Goal: Information Seeking & Learning: Check status

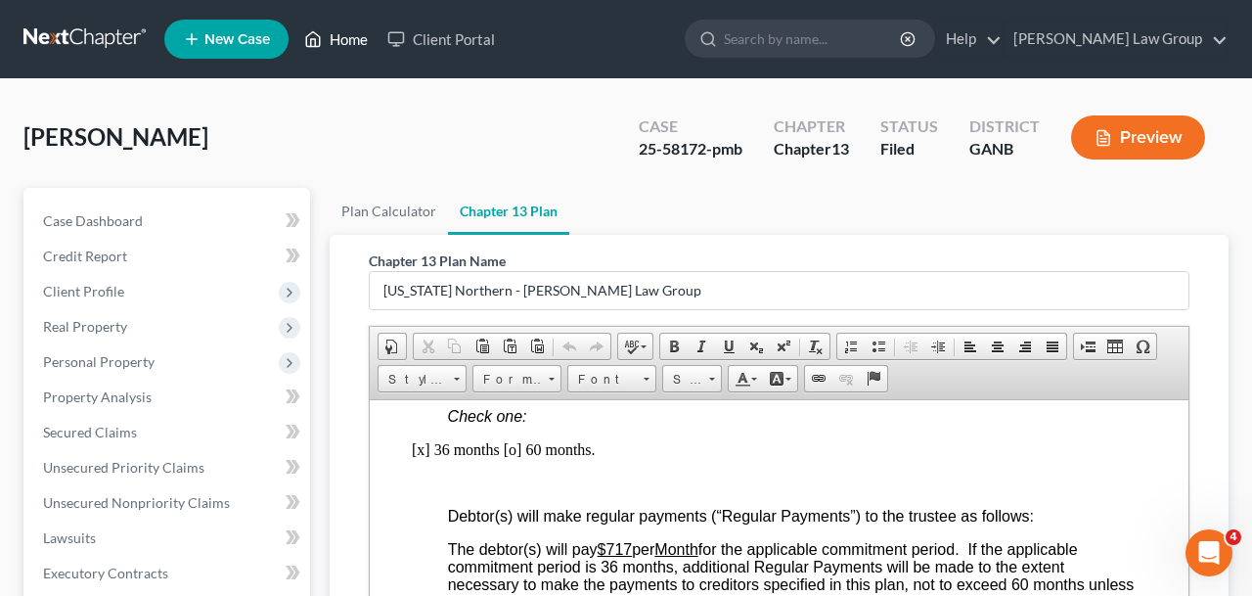
click at [342, 31] on link "Home" at bounding box center [335, 39] width 83 height 35
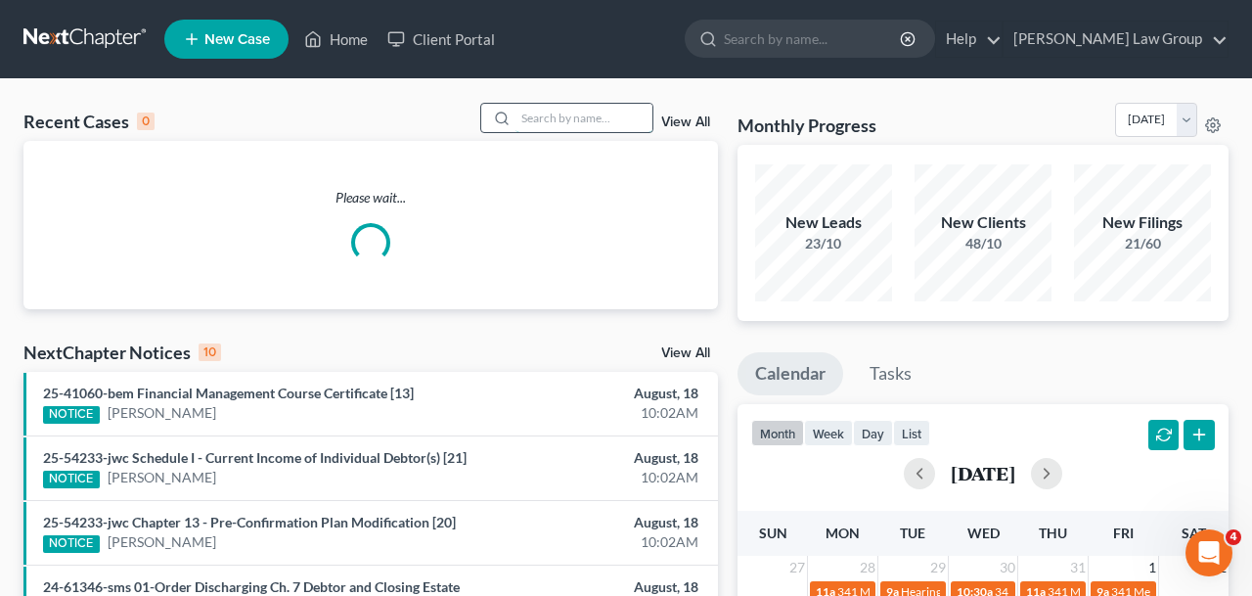
click at [568, 119] on input "search" at bounding box center [583, 118] width 137 height 28
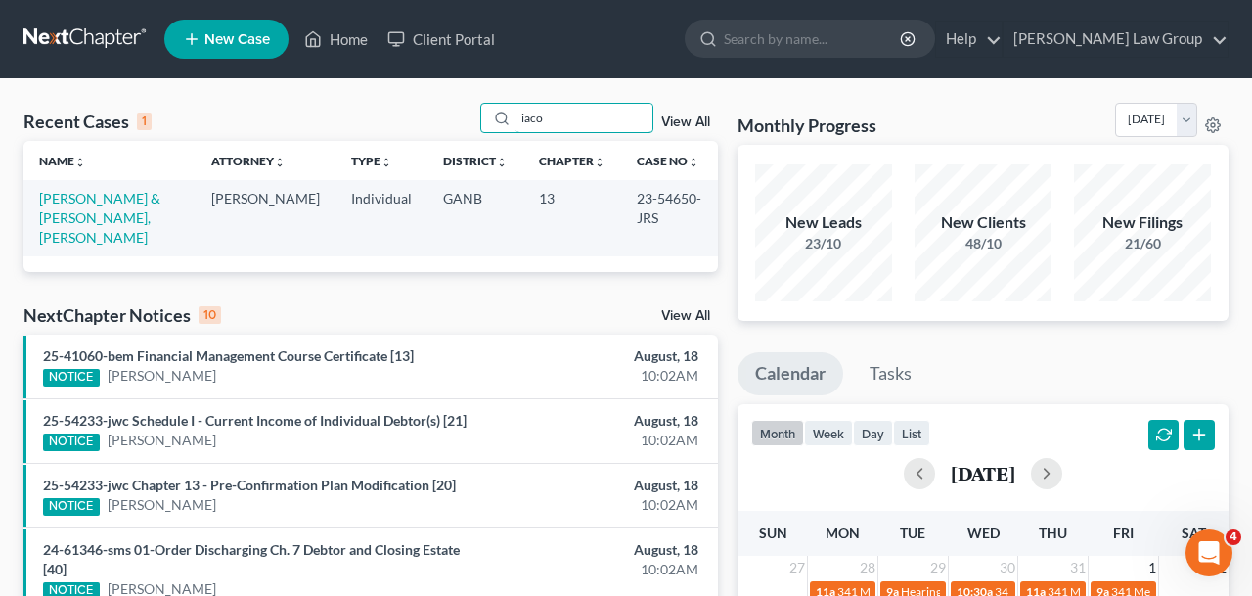
drag, startPoint x: 555, startPoint y: 114, endPoint x: 453, endPoint y: 114, distance: 102.7
click at [515, 114] on input "iaco" at bounding box center [583, 118] width 137 height 28
type input "[PERSON_NAME]"
click at [134, 198] on link "[GEOGRAPHIC_DATA][PERSON_NAME]" at bounding box center [109, 208] width 140 height 36
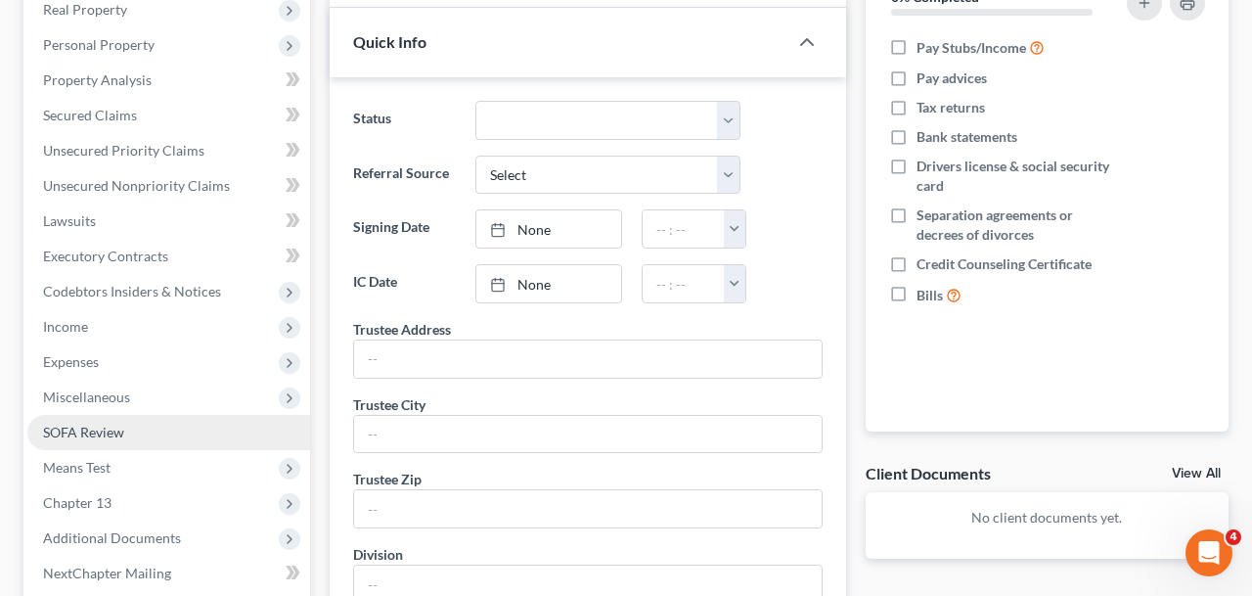
scroll to position [706, 0]
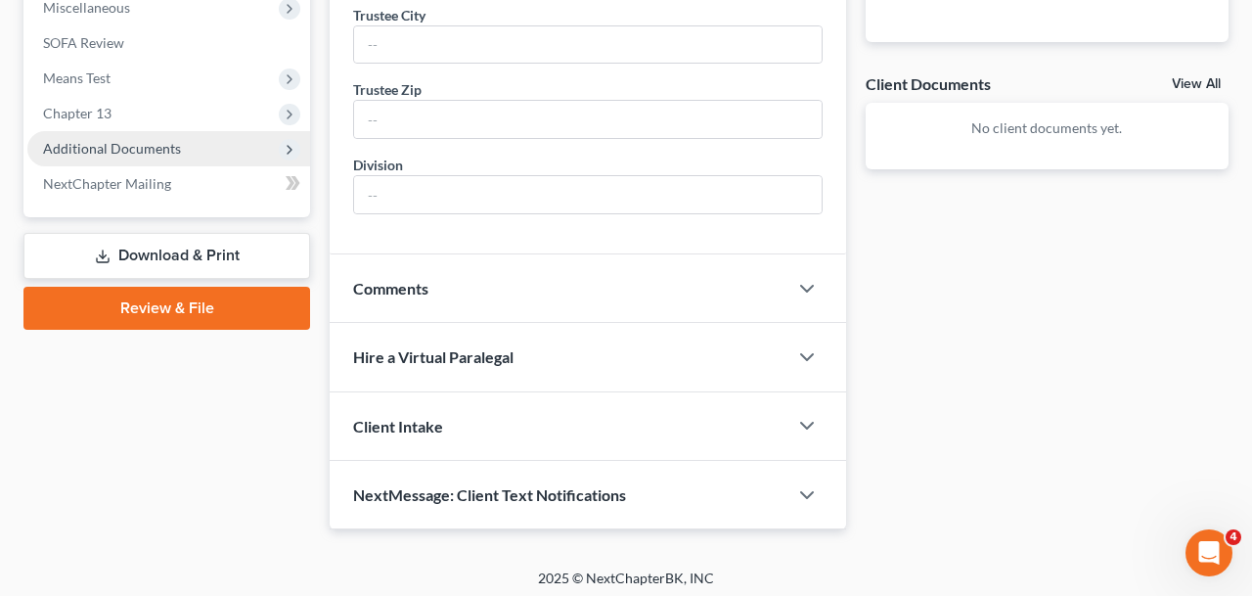
click at [131, 150] on span "Additional Documents" at bounding box center [112, 148] width 138 height 17
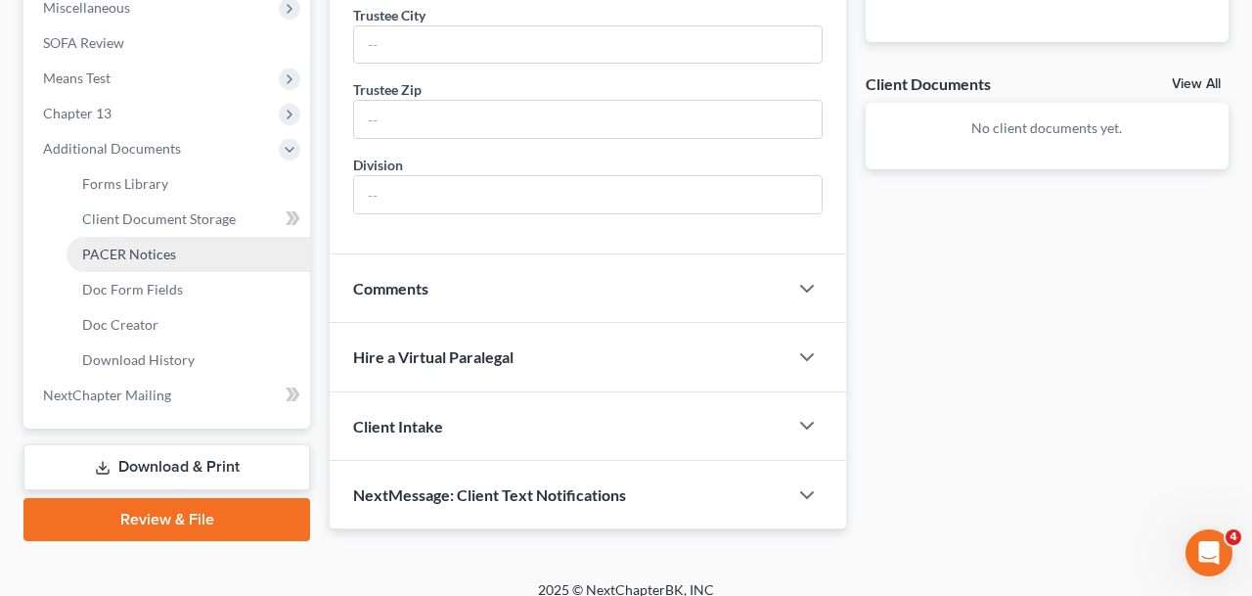
click at [139, 254] on span "PACER Notices" at bounding box center [129, 253] width 94 height 17
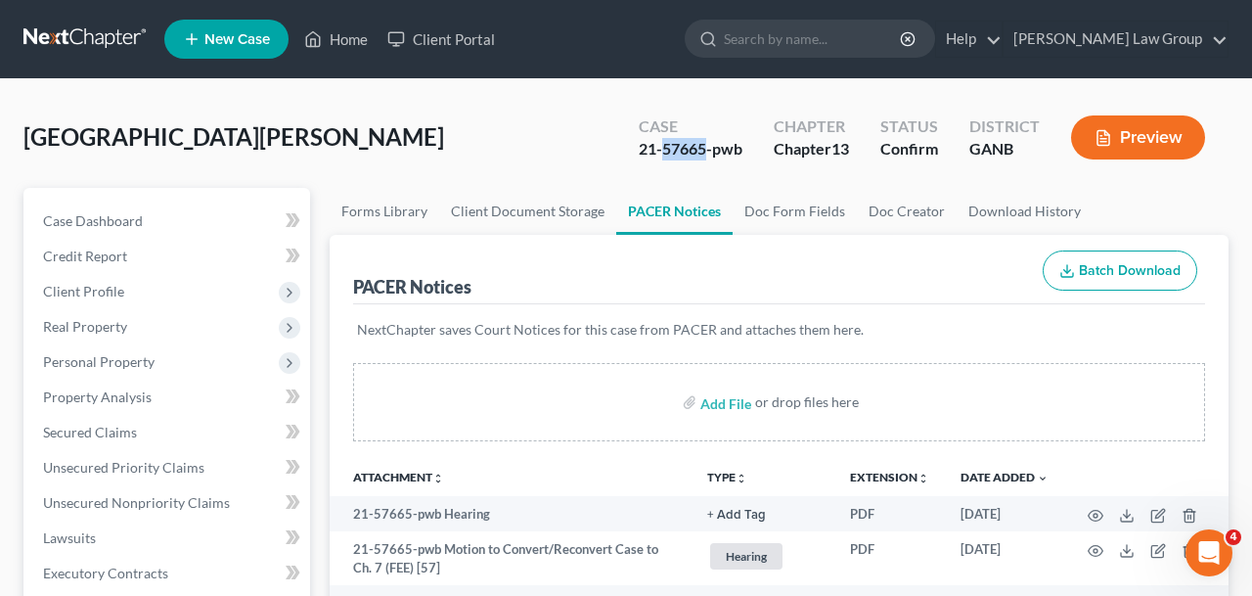
drag, startPoint x: 703, startPoint y: 153, endPoint x: 662, endPoint y: 155, distance: 41.1
click at [662, 155] on div "21-57665-pwb" at bounding box center [691, 149] width 104 height 22
copy div "57665"
click at [349, 38] on link "Home" at bounding box center [335, 39] width 83 height 35
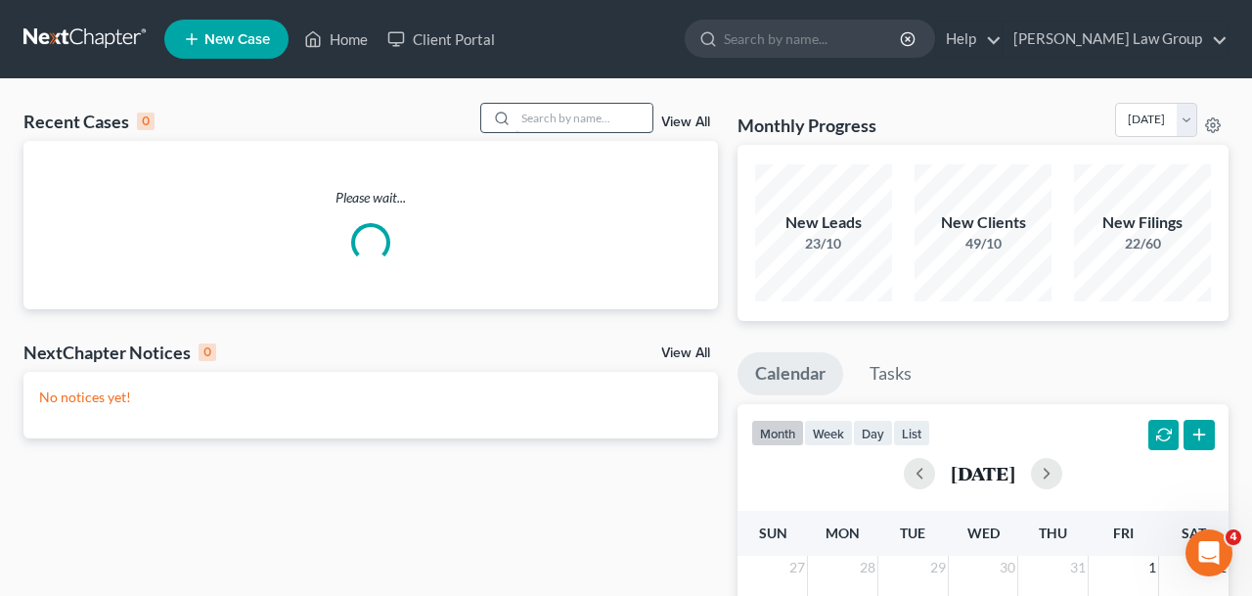
click at [621, 123] on input "search" at bounding box center [583, 118] width 137 height 28
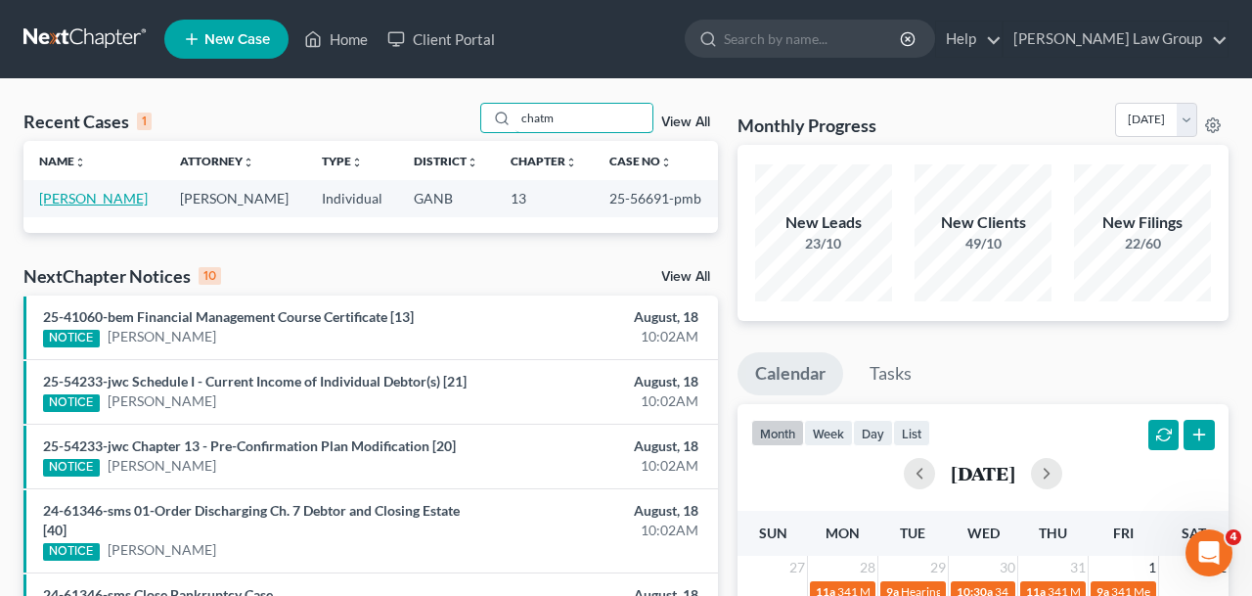
type input "chatm"
click at [95, 200] on link "[PERSON_NAME]" at bounding box center [93, 198] width 109 height 17
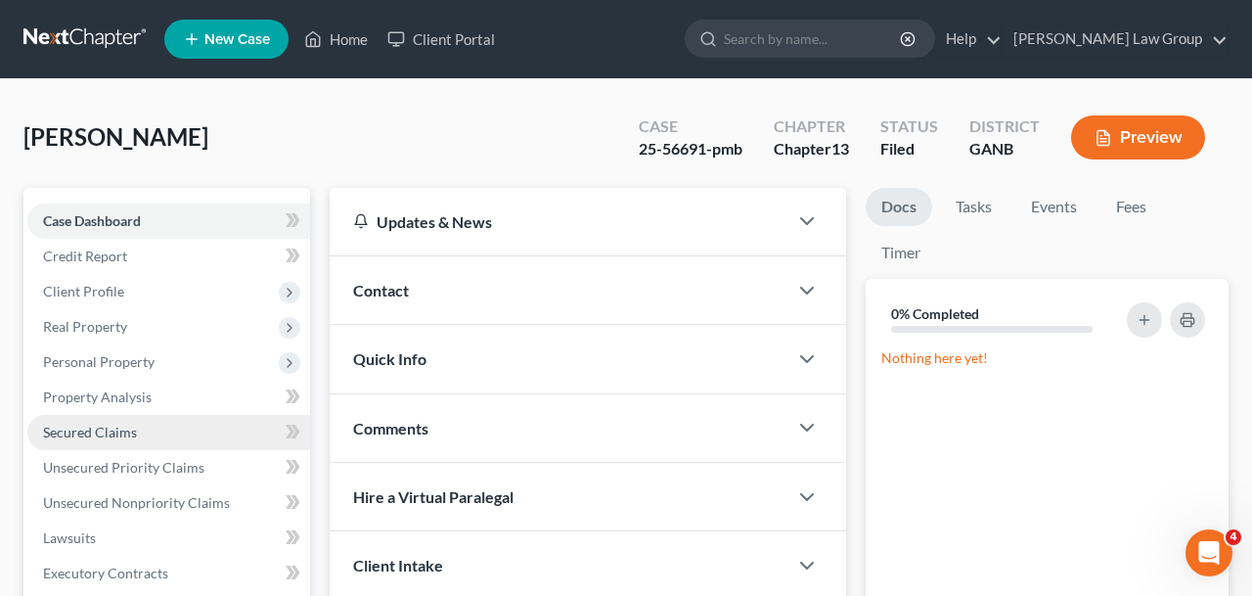
scroll to position [569, 0]
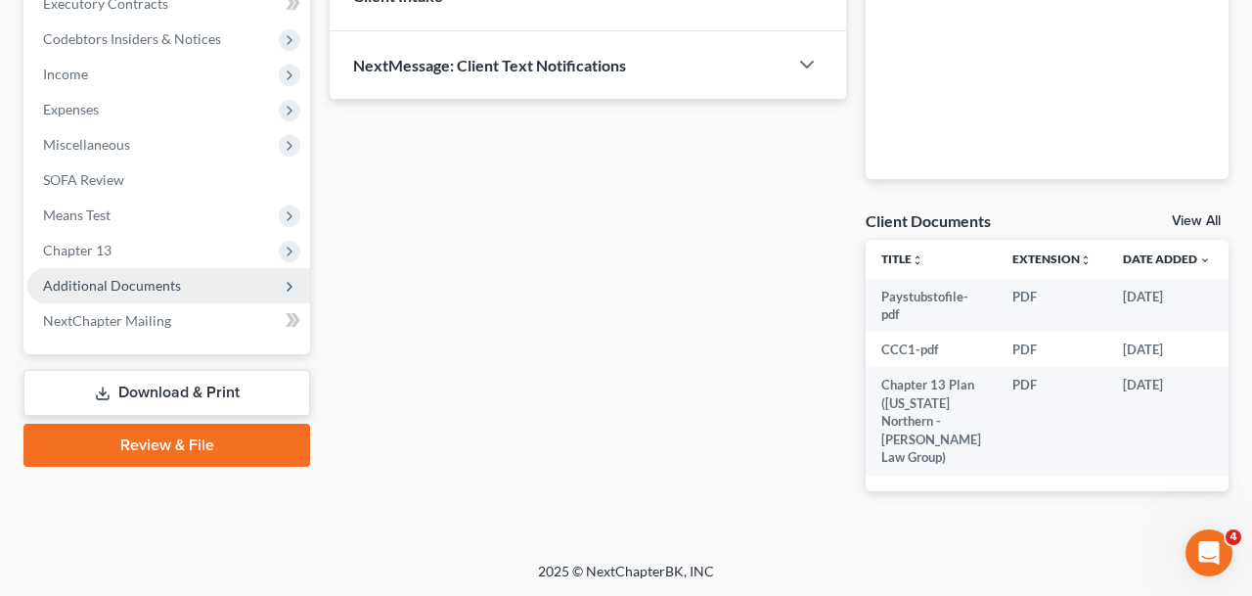
click at [120, 287] on span "Additional Documents" at bounding box center [112, 285] width 138 height 17
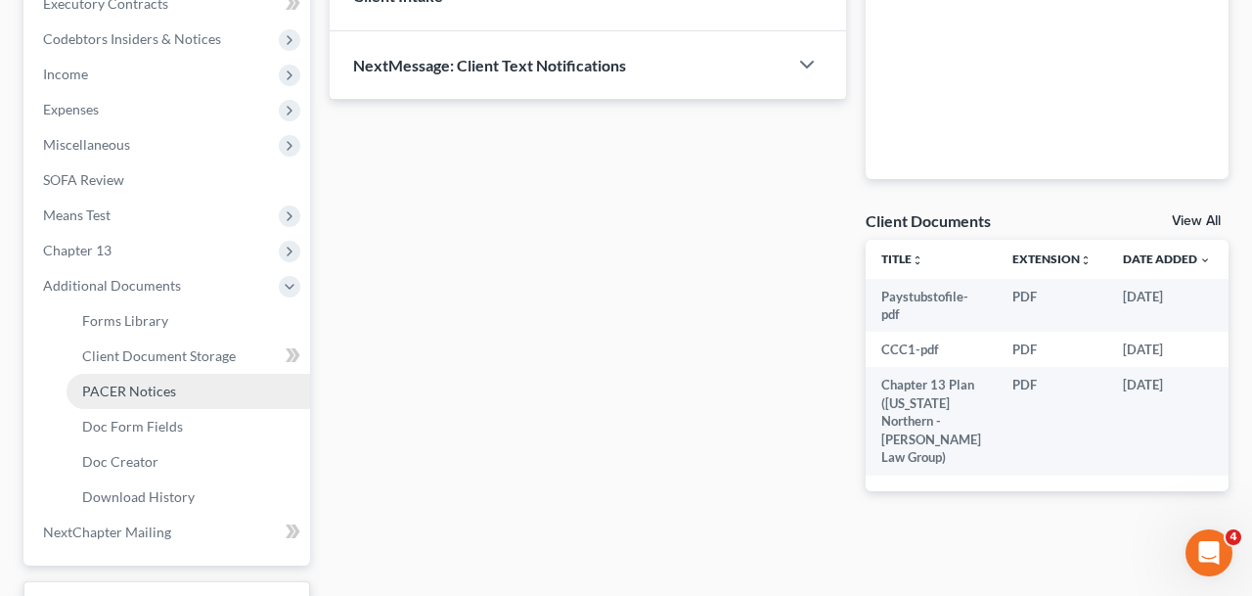
click at [125, 383] on span "PACER Notices" at bounding box center [129, 390] width 94 height 17
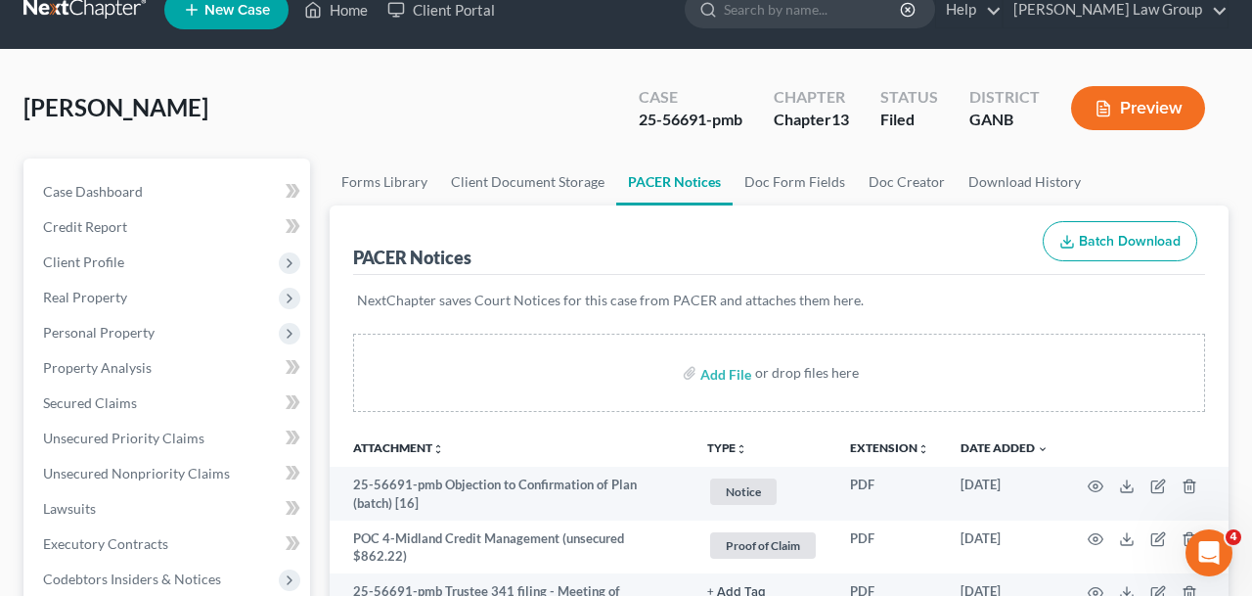
scroll to position [33, 0]
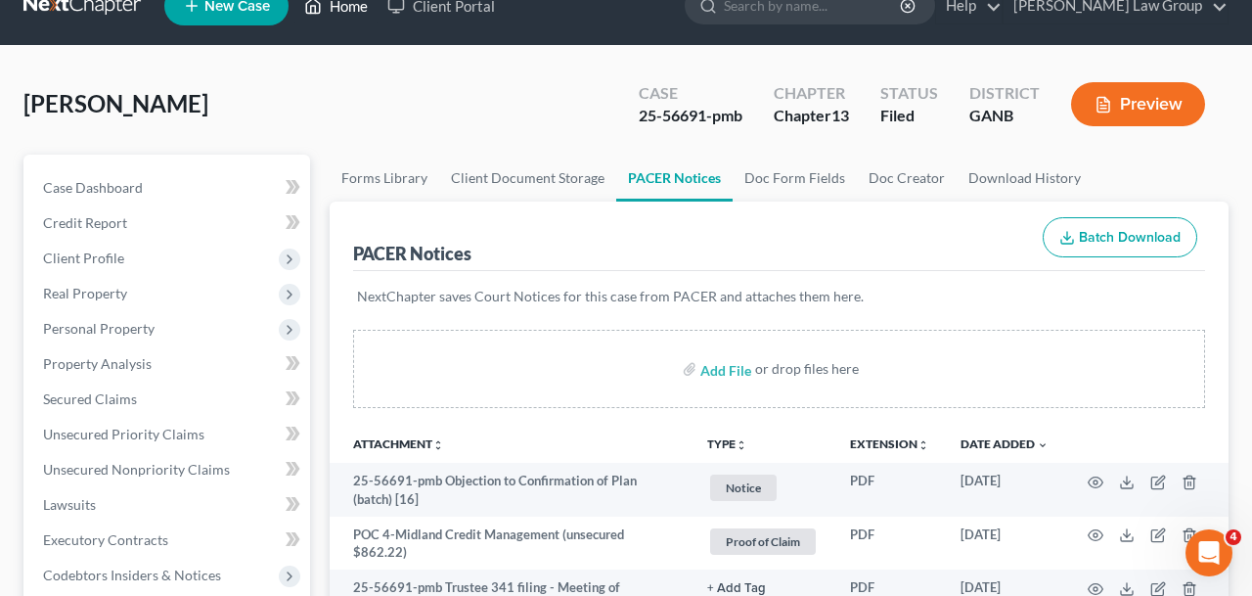
click at [346, 19] on link "Home" at bounding box center [335, 5] width 83 height 35
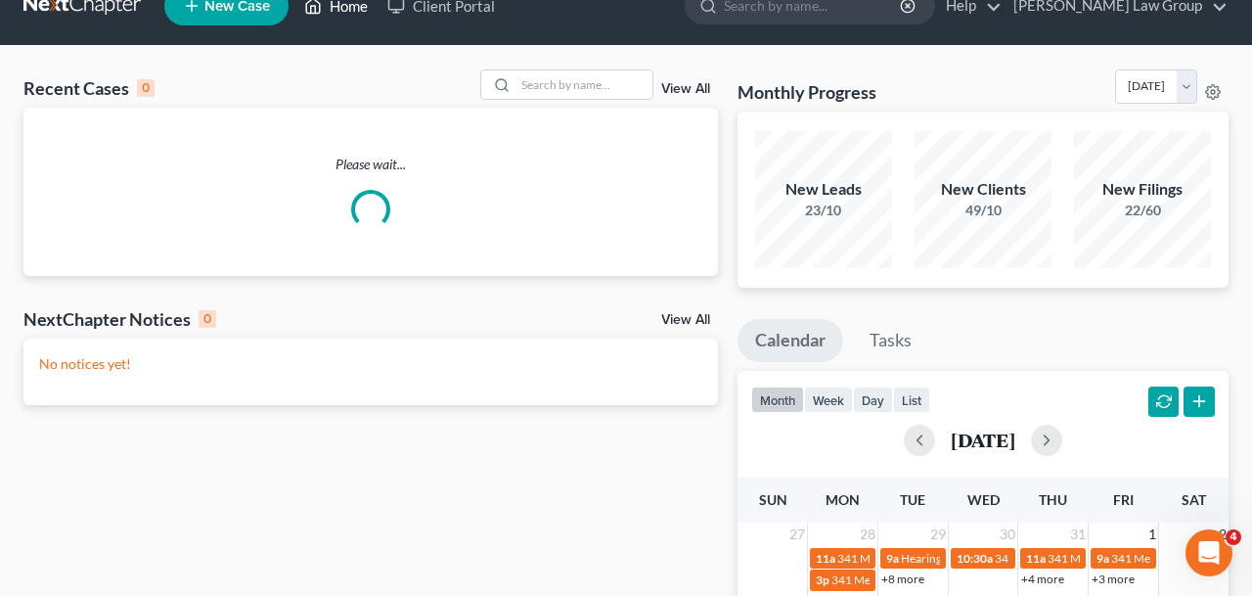
scroll to position [28, 0]
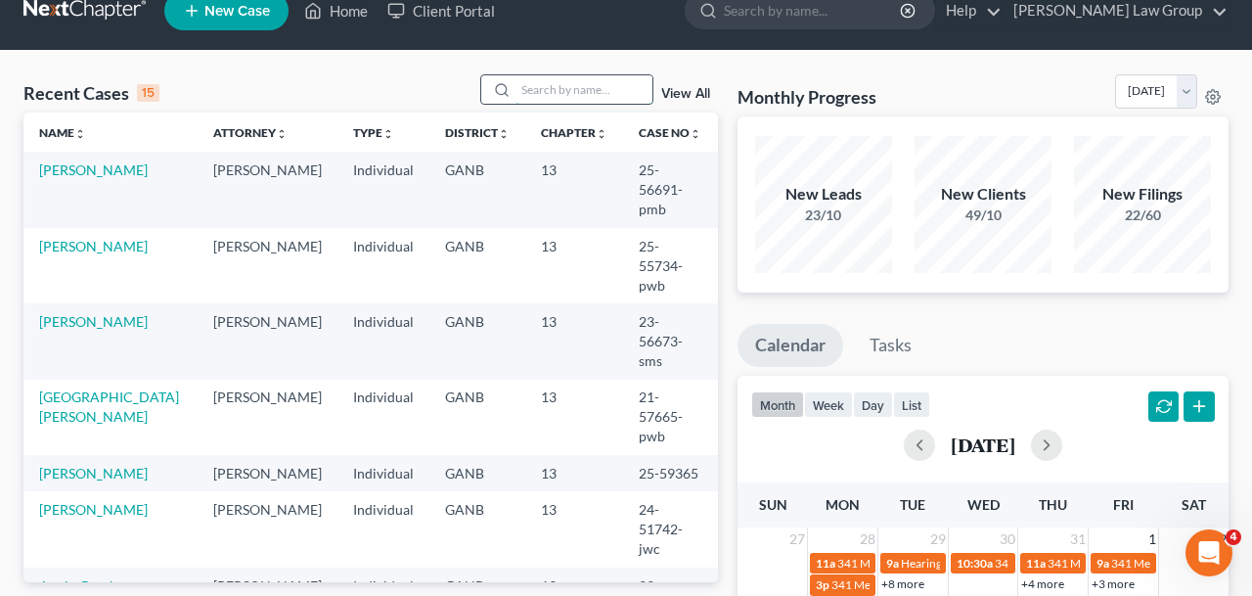
click at [640, 81] on input "search" at bounding box center [583, 89] width 137 height 28
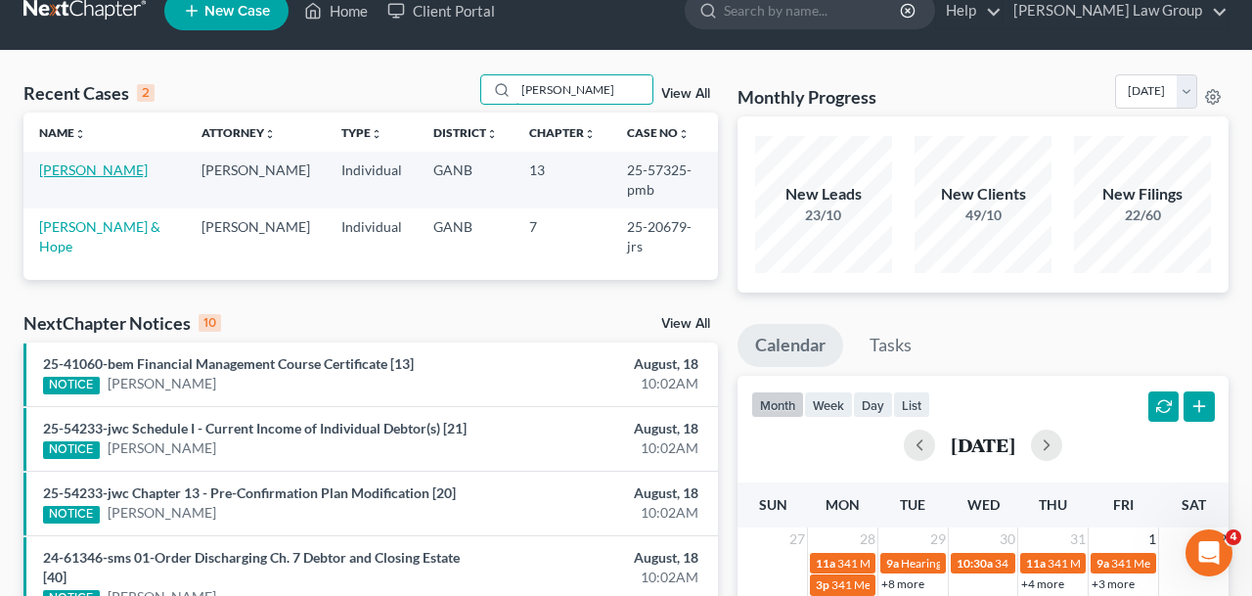
type input "[PERSON_NAME]"
click at [74, 174] on link "[PERSON_NAME]" at bounding box center [93, 169] width 109 height 17
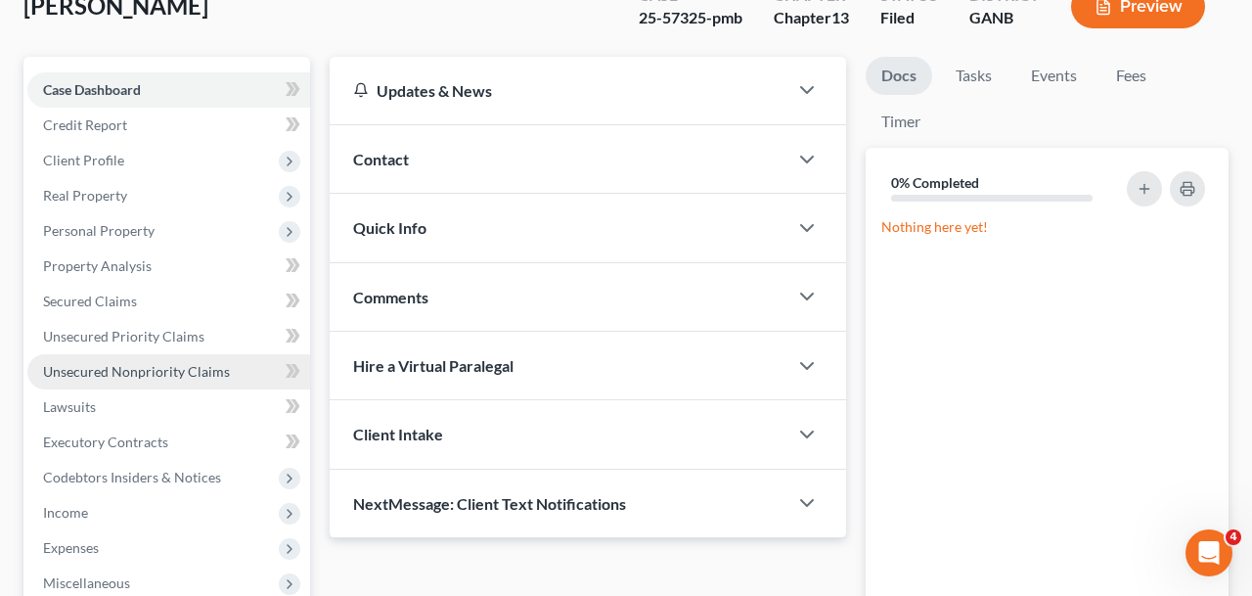
scroll to position [450, 0]
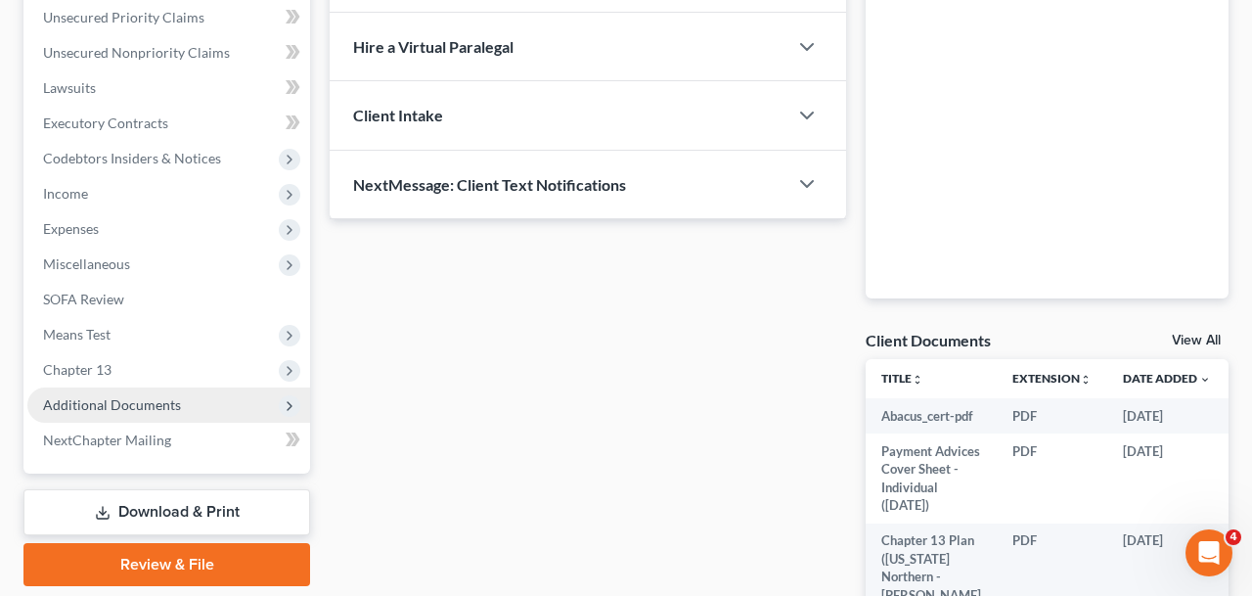
click at [172, 406] on span "Additional Documents" at bounding box center [112, 404] width 138 height 17
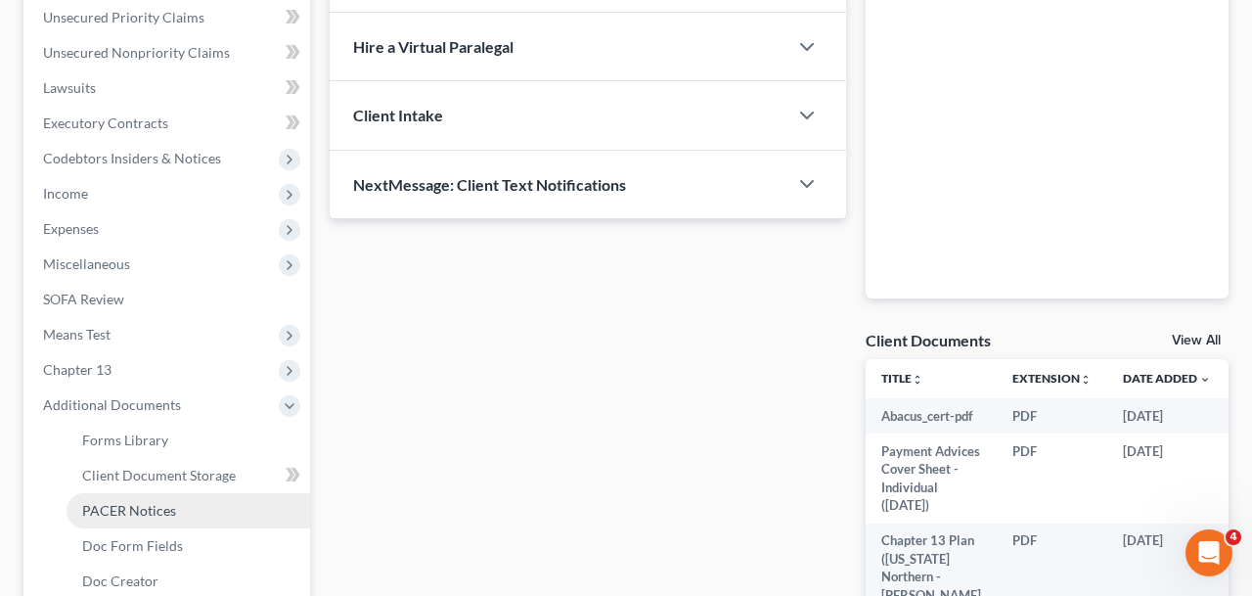
click at [174, 520] on link "PACER Notices" at bounding box center [187, 510] width 243 height 35
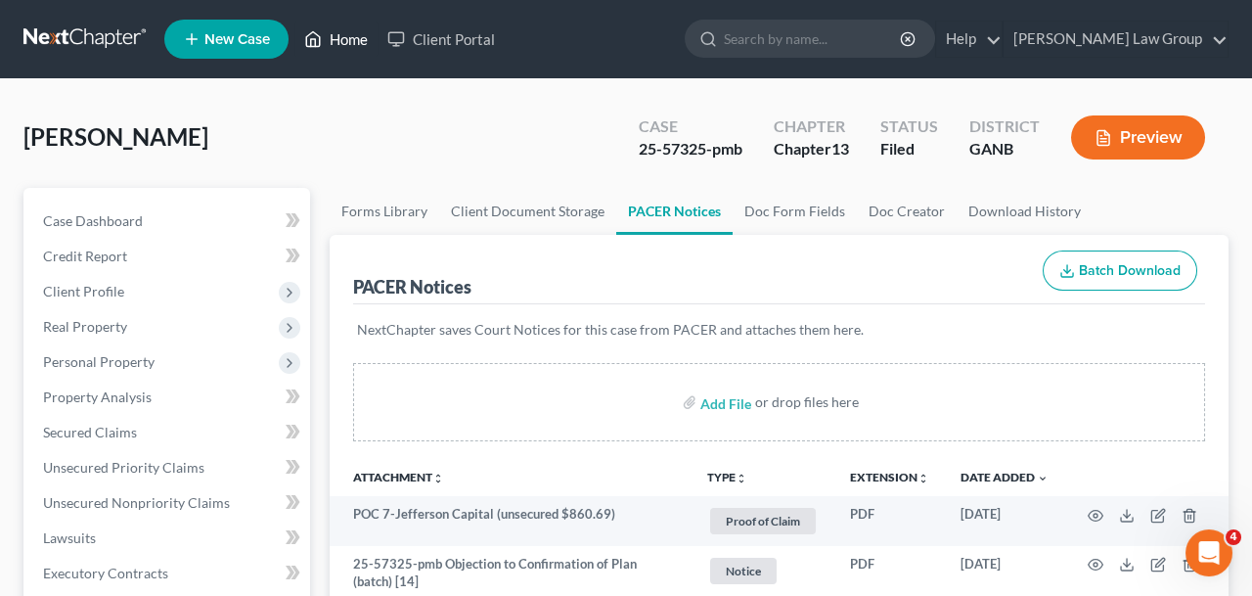
click at [329, 37] on link "Home" at bounding box center [335, 39] width 83 height 35
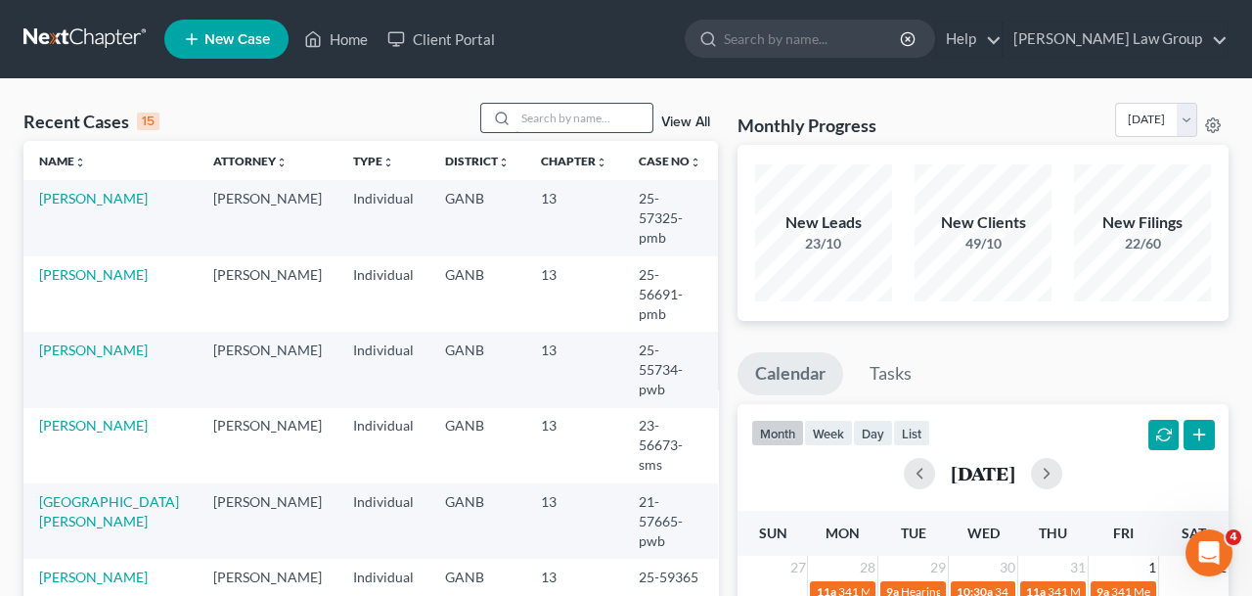
click at [560, 118] on input "search" at bounding box center [583, 118] width 137 height 28
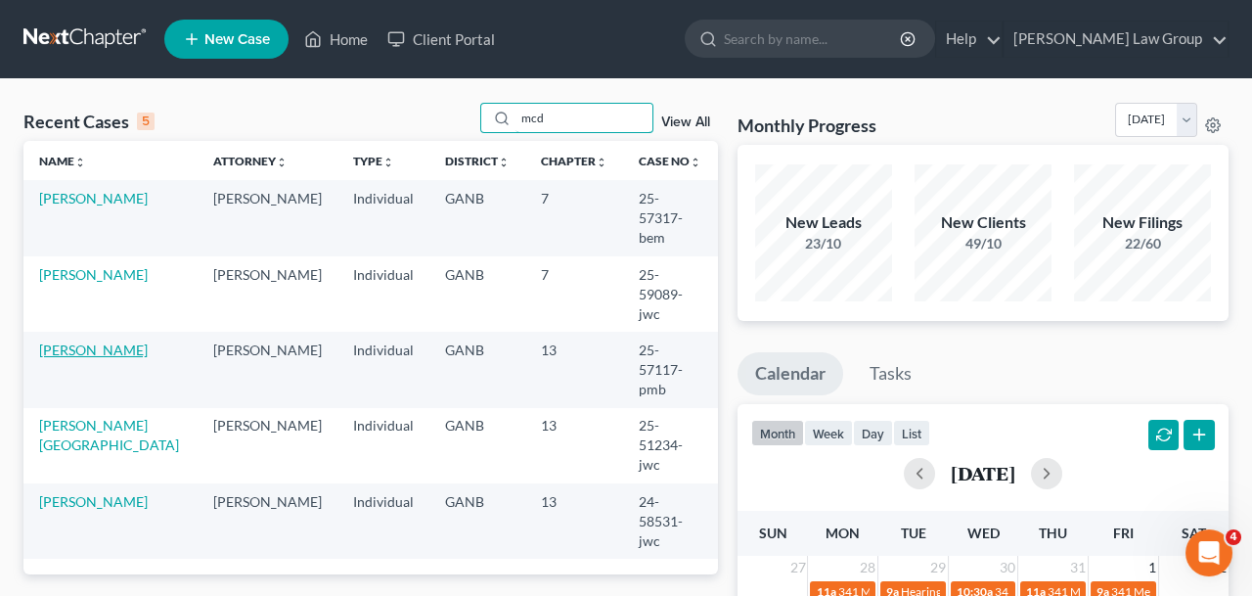
type input "mcd"
click at [113, 341] on link "[PERSON_NAME]" at bounding box center [93, 349] width 109 height 17
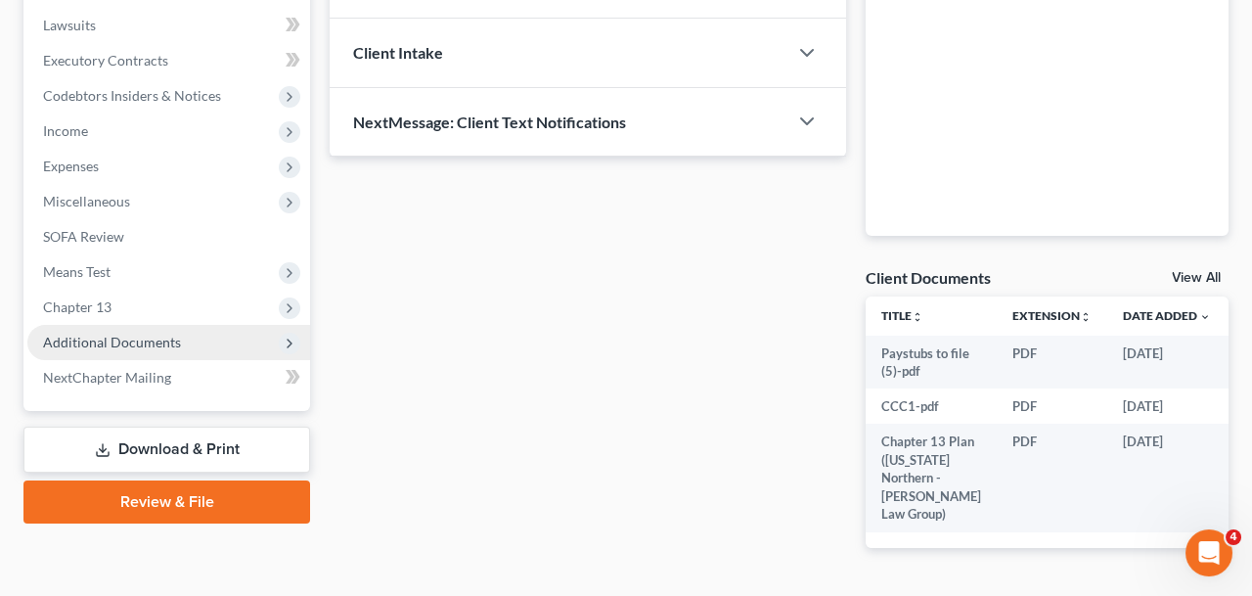
scroll to position [516, 0]
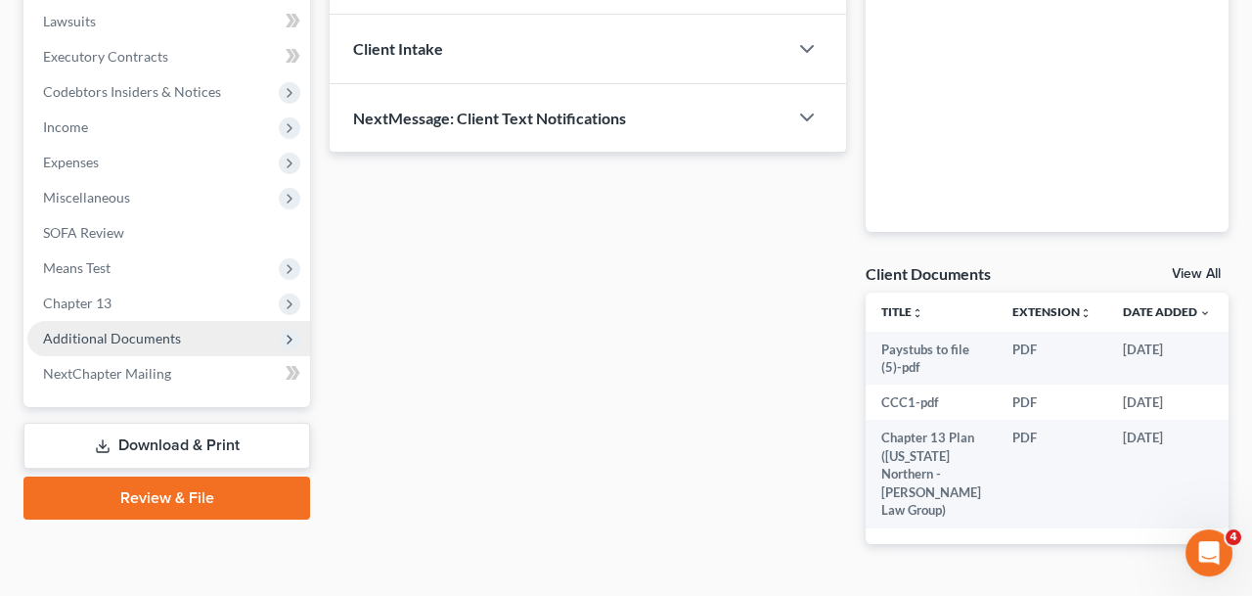
click at [187, 339] on span "Additional Documents" at bounding box center [168, 338] width 283 height 35
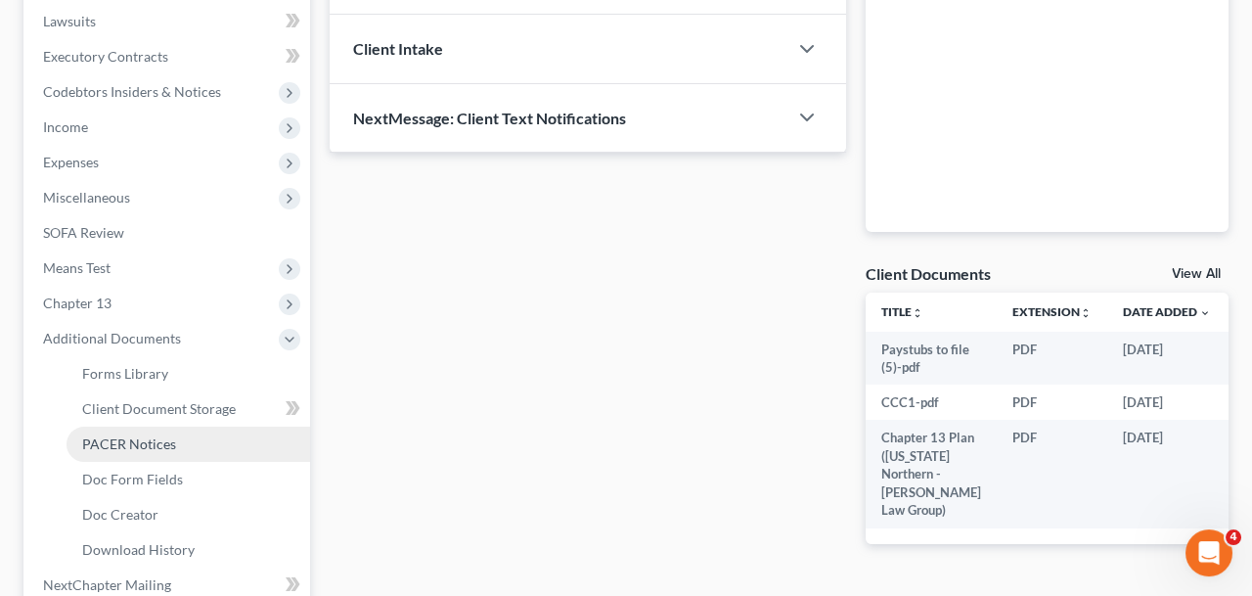
click at [174, 448] on link "PACER Notices" at bounding box center [187, 443] width 243 height 35
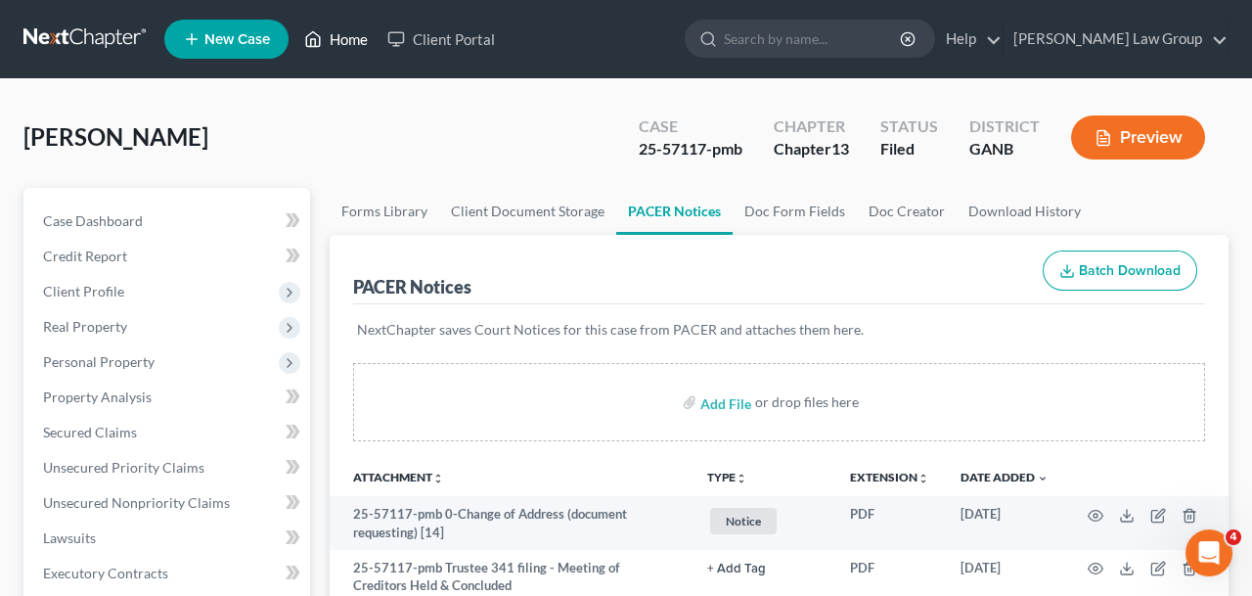
click at [337, 34] on link "Home" at bounding box center [335, 39] width 83 height 35
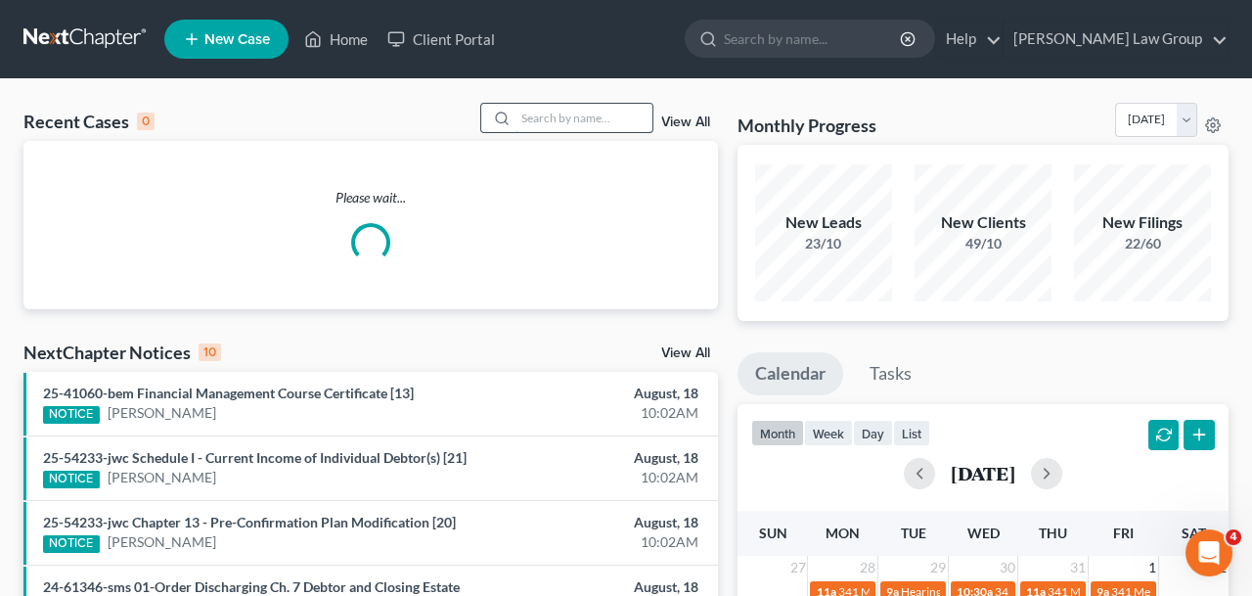
click at [592, 112] on input "search" at bounding box center [583, 118] width 137 height 28
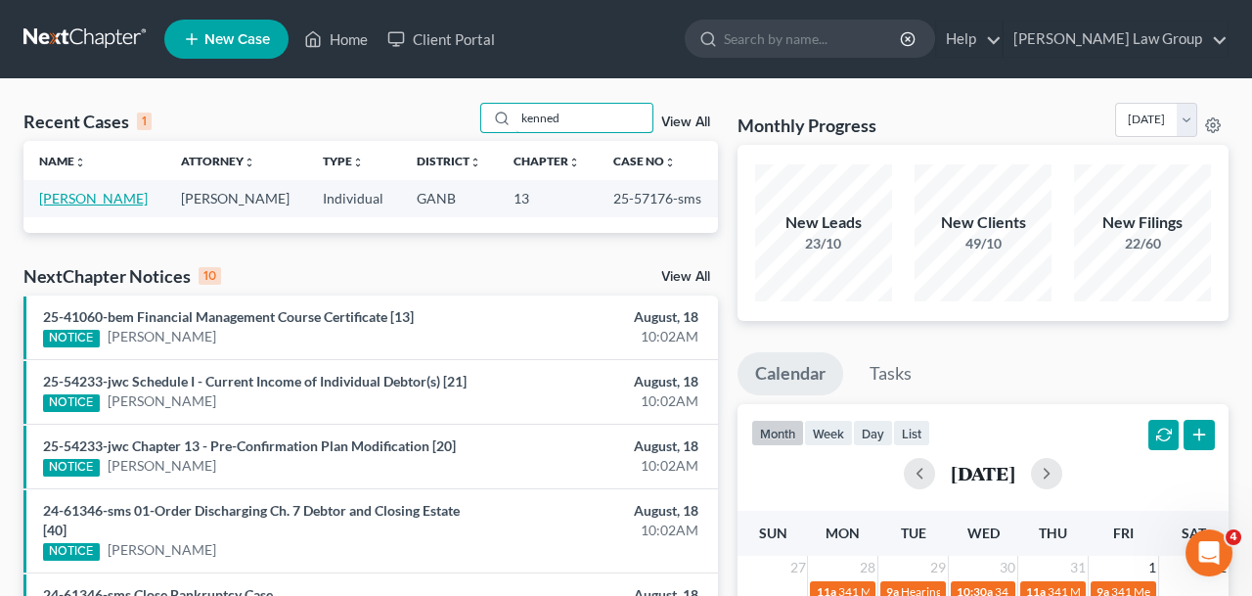
type input "kenned"
click at [140, 199] on link "[PERSON_NAME]" at bounding box center [93, 198] width 109 height 17
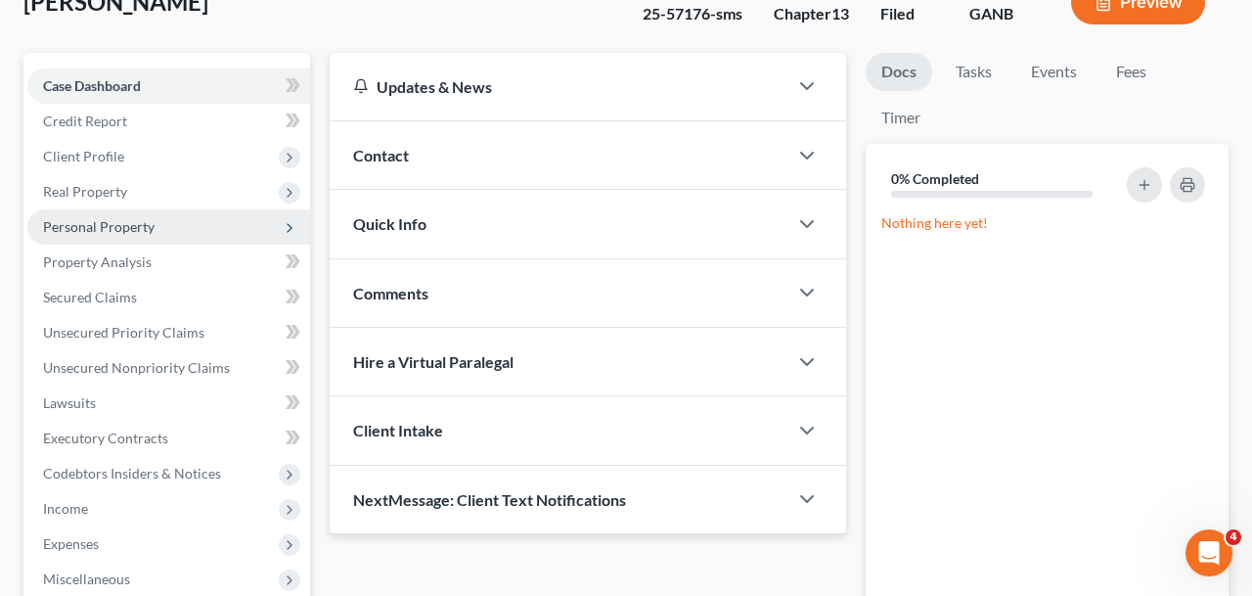
scroll to position [641, 0]
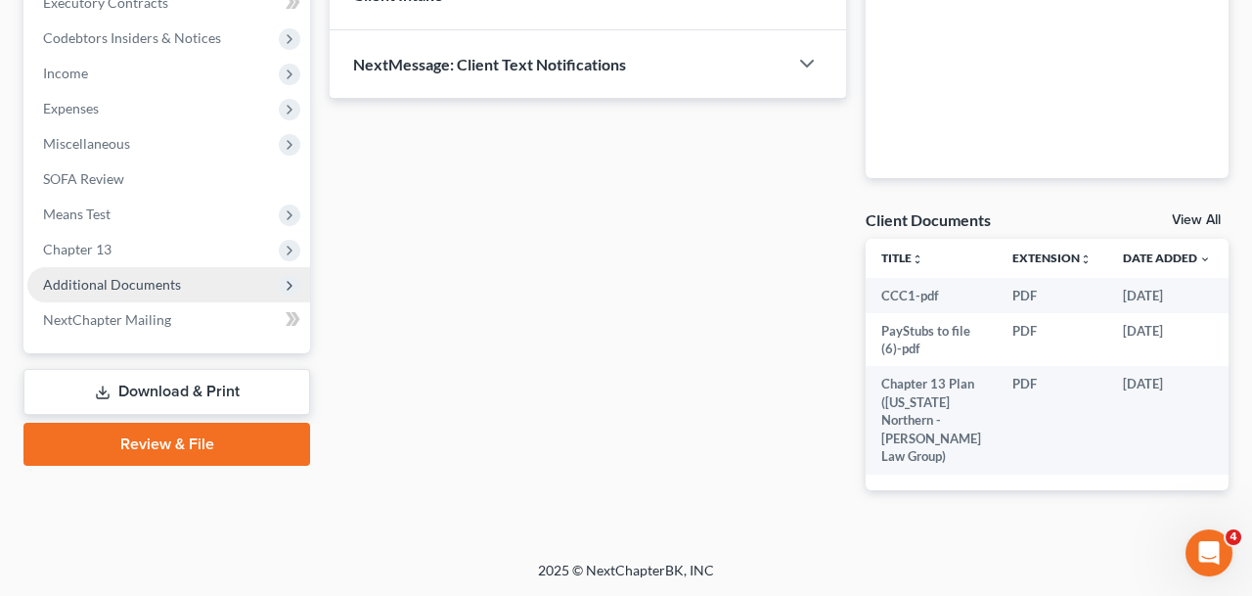
click at [194, 267] on span "Additional Documents" at bounding box center [168, 284] width 283 height 35
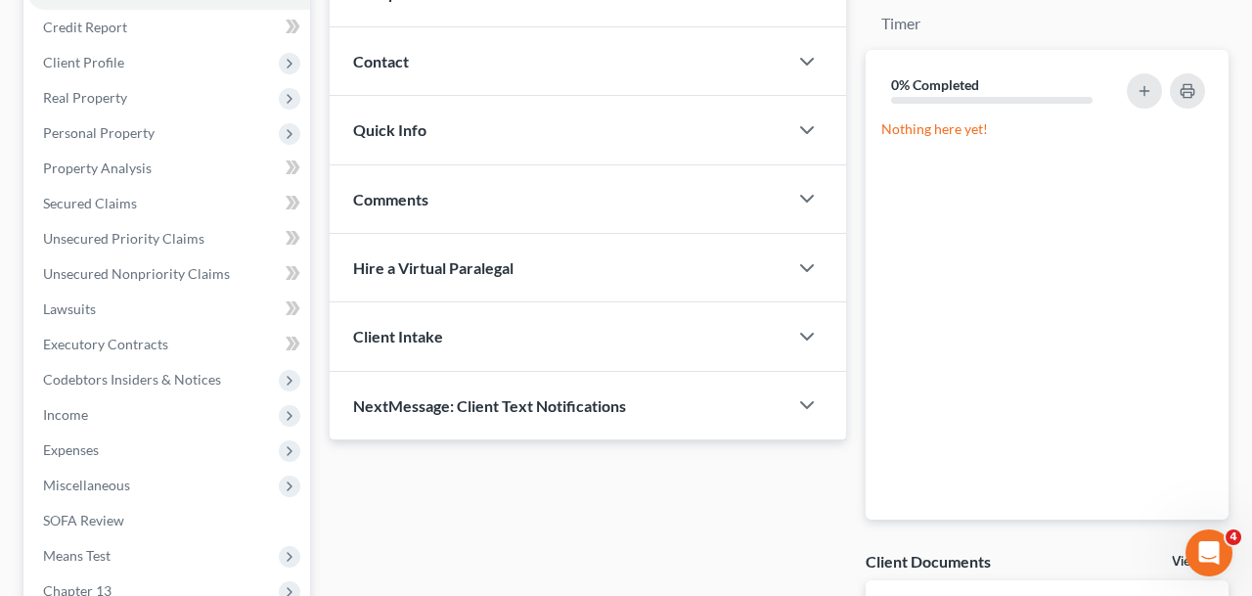
scroll to position [0, 0]
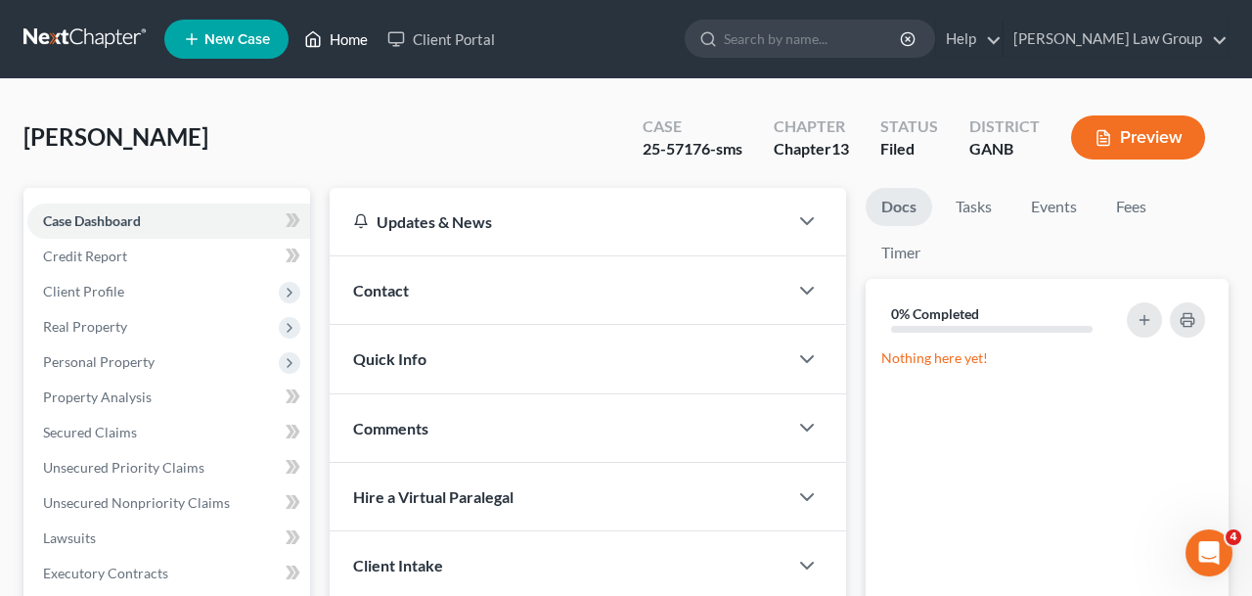
click at [357, 53] on link "Home" at bounding box center [335, 39] width 83 height 35
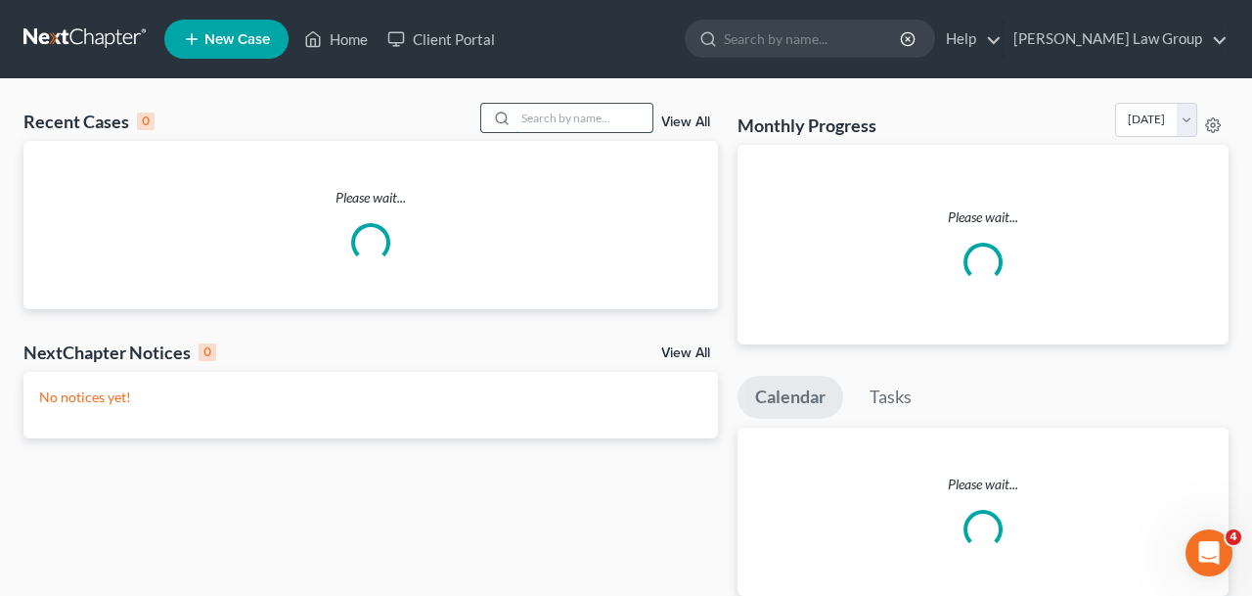
click at [608, 114] on input "search" at bounding box center [583, 118] width 137 height 28
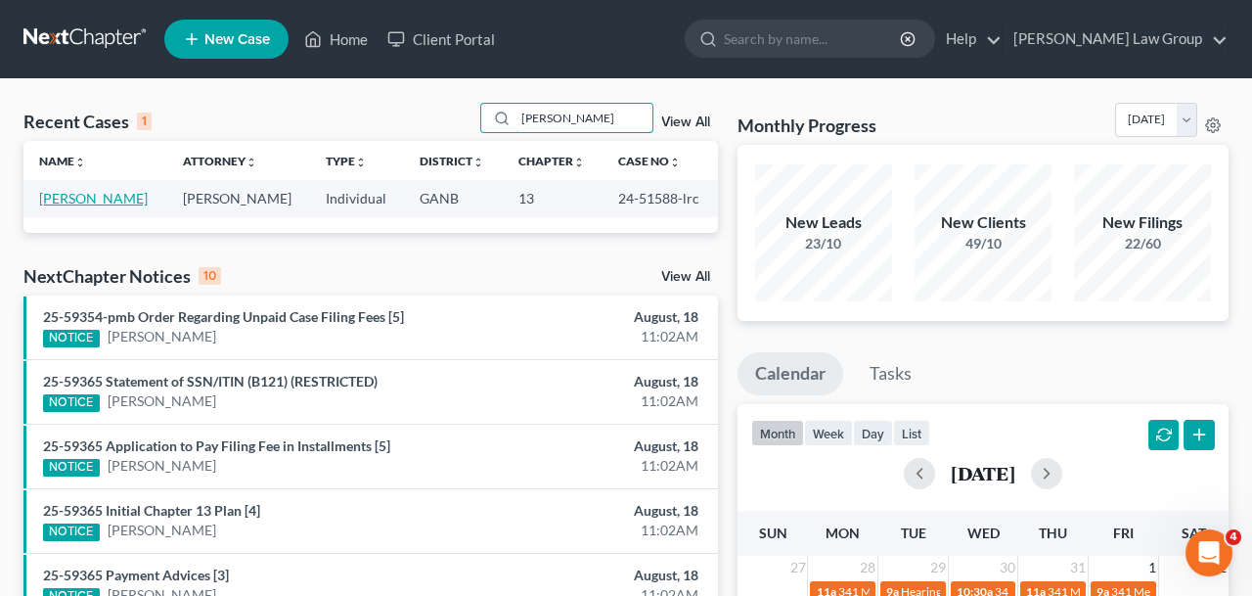
type input "[PERSON_NAME]"
click at [104, 199] on link "[PERSON_NAME]" at bounding box center [93, 198] width 109 height 17
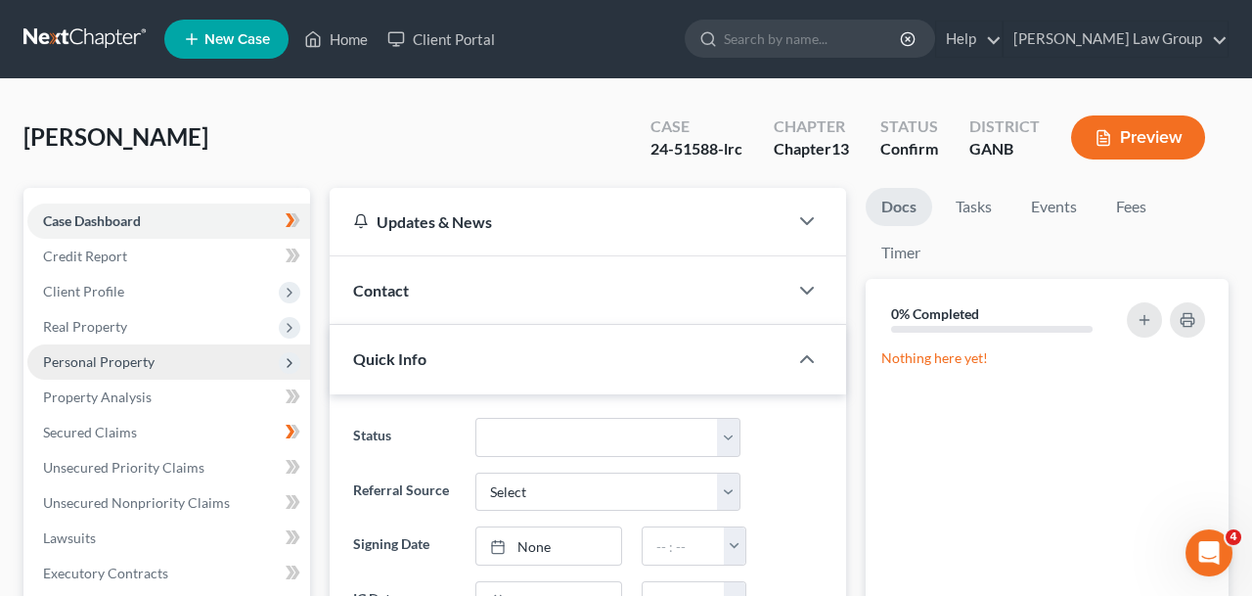
scroll to position [487, 0]
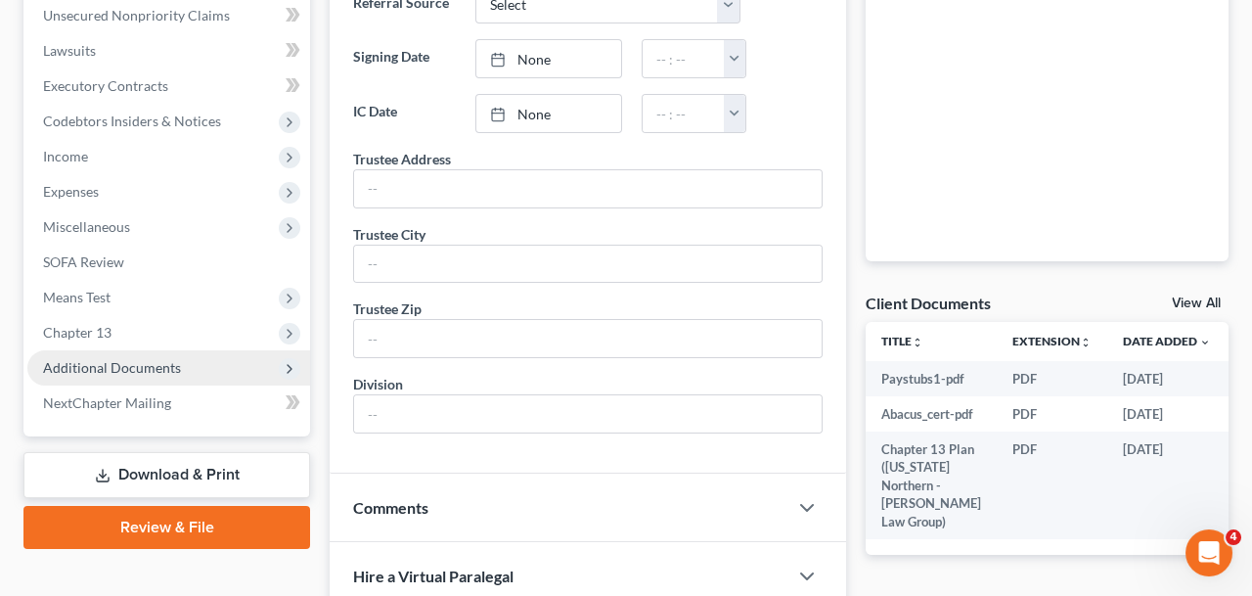
click at [184, 363] on span "Additional Documents" at bounding box center [168, 367] width 283 height 35
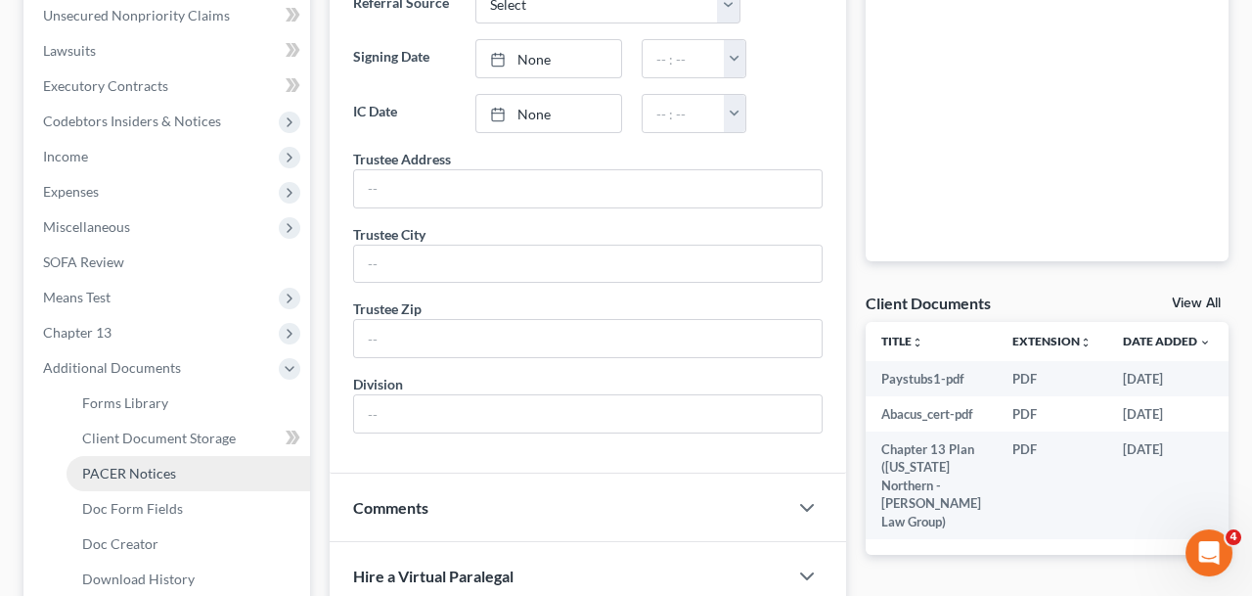
click at [182, 472] on link "PACER Notices" at bounding box center [187, 473] width 243 height 35
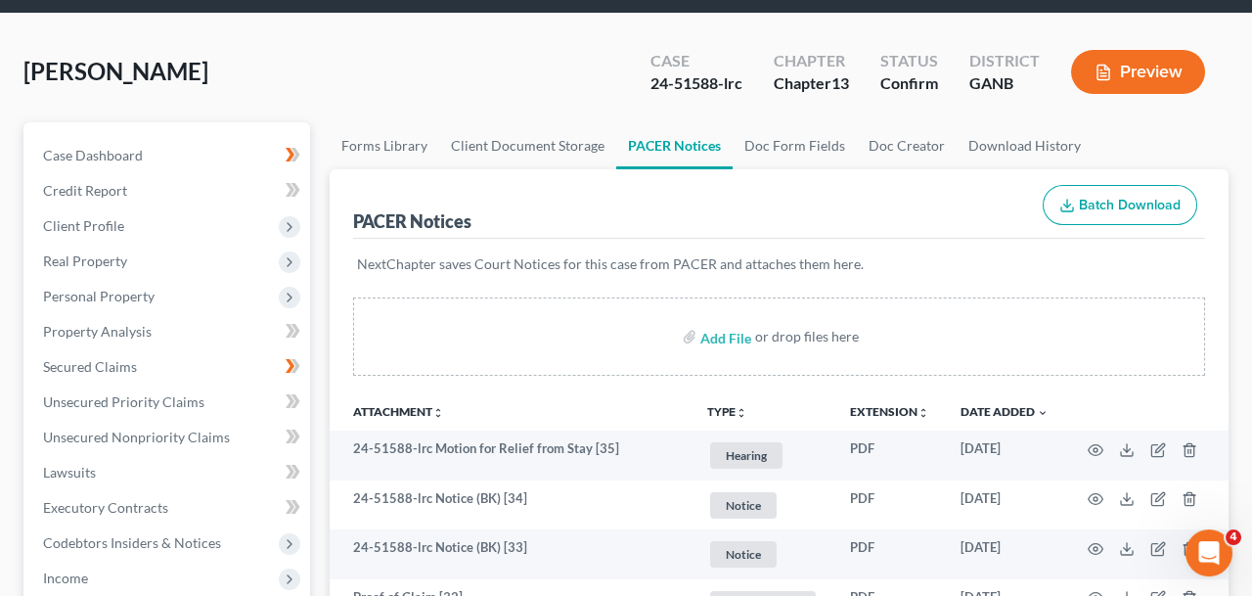
scroll to position [84, 0]
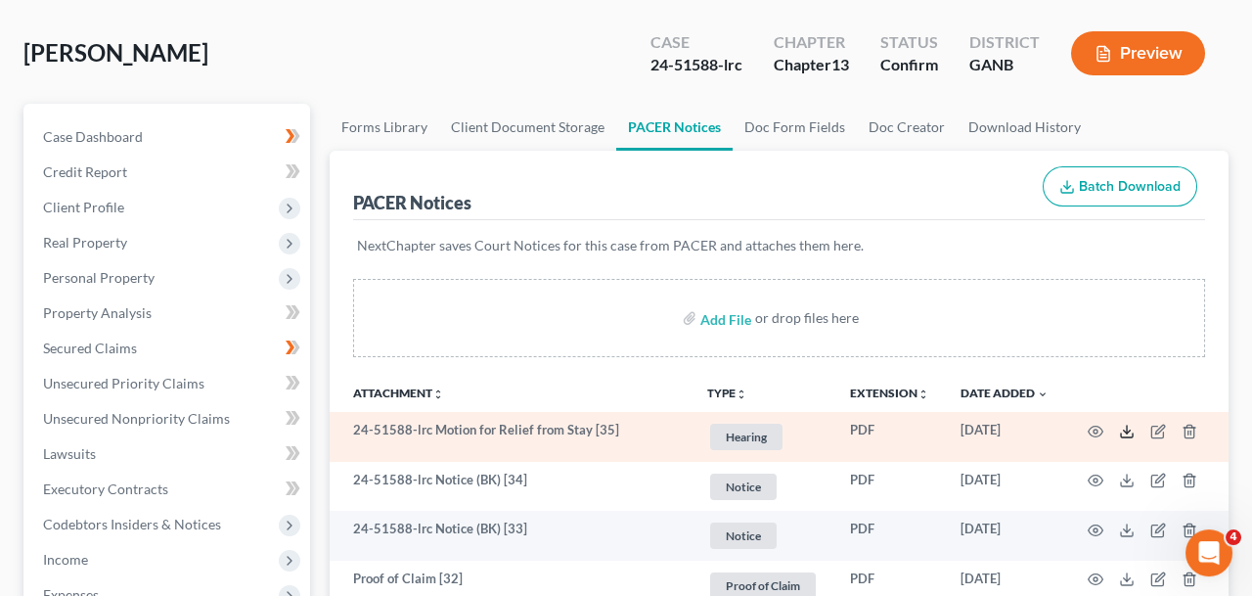
click at [1129, 435] on icon at bounding box center [1127, 435] width 12 height 4
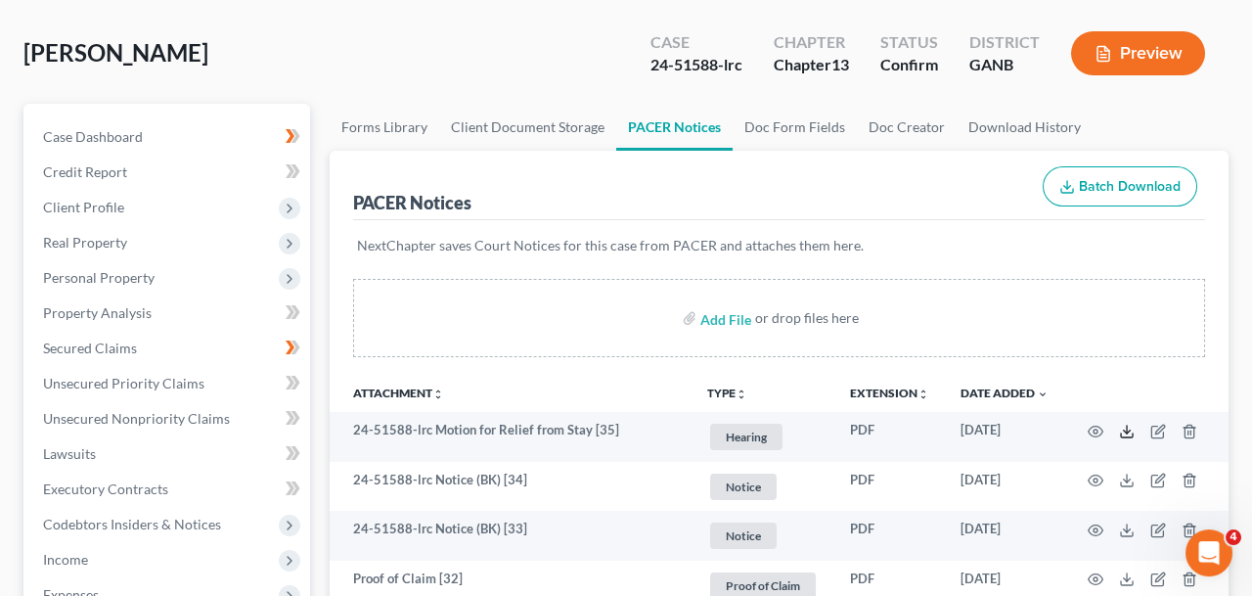
scroll to position [0, 0]
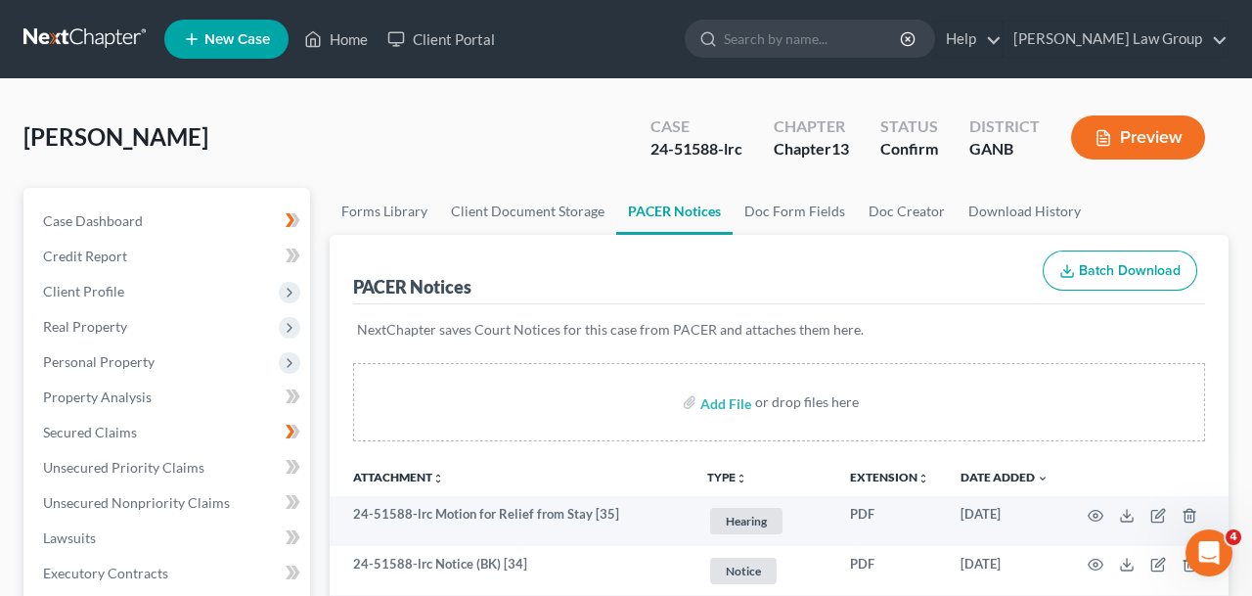
click at [836, 58] on form at bounding box center [810, 39] width 250 height 39
click at [838, 37] on input "search" at bounding box center [813, 39] width 179 height 36
type input "eid"
click at [318, 37] on icon at bounding box center [313, 38] width 18 height 23
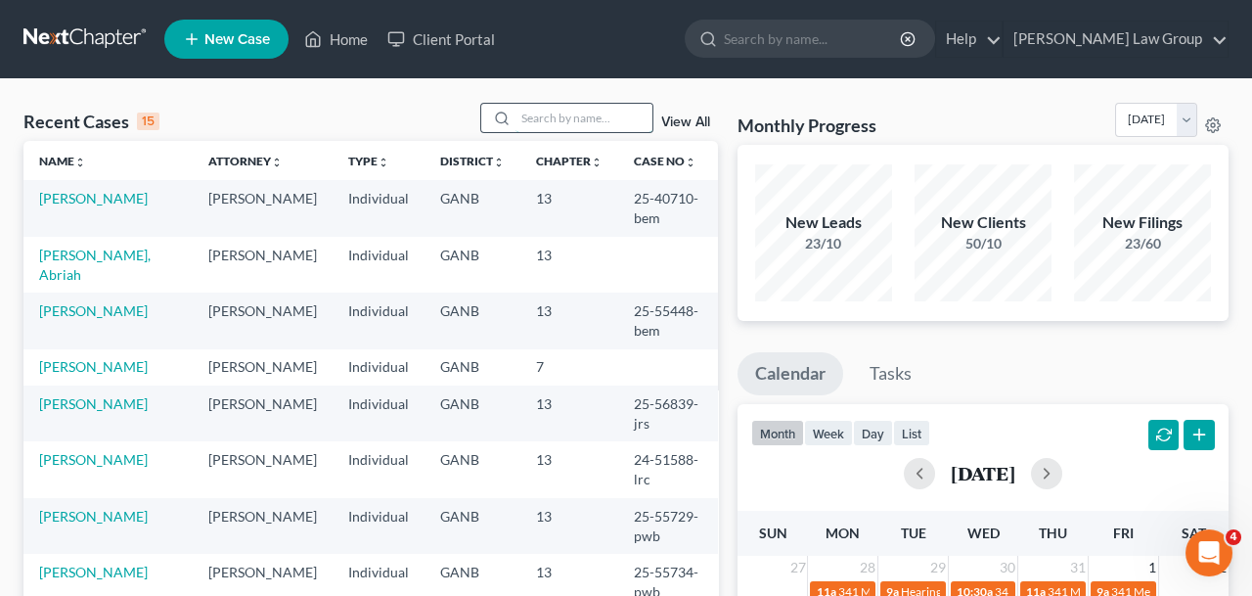
click at [572, 116] on input "search" at bounding box center [583, 118] width 137 height 28
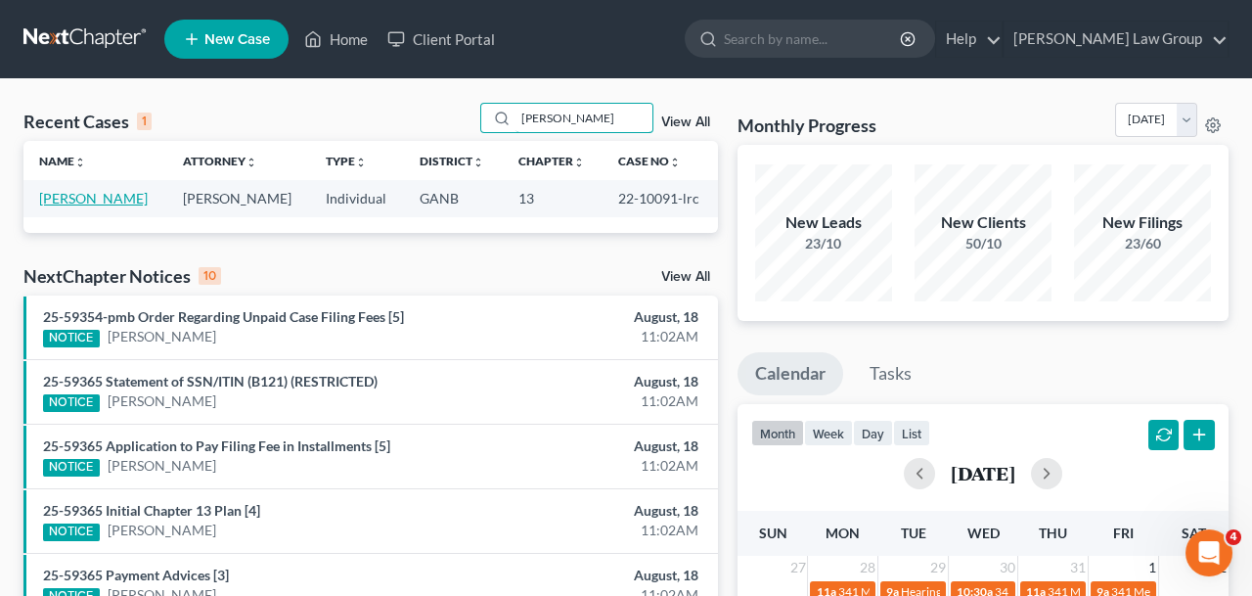
type input "[PERSON_NAME]"
click at [125, 200] on link "[PERSON_NAME]" at bounding box center [93, 198] width 109 height 17
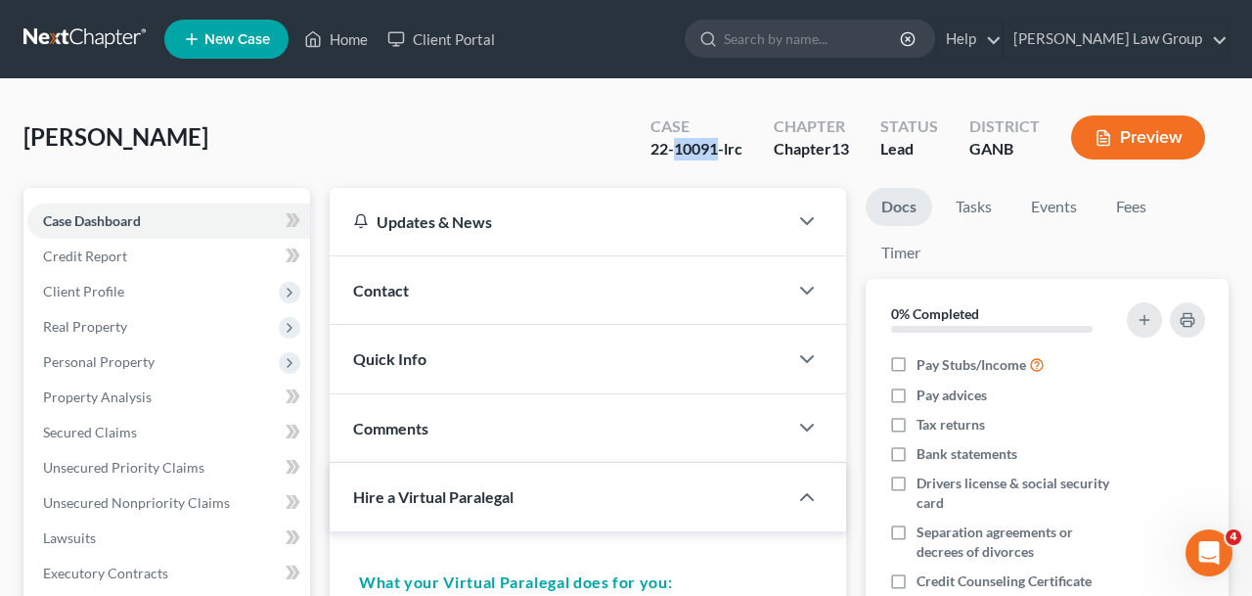
drag, startPoint x: 719, startPoint y: 155, endPoint x: 677, endPoint y: 156, distance: 42.1
click at [677, 156] on div "22-10091-lrc" at bounding box center [696, 149] width 92 height 22
copy div "10091"
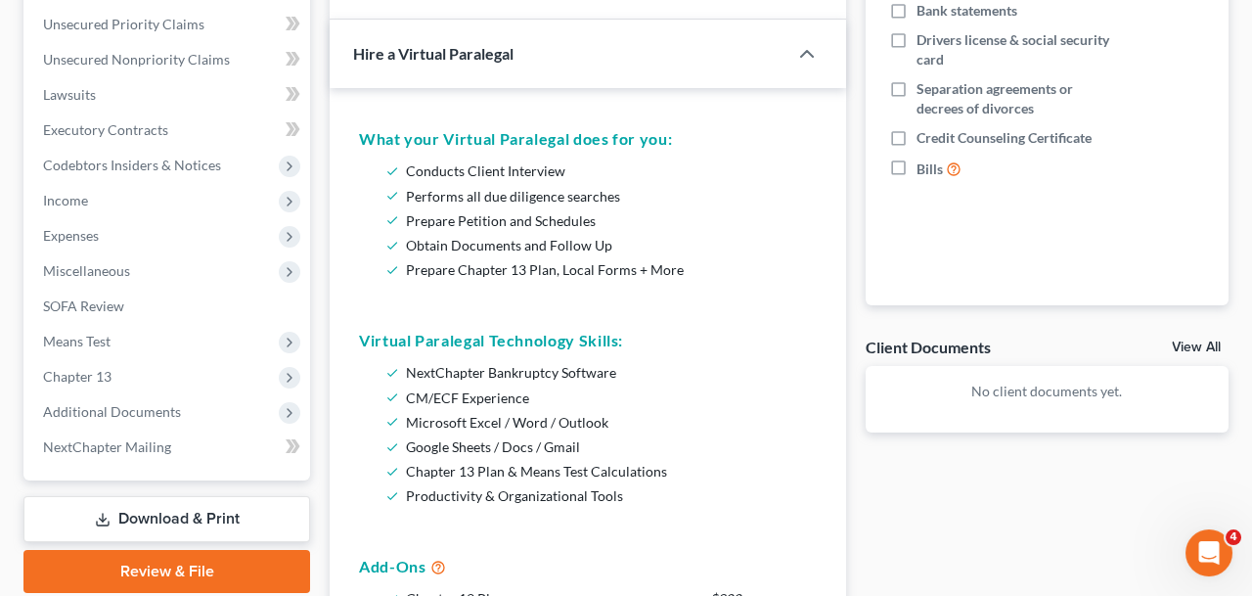
click at [174, 408] on span "Additional Documents" at bounding box center [112, 411] width 138 height 17
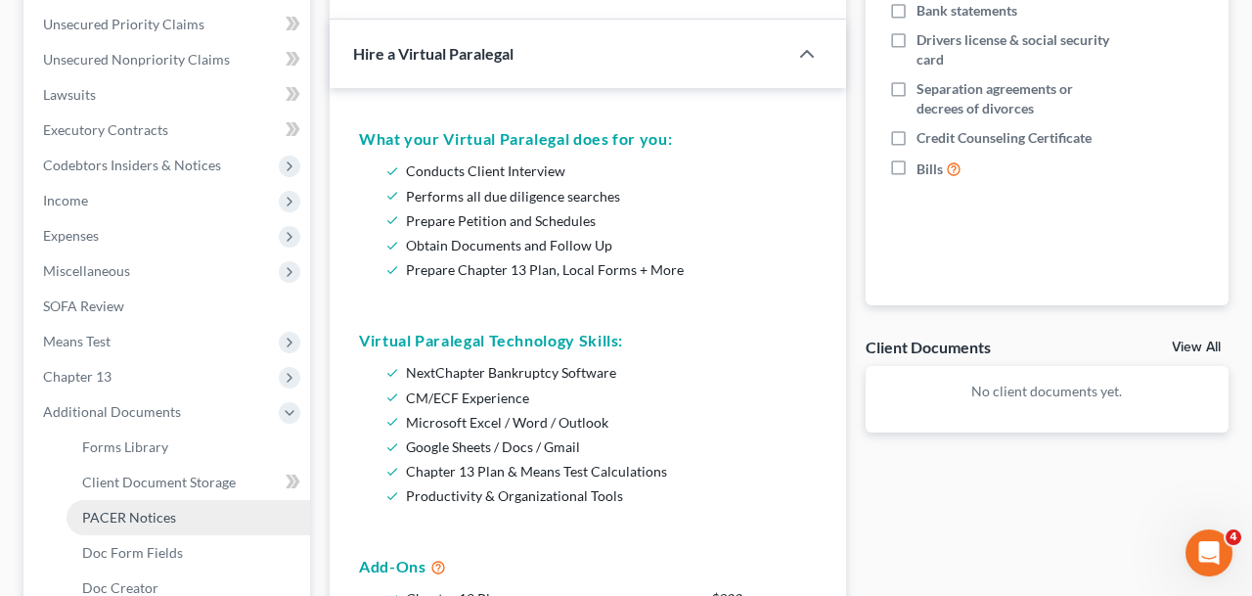
click at [193, 515] on link "PACER Notices" at bounding box center [187, 517] width 243 height 35
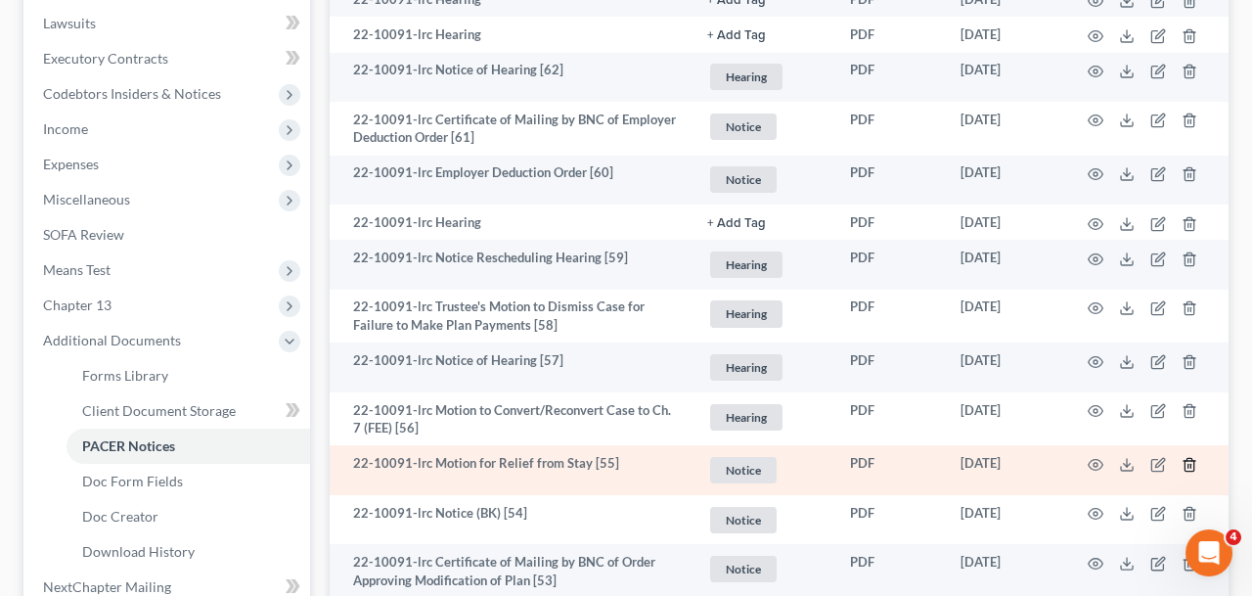
scroll to position [518, 0]
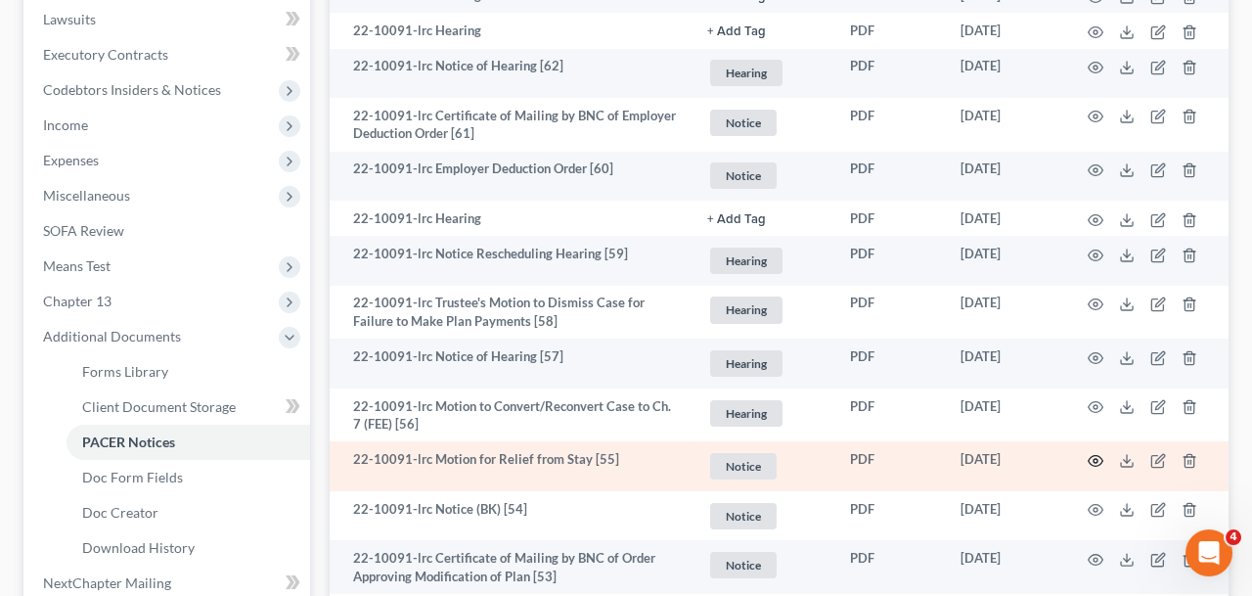
click at [1092, 463] on icon "button" at bounding box center [1095, 461] width 16 height 16
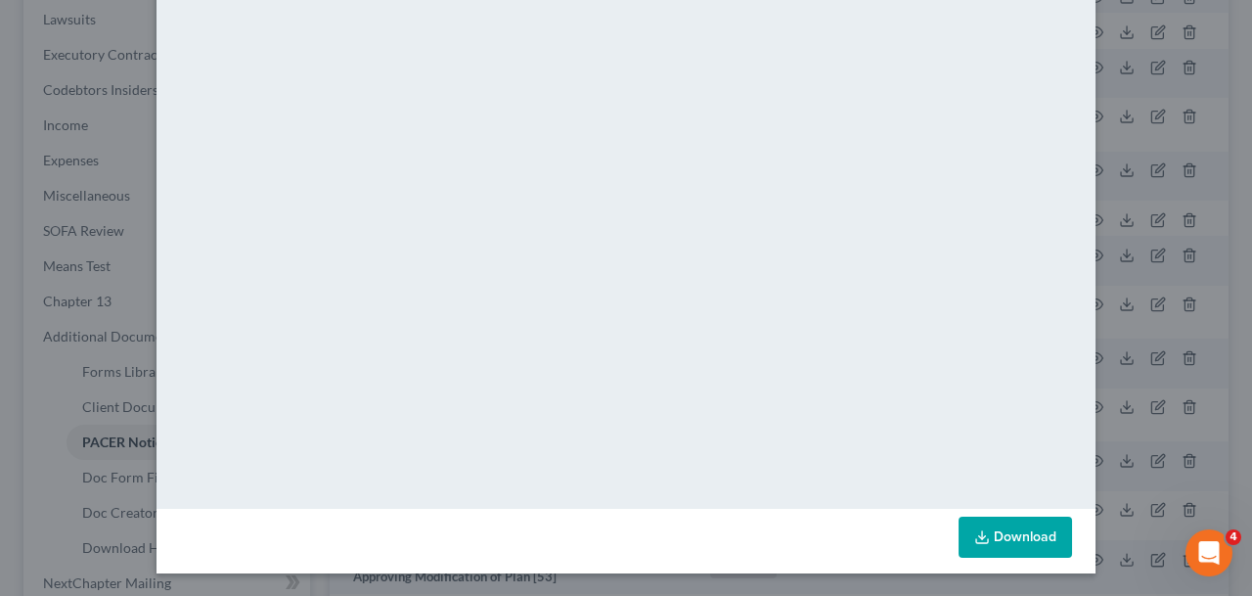
scroll to position [0, 0]
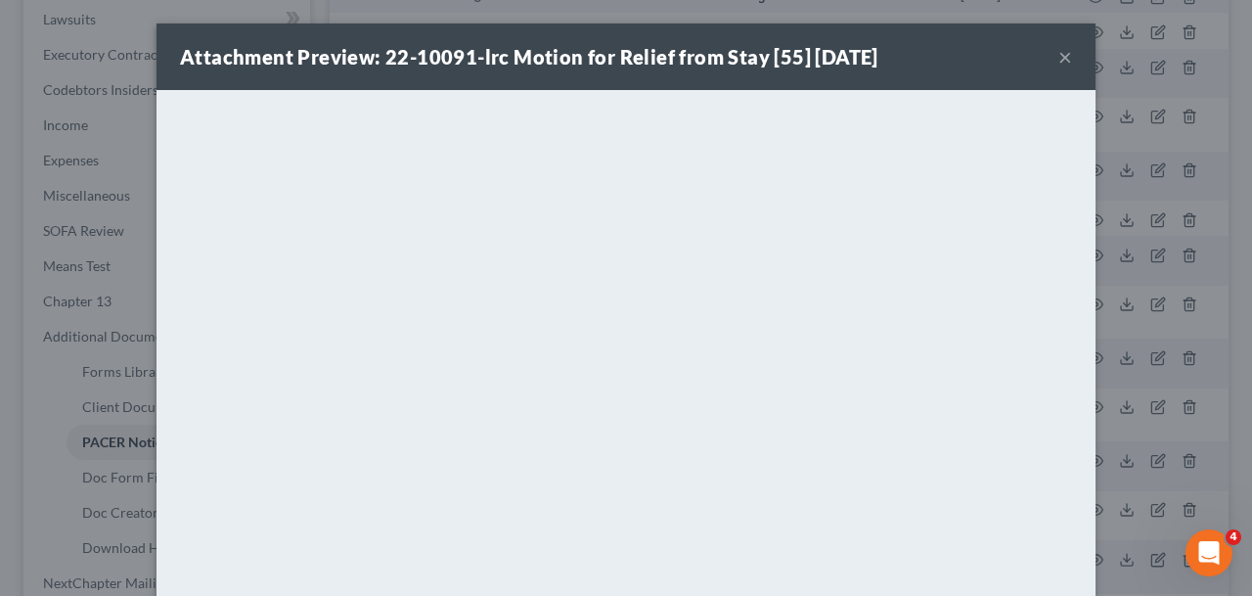
click at [1062, 51] on button "×" at bounding box center [1065, 56] width 14 height 23
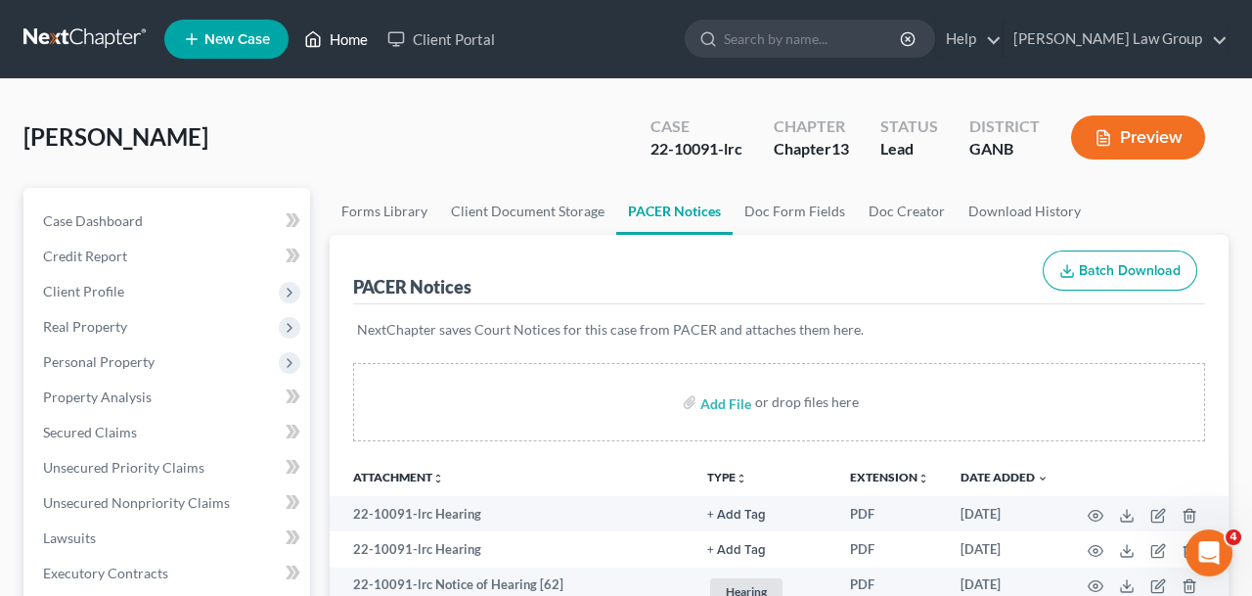
click at [366, 46] on link "Home" at bounding box center [335, 39] width 83 height 35
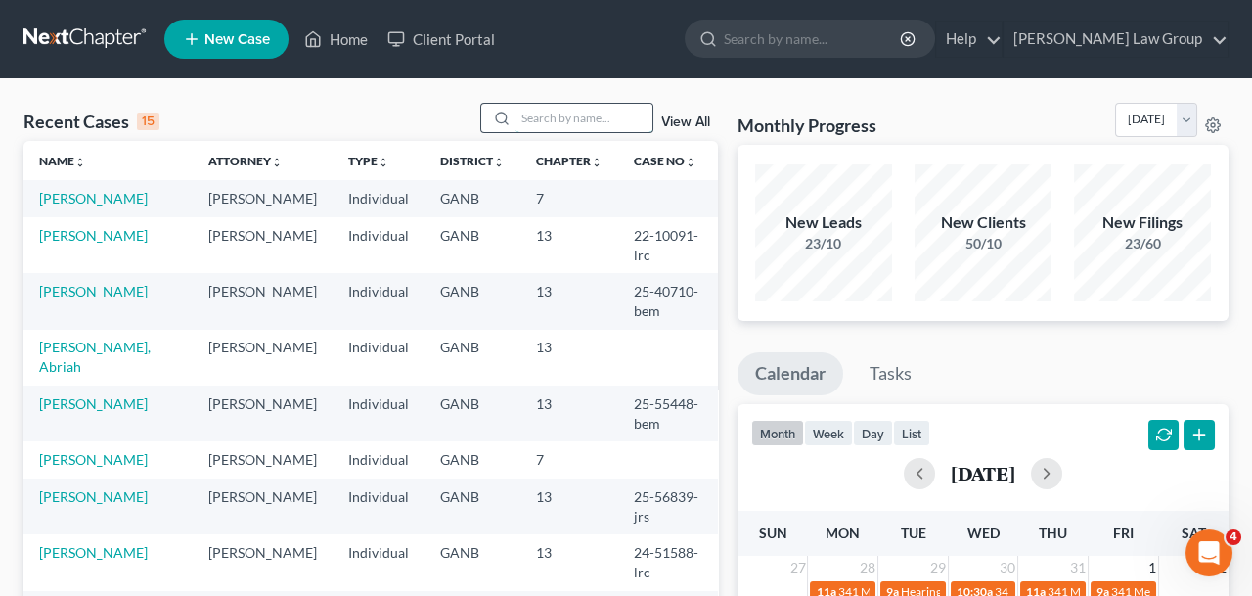
click at [609, 125] on input "search" at bounding box center [583, 118] width 137 height 28
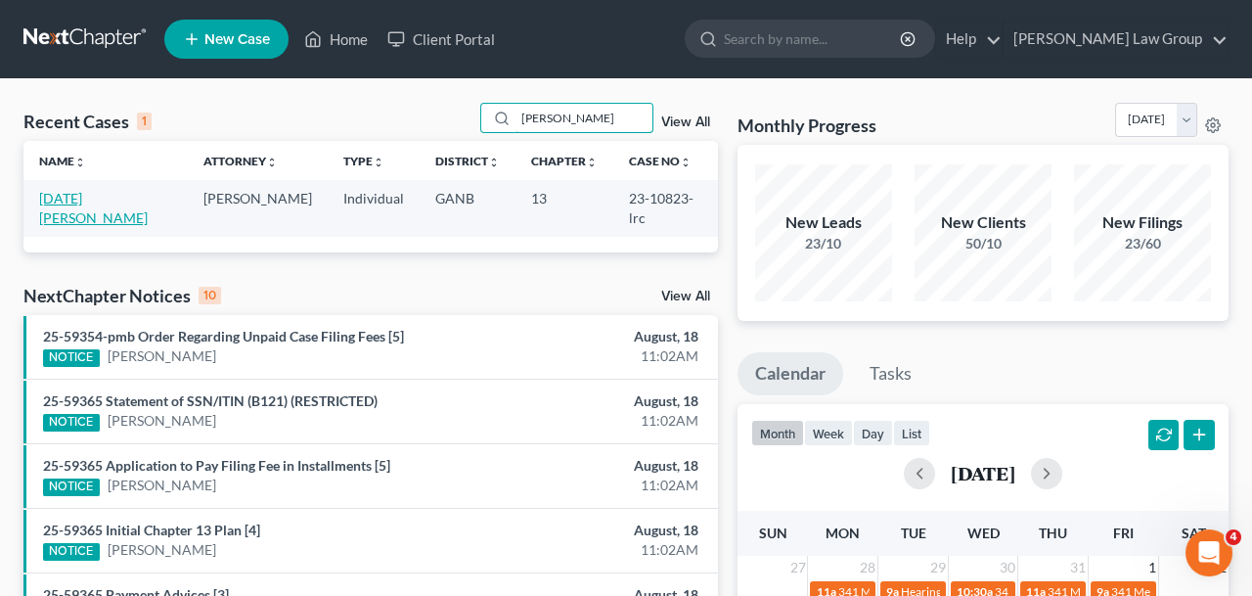
type input "[PERSON_NAME]"
click at [119, 199] on link "[DATE][PERSON_NAME]" at bounding box center [93, 208] width 109 height 36
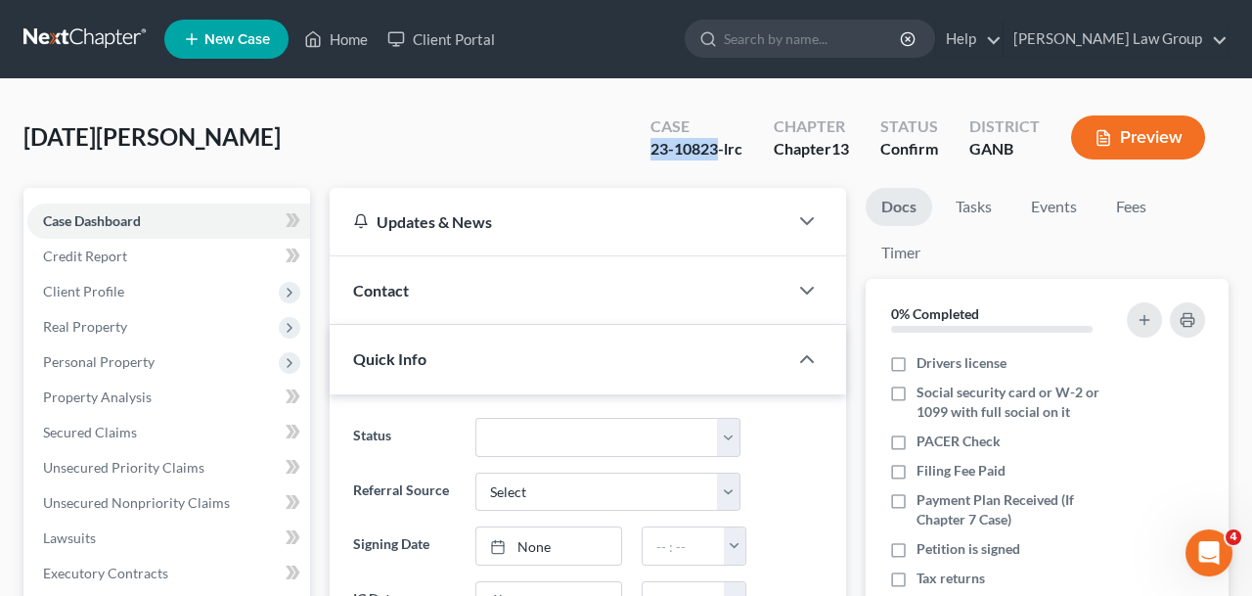
drag, startPoint x: 719, startPoint y: 152, endPoint x: 615, endPoint y: 152, distance: 103.7
click at [615, 152] on div "[DATE][PERSON_NAME] Upgraded Case 23-10823-lrc Chapter Chapter 13 Status Confir…" at bounding box center [625, 145] width 1205 height 85
copy div "23-10823"
click at [361, 32] on link "Home" at bounding box center [335, 39] width 83 height 35
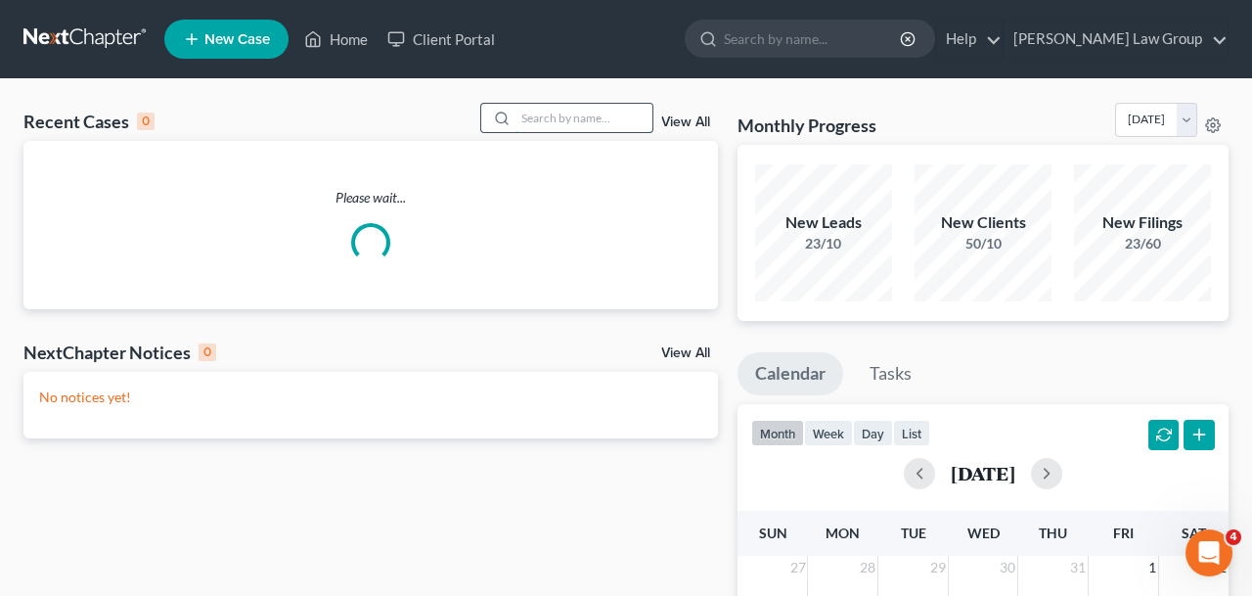
click at [566, 126] on input "search" at bounding box center [583, 118] width 137 height 28
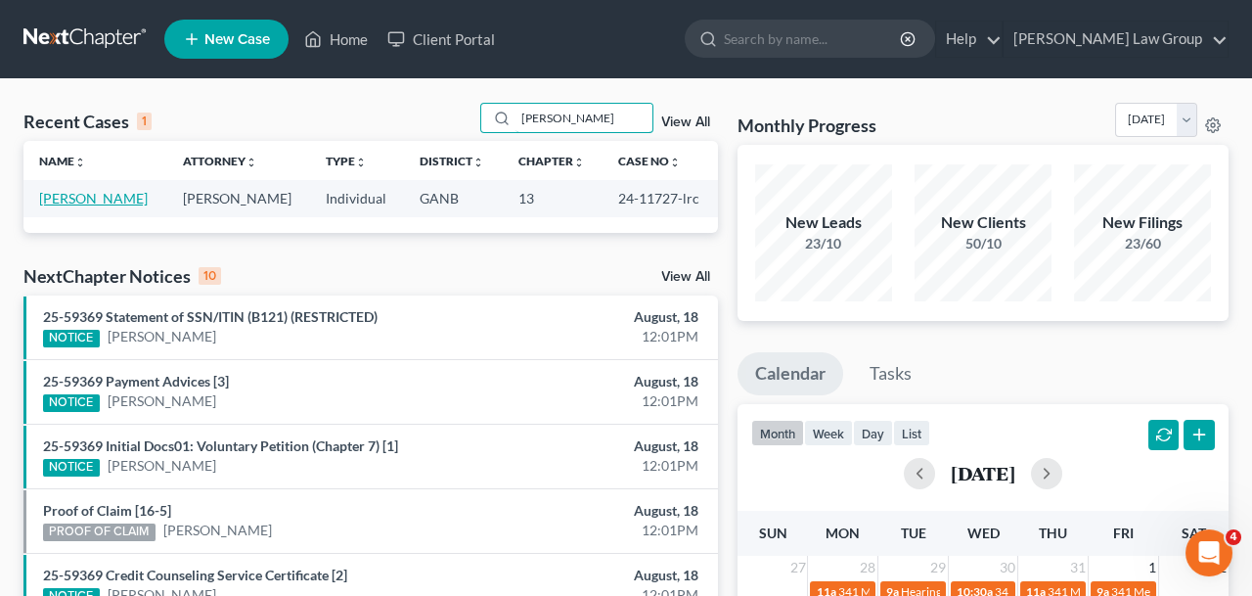
type input "[PERSON_NAME]"
click at [78, 202] on link "[PERSON_NAME]" at bounding box center [93, 198] width 109 height 17
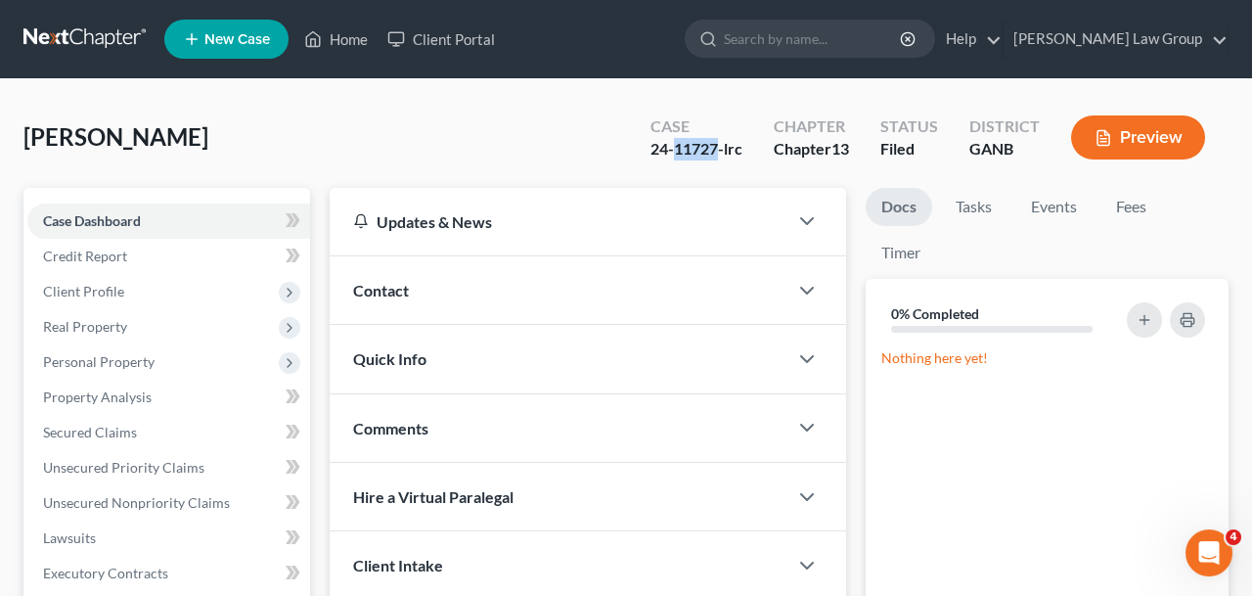
drag, startPoint x: 718, startPoint y: 154, endPoint x: 675, endPoint y: 155, distance: 43.1
click at [675, 155] on div "24-11727-lrc" at bounding box center [696, 149] width 92 height 22
copy div "11727"
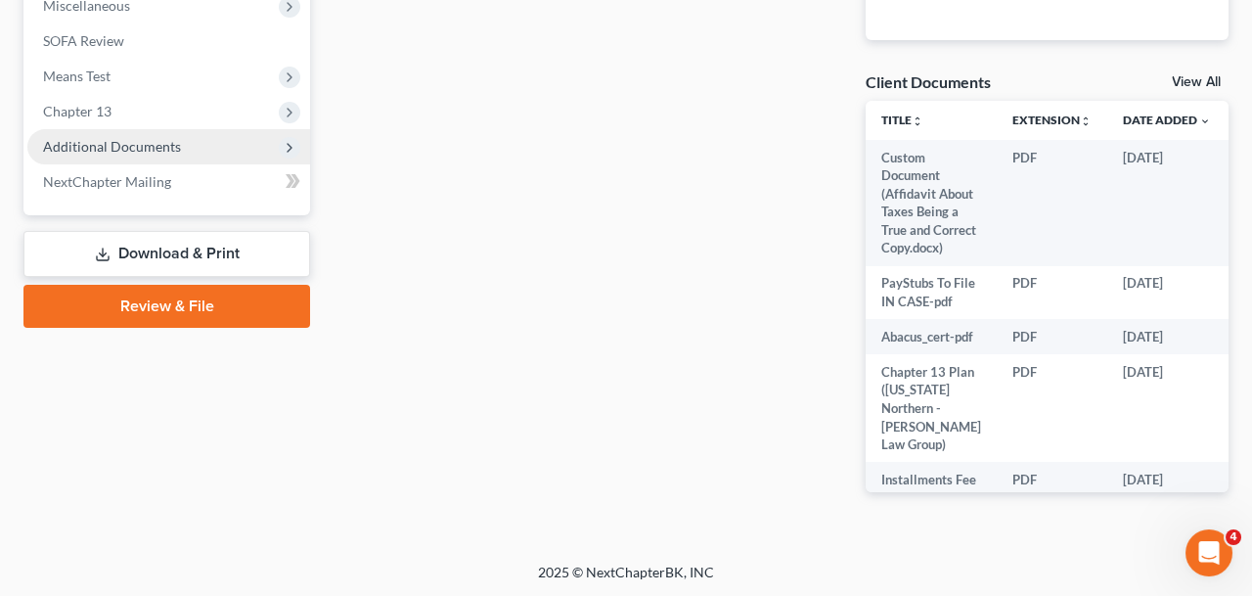
click at [169, 142] on span "Additional Documents" at bounding box center [112, 146] width 138 height 17
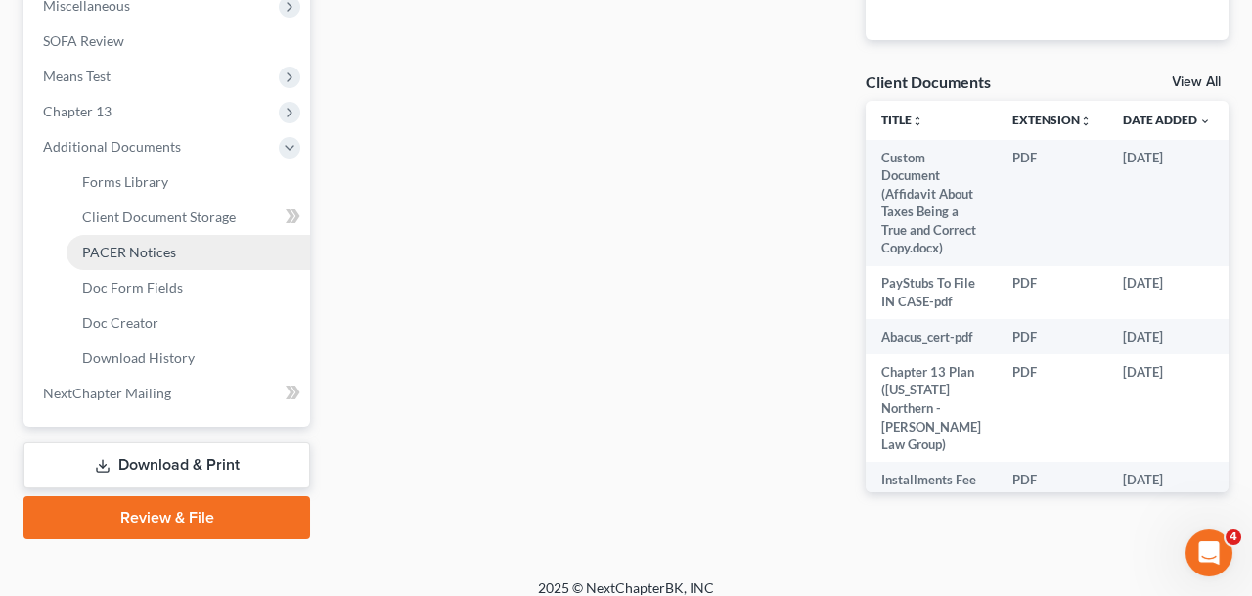
click at [173, 256] on span "PACER Notices" at bounding box center [129, 251] width 94 height 17
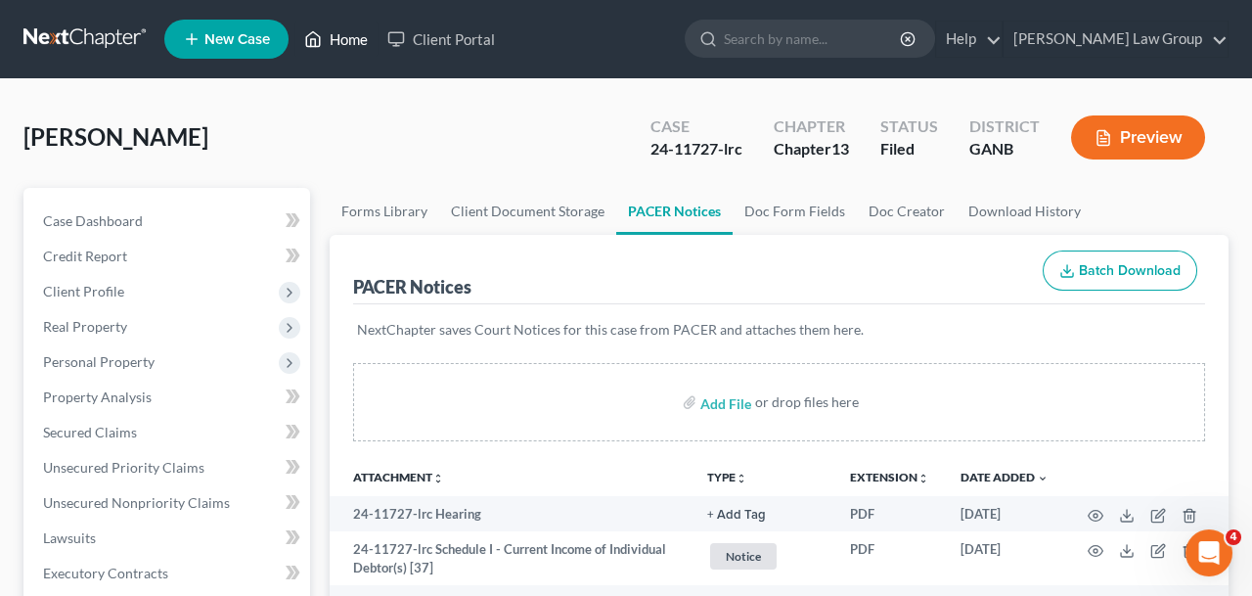
click at [349, 37] on link "Home" at bounding box center [335, 39] width 83 height 35
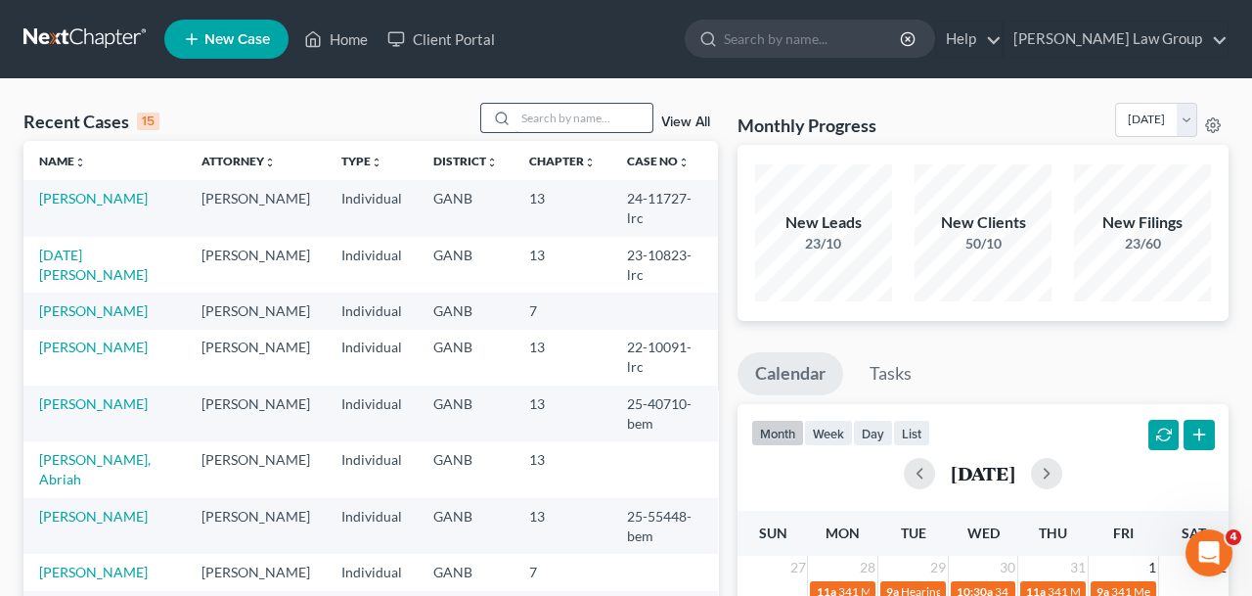
click at [617, 130] on input "search" at bounding box center [583, 118] width 137 height 28
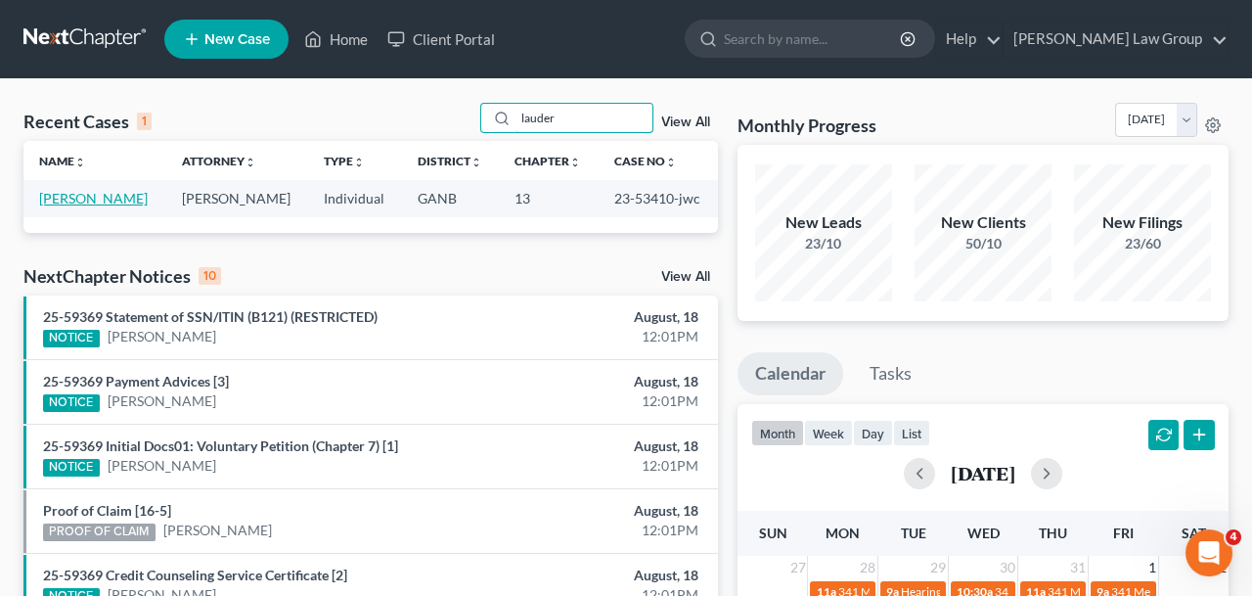
type input "lauder"
click at [93, 202] on link "[PERSON_NAME]" at bounding box center [93, 198] width 109 height 17
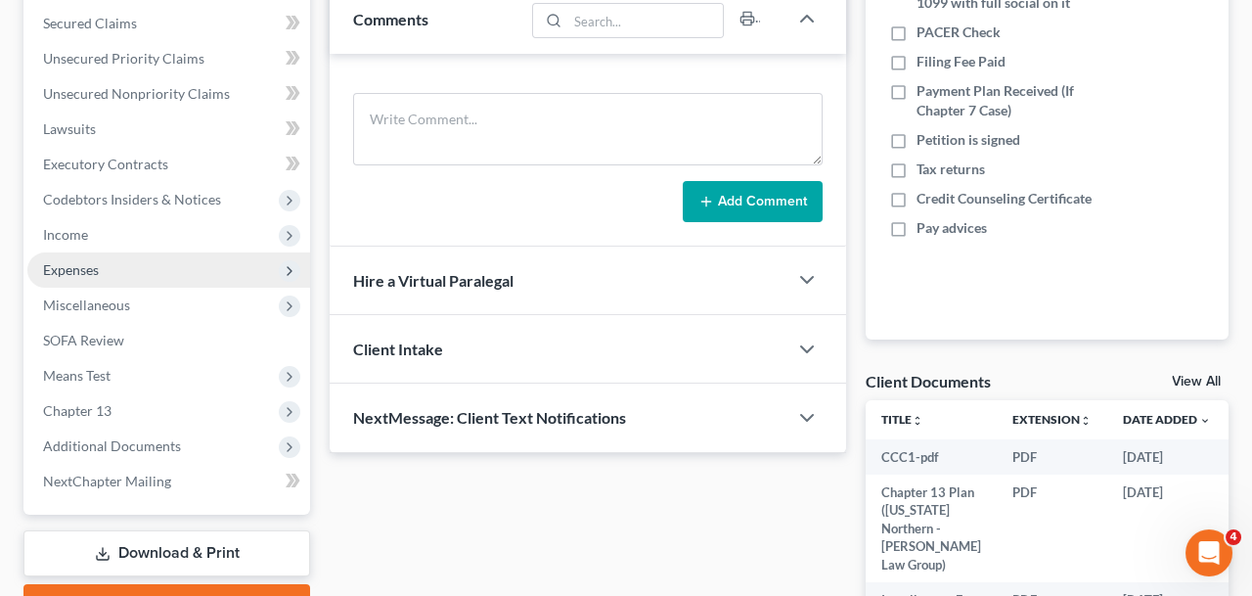
scroll to position [541, 0]
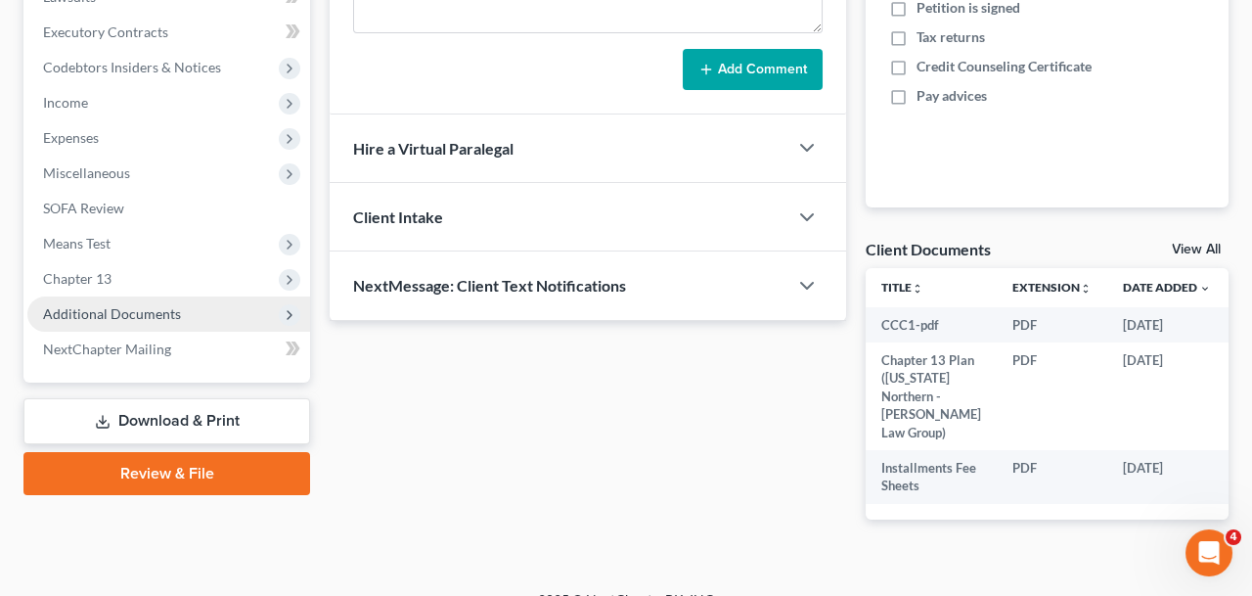
click at [164, 324] on span "Additional Documents" at bounding box center [168, 313] width 283 height 35
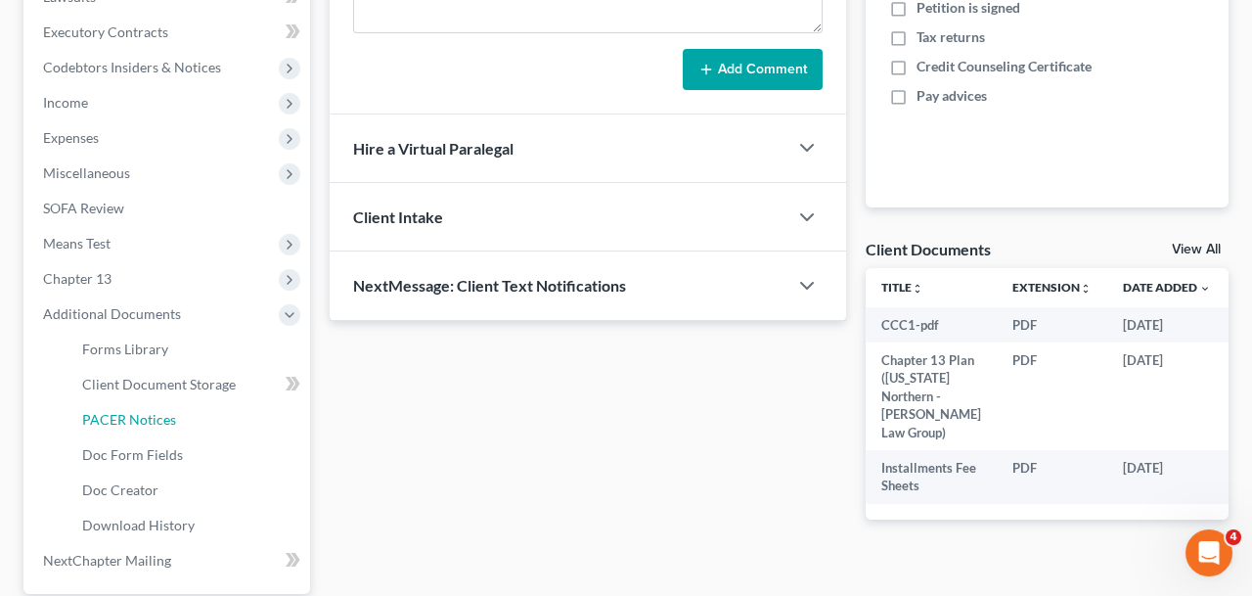
drag, startPoint x: 188, startPoint y: 417, endPoint x: 485, endPoint y: 510, distance: 311.7
click at [188, 417] on link "PACER Notices" at bounding box center [187, 419] width 243 height 35
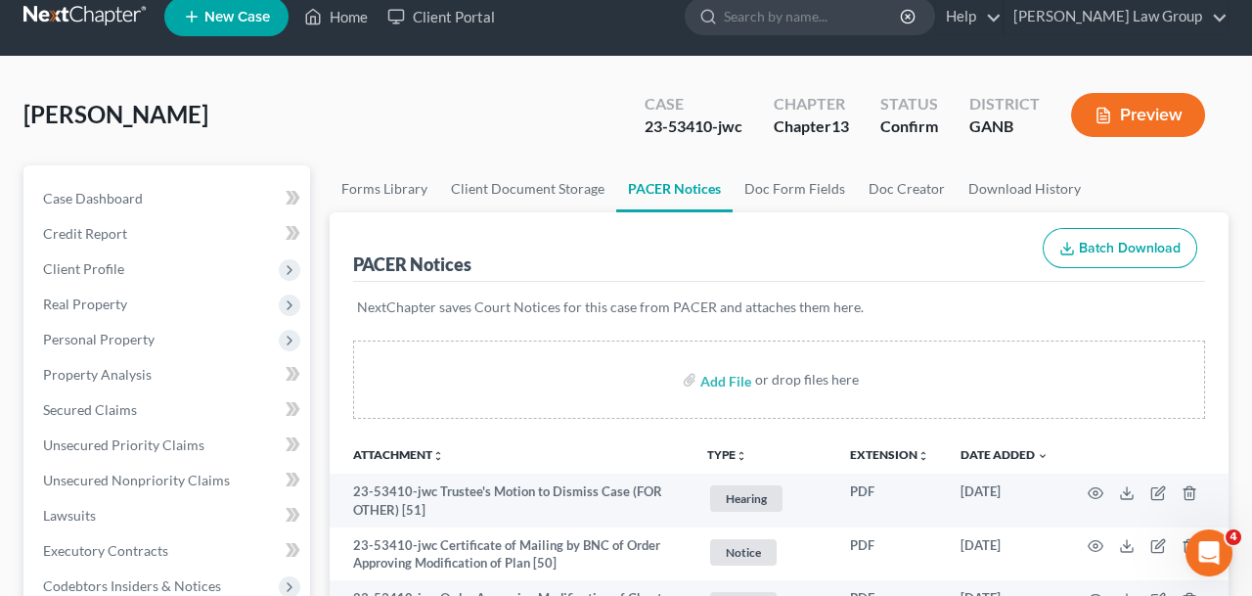
scroll to position [30, 0]
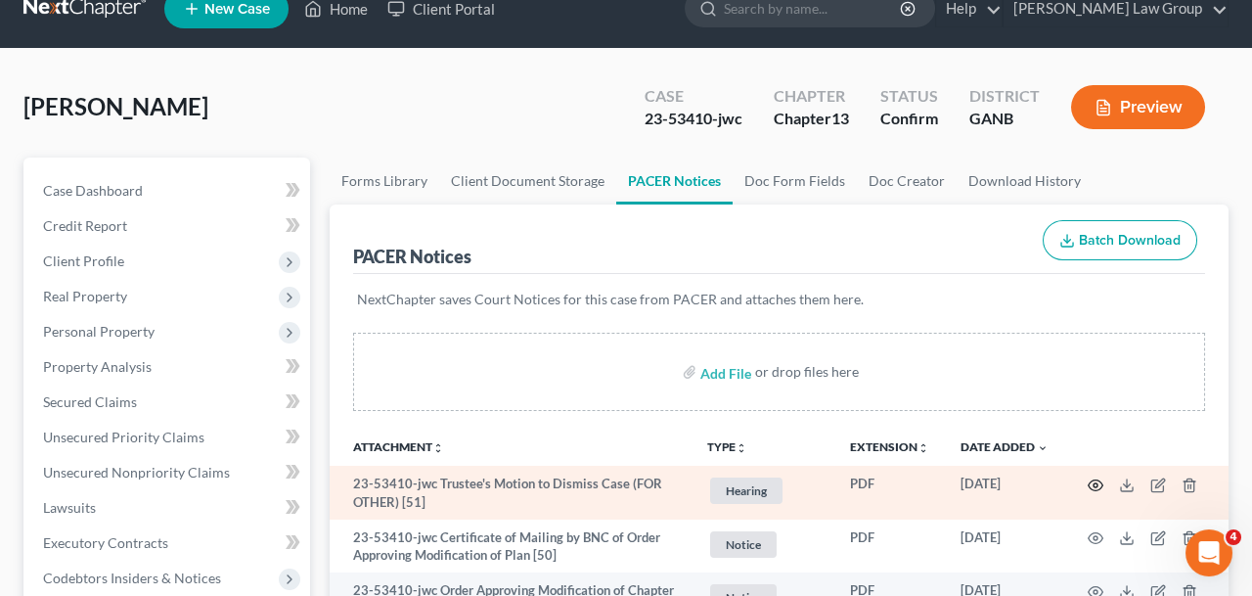
click at [1095, 483] on circle "button" at bounding box center [1095, 485] width 4 height 4
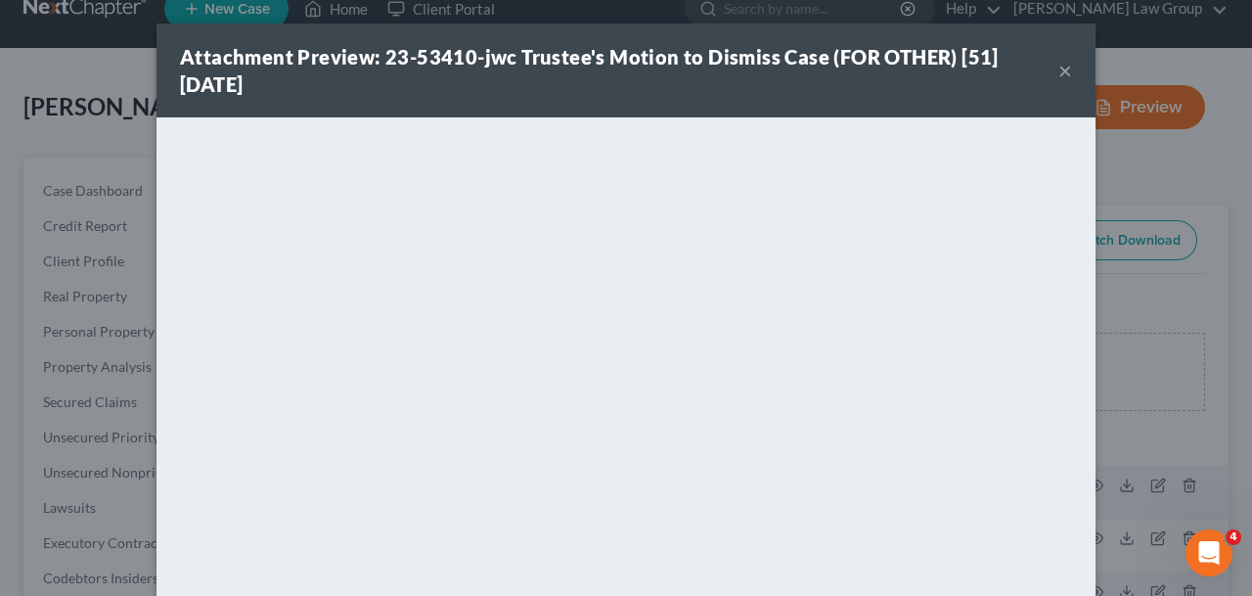
click at [1064, 72] on button "×" at bounding box center [1065, 70] width 14 height 23
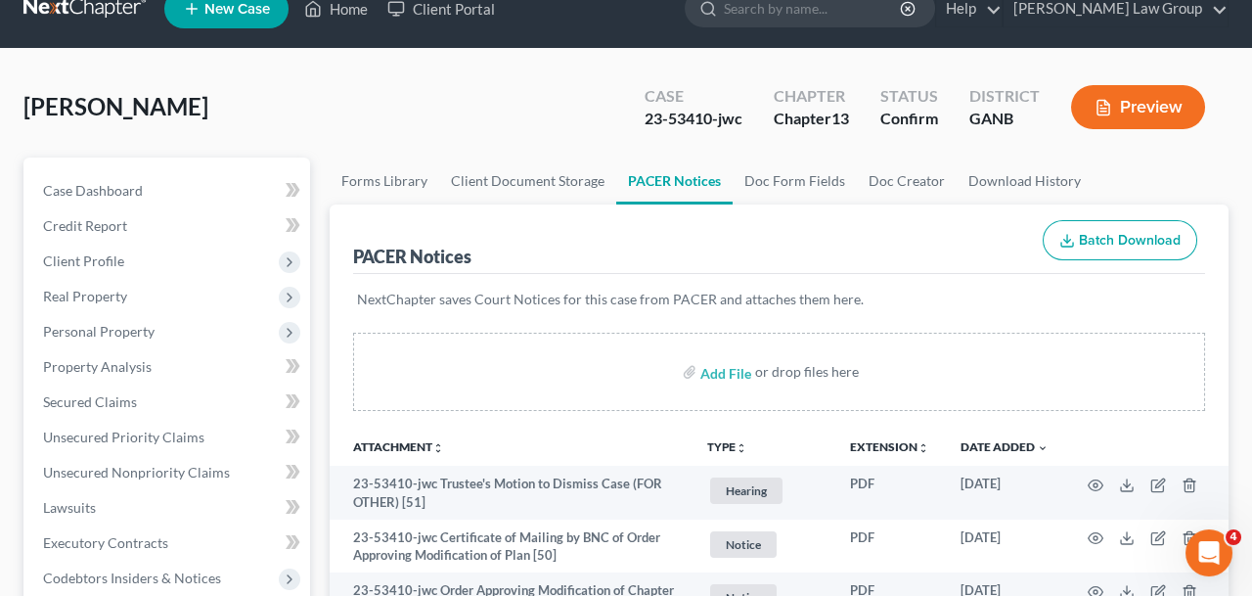
drag, startPoint x: 224, startPoint y: 113, endPoint x: 0, endPoint y: 114, distance: 223.9
copy span "[PERSON_NAME]"
click at [353, 14] on link "Home" at bounding box center [335, 8] width 83 height 35
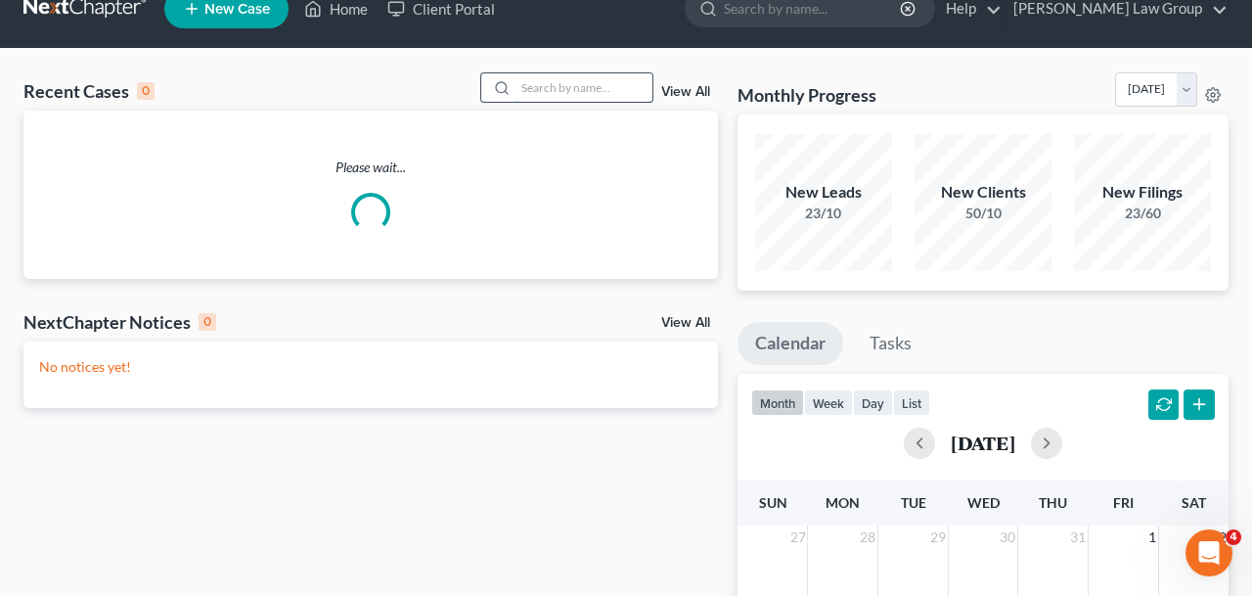
click at [607, 102] on input "search" at bounding box center [583, 87] width 137 height 28
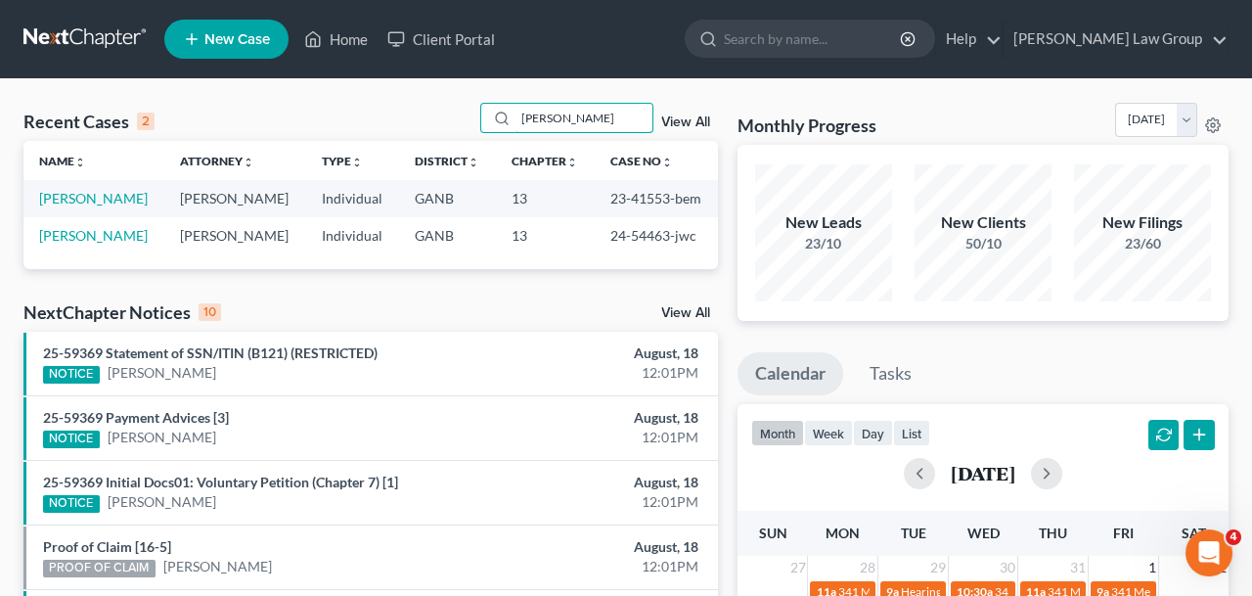
type input "[PERSON_NAME]"
click at [102, 246] on td "[PERSON_NAME]" at bounding box center [93, 235] width 141 height 36
click at [100, 241] on link "[PERSON_NAME]" at bounding box center [93, 235] width 109 height 17
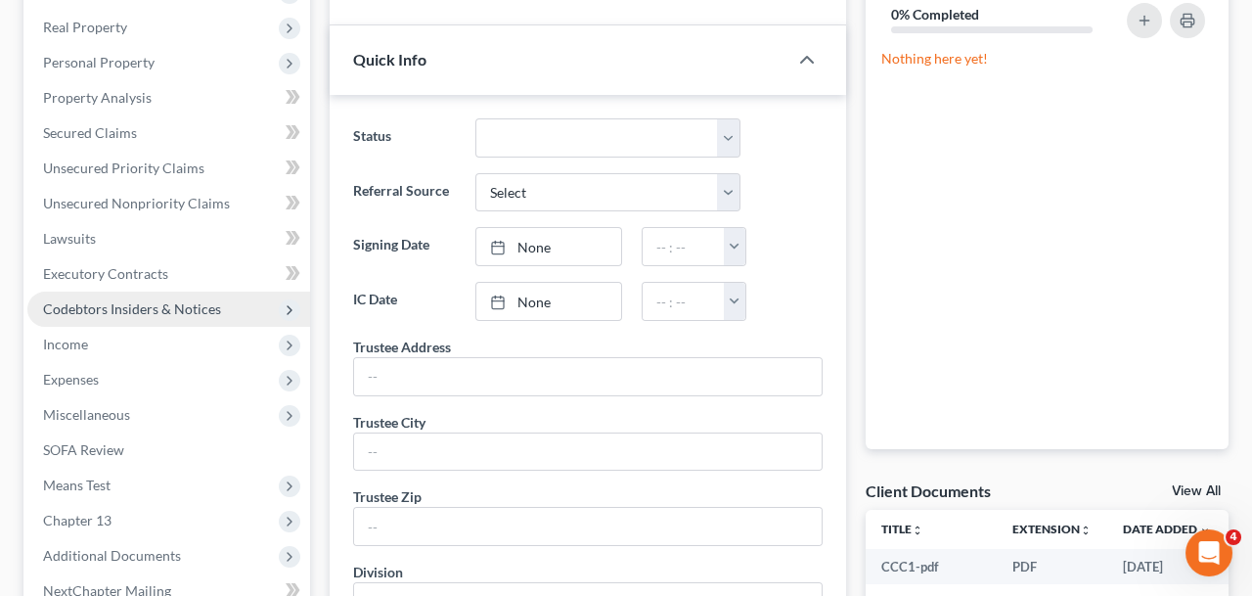
scroll to position [573, 0]
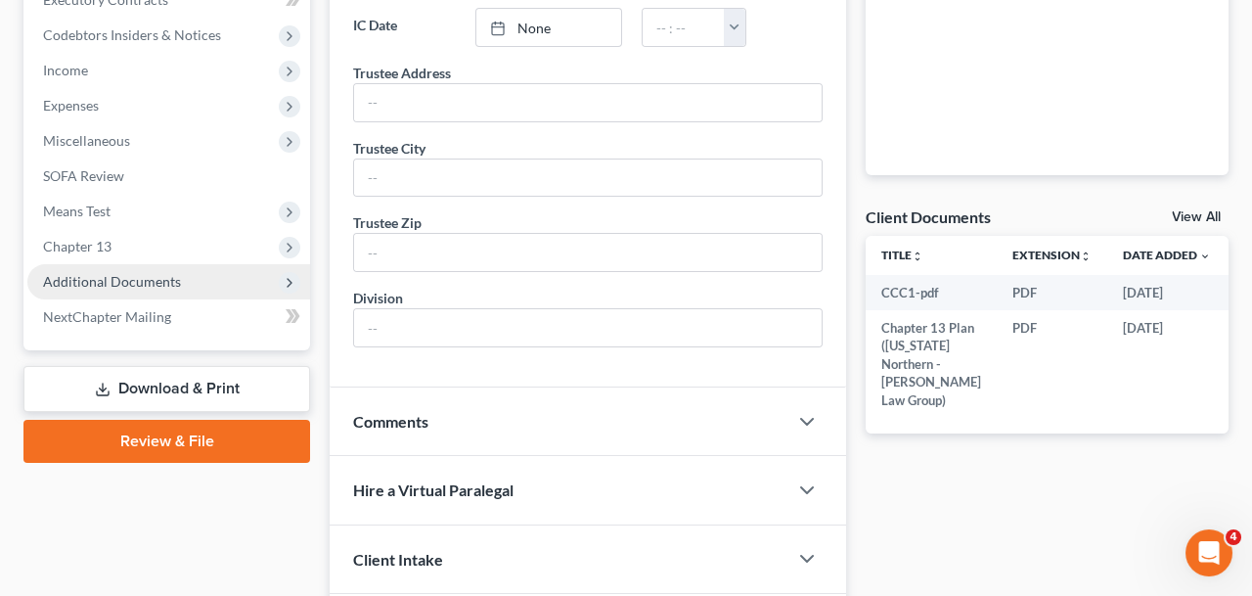
click at [114, 284] on span "Additional Documents" at bounding box center [112, 281] width 138 height 17
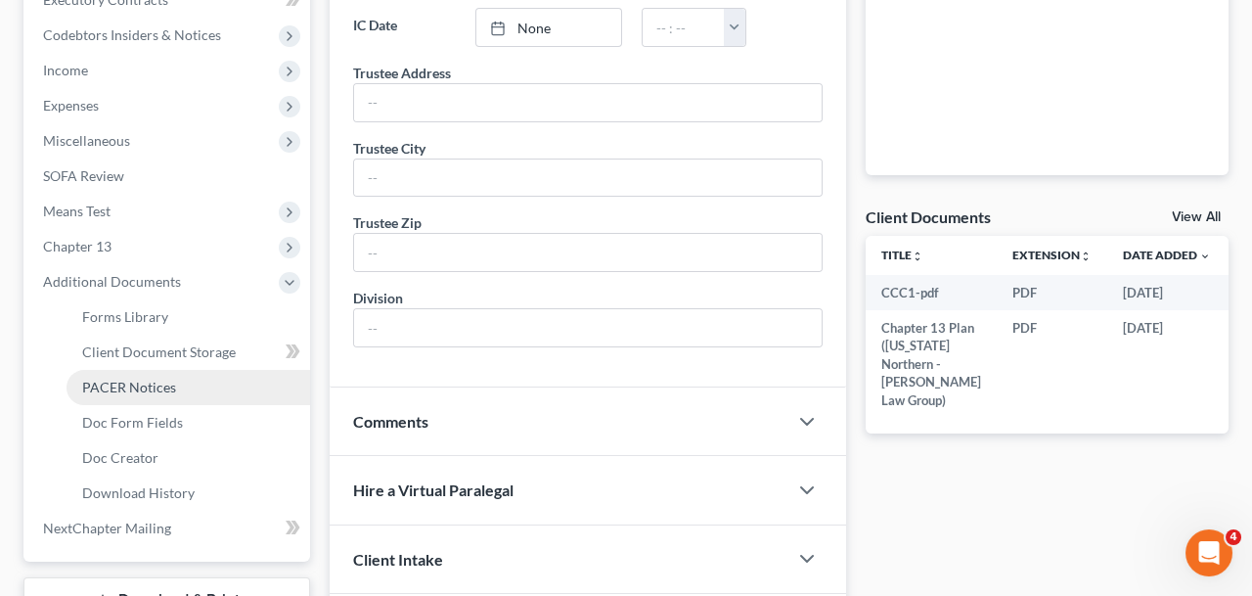
click at [133, 385] on span "PACER Notices" at bounding box center [129, 386] width 94 height 17
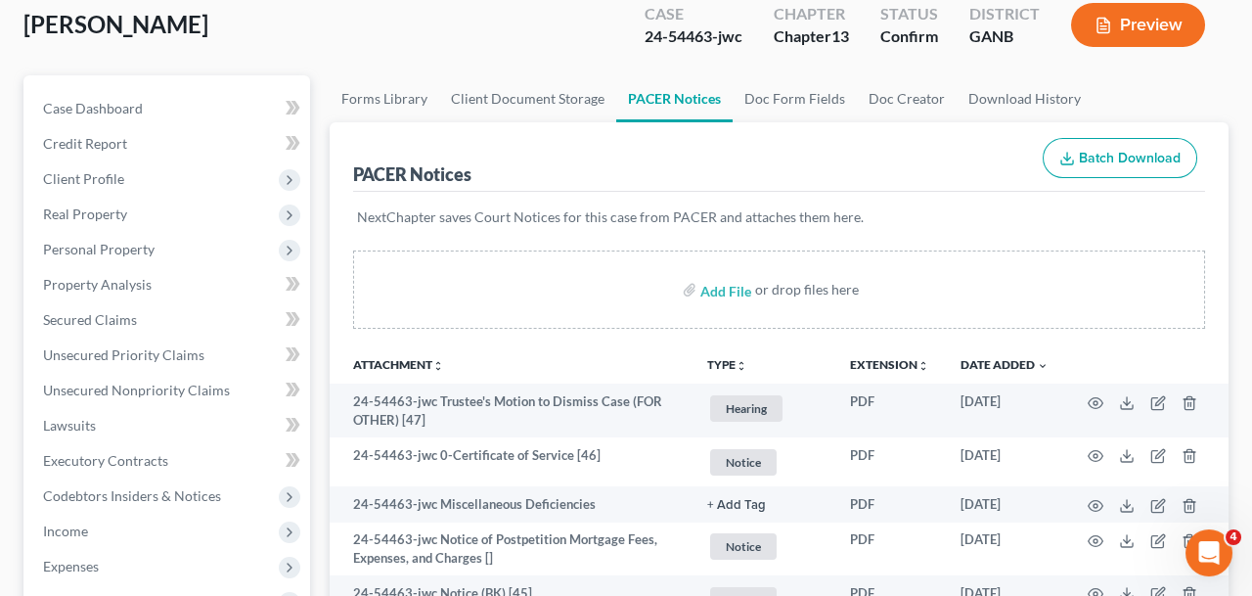
scroll to position [111, 0]
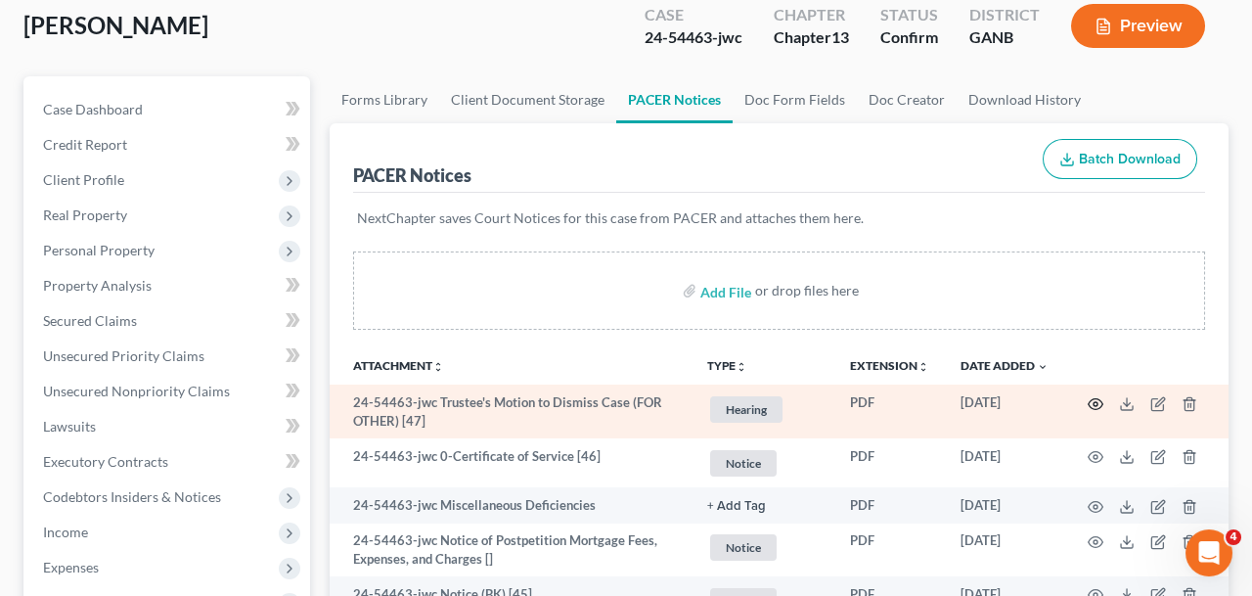
click at [1098, 410] on icon "button" at bounding box center [1095, 404] width 16 height 16
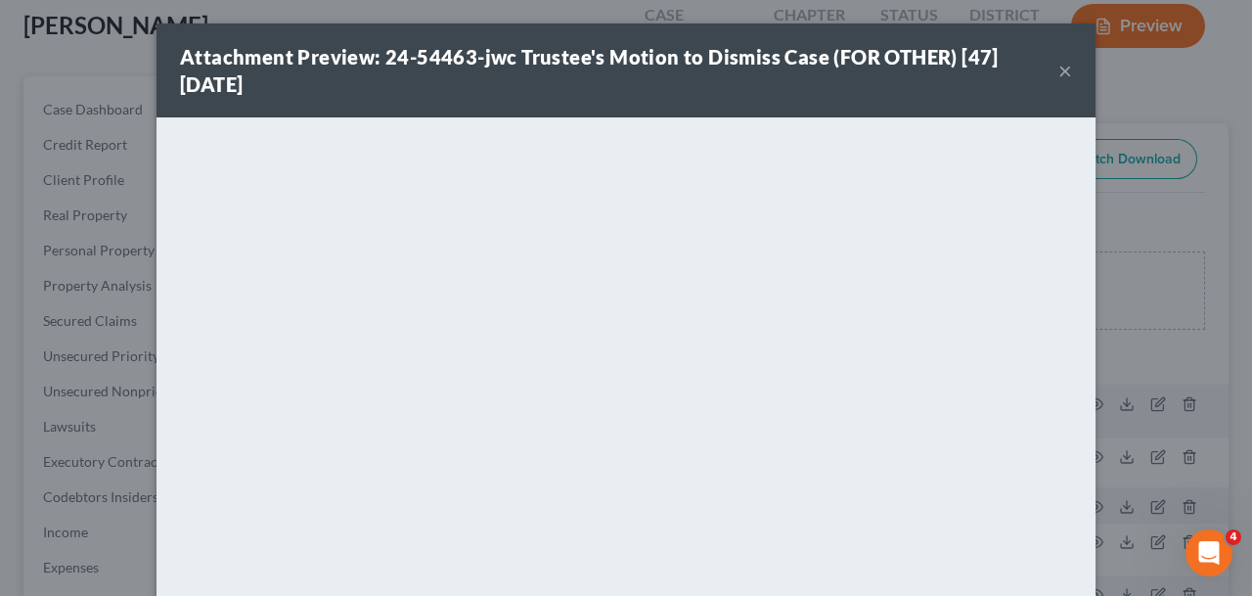
click at [1061, 73] on button "×" at bounding box center [1065, 70] width 14 height 23
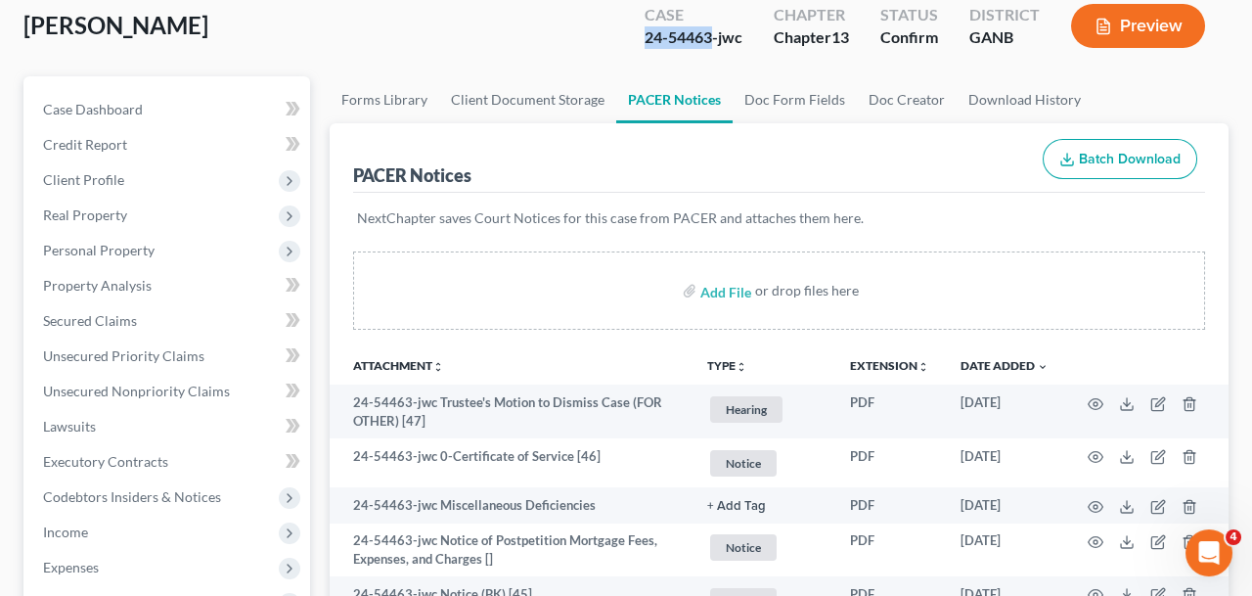
drag, startPoint x: 711, startPoint y: 39, endPoint x: 569, endPoint y: 39, distance: 141.8
click at [569, 39] on div "[PERSON_NAME] Upgraded Case 24-54463-jwc Chapter Chapter 13 Status Confirm Dist…" at bounding box center [625, 33] width 1205 height 85
copy div "24-54463"
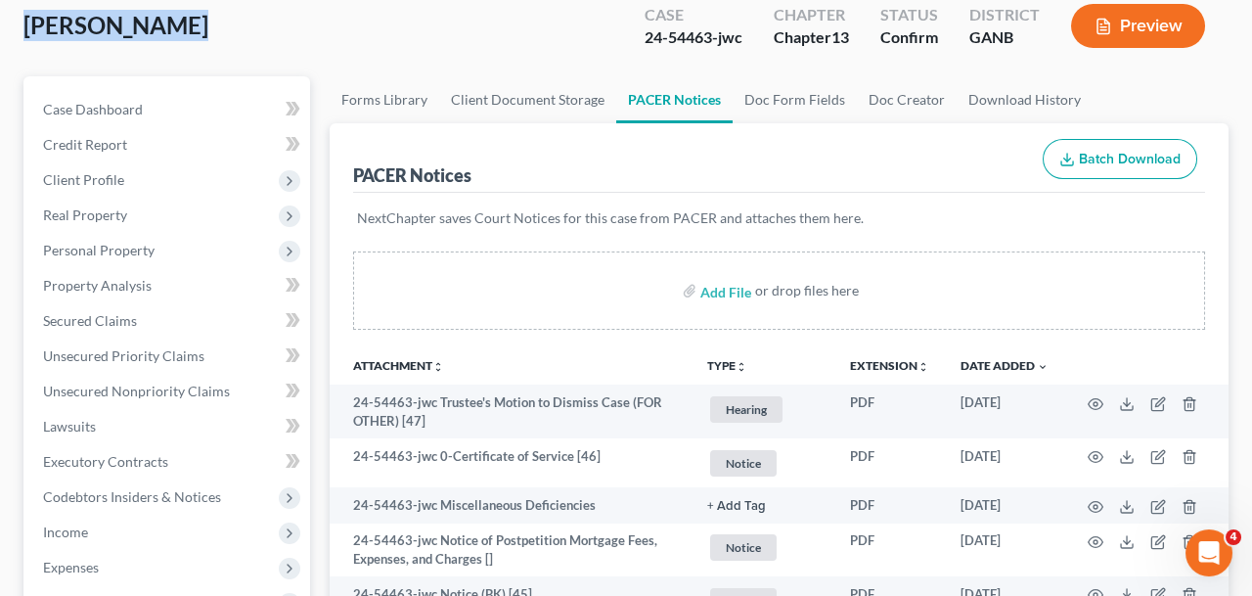
drag, startPoint x: 183, startPoint y: 36, endPoint x: 0, endPoint y: 36, distance: 182.9
copy span "[PERSON_NAME]"
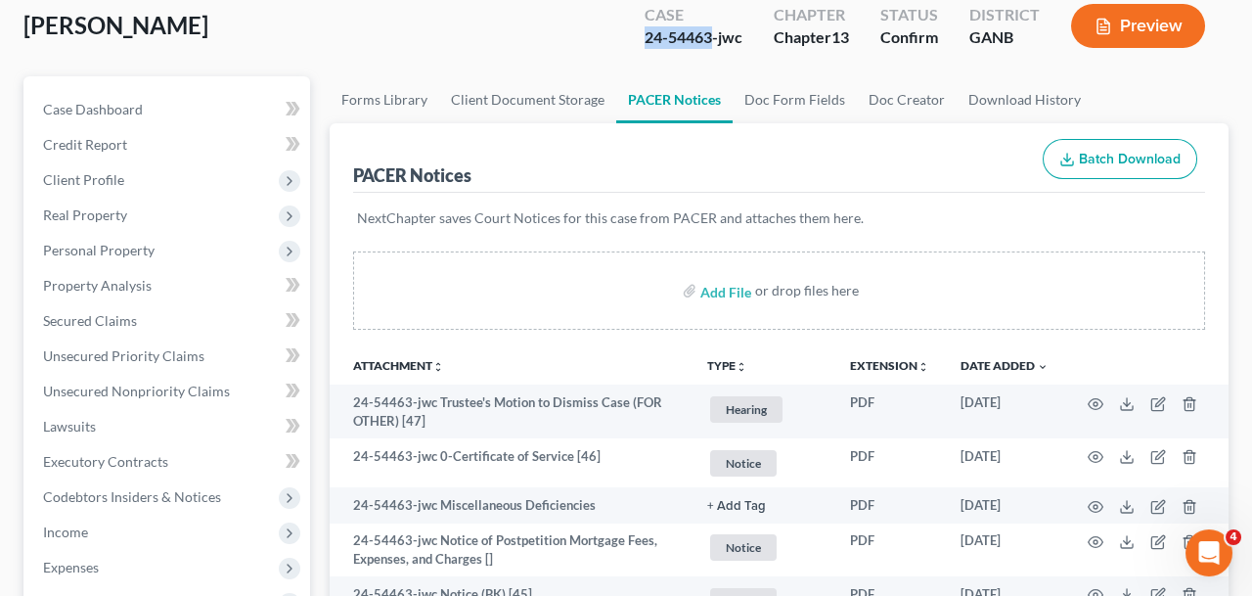
drag, startPoint x: 711, startPoint y: 41, endPoint x: 611, endPoint y: 40, distance: 99.7
click at [611, 40] on div "[PERSON_NAME] Upgraded Case 24-54463-jwc Chapter Chapter 13 Status Confirm Dist…" at bounding box center [625, 33] width 1205 height 85
copy div "24-54463"
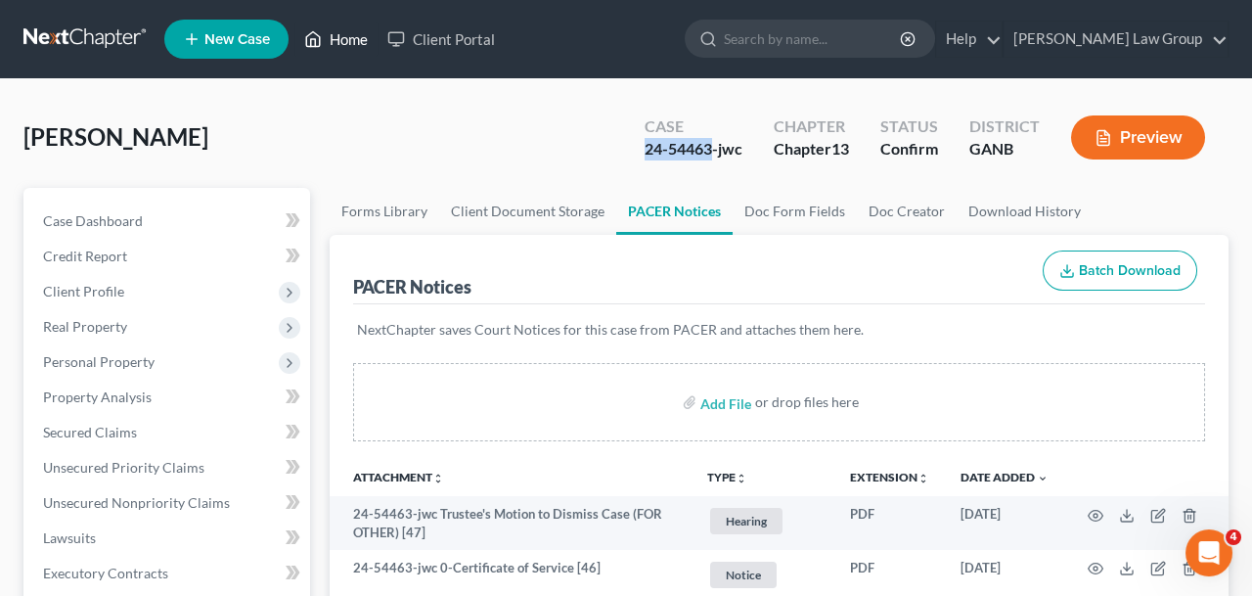
click at [352, 29] on link "Home" at bounding box center [335, 39] width 83 height 35
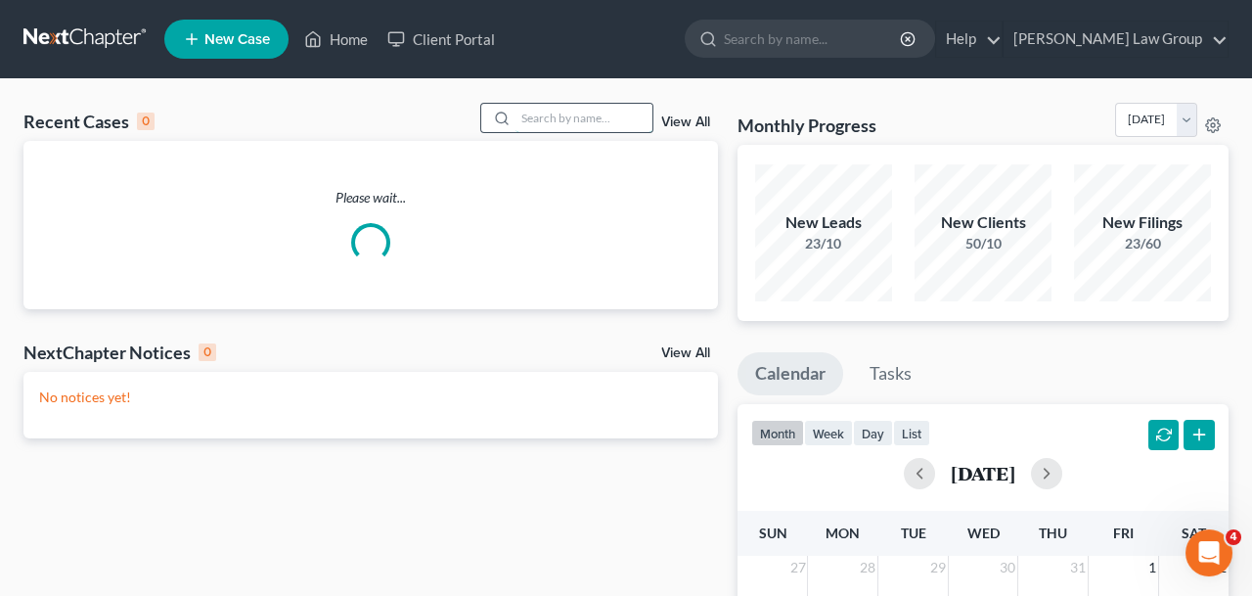
click at [609, 110] on input "search" at bounding box center [583, 118] width 137 height 28
click at [612, 129] on input "search" at bounding box center [583, 118] width 137 height 28
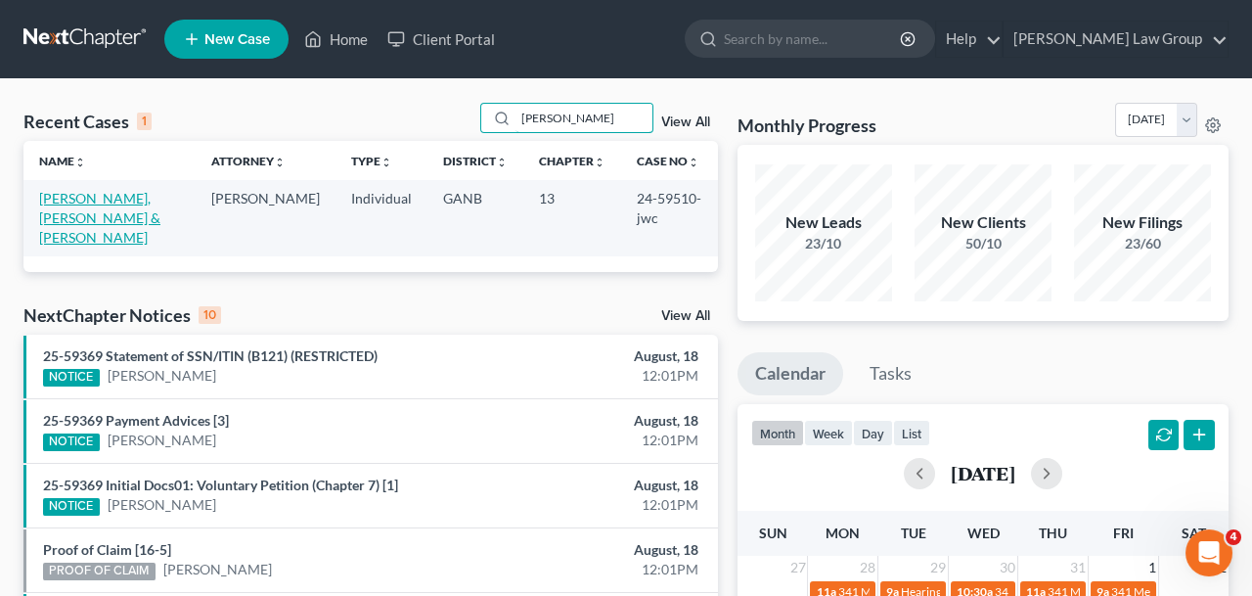
type input "[PERSON_NAME]"
click at [115, 199] on link "[PERSON_NAME], [PERSON_NAME] & [PERSON_NAME]" at bounding box center [99, 218] width 121 height 56
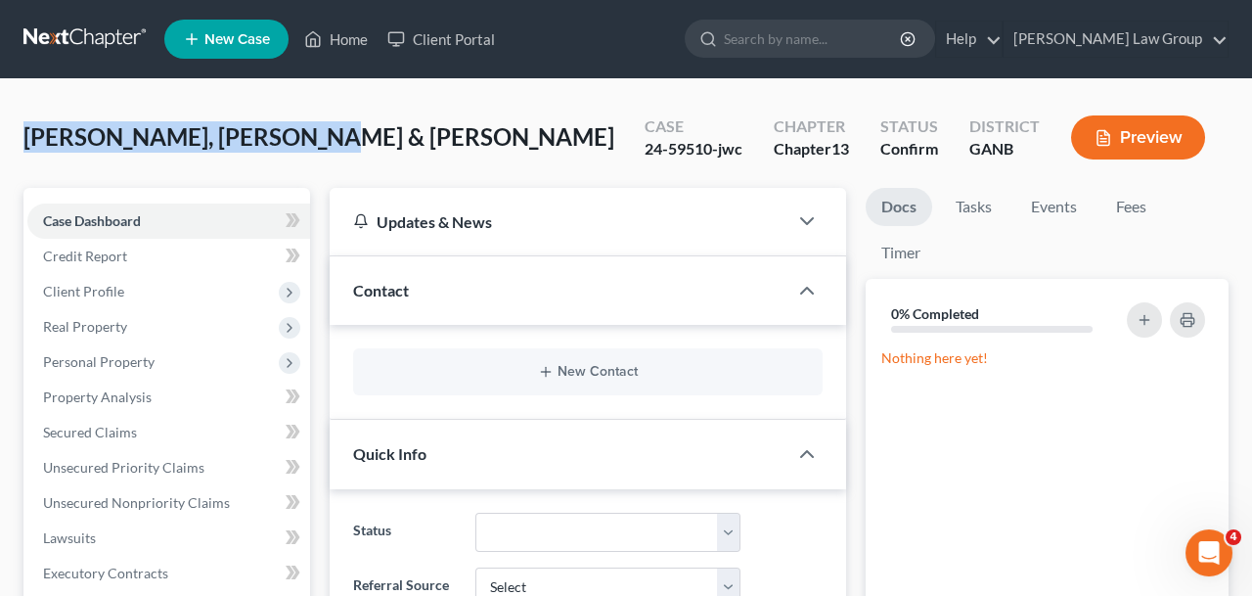
drag, startPoint x: 357, startPoint y: 137, endPoint x: 28, endPoint y: 133, distance: 328.6
click at [28, 133] on div "[PERSON_NAME], Garreisha & Louis Upgraded Case 24-59510-jwc Chapter Chapter 13 …" at bounding box center [625, 145] width 1205 height 85
copy span "[PERSON_NAME], [PERSON_NAME] & [PERSON_NAME]"
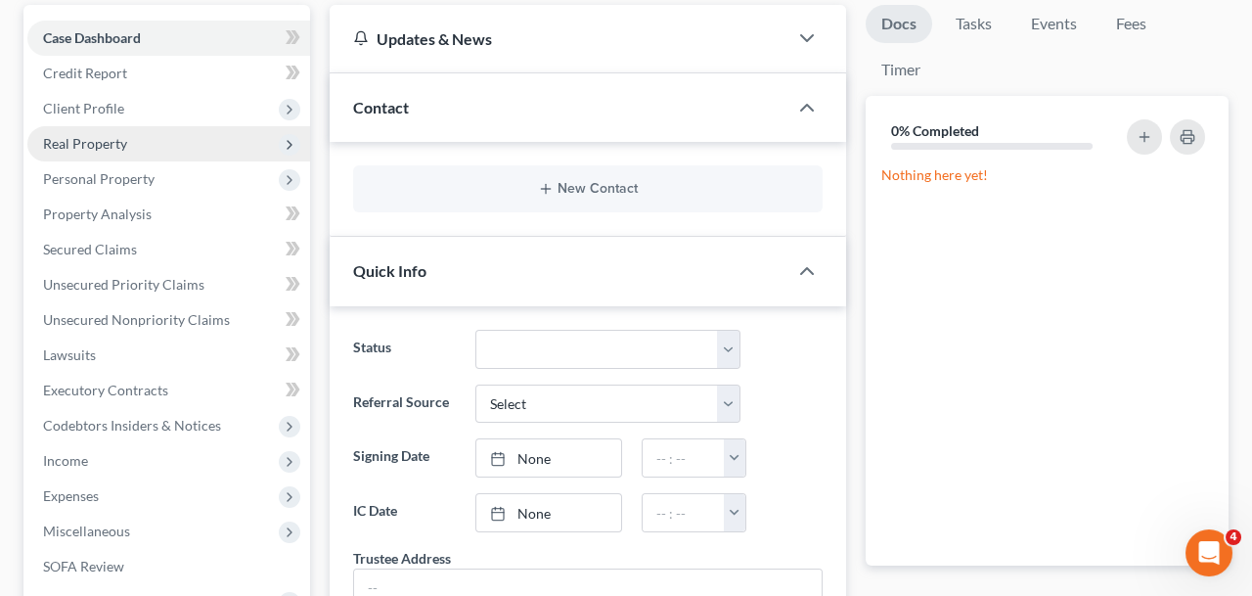
scroll to position [472, 0]
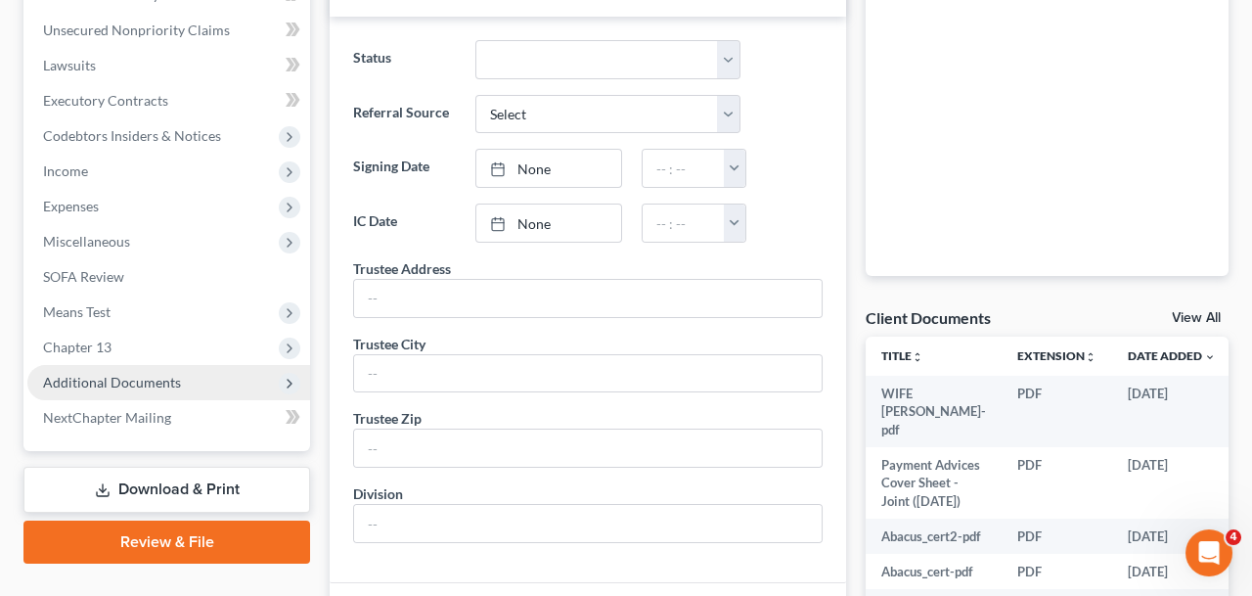
click at [220, 392] on span "Additional Documents" at bounding box center [168, 382] width 283 height 35
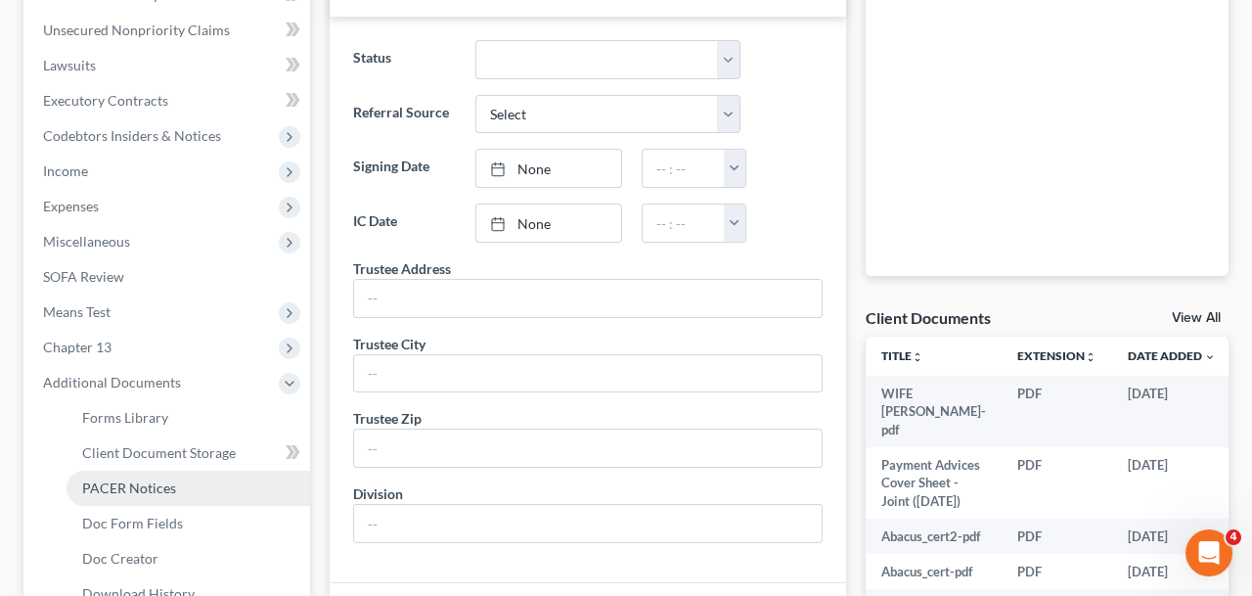
click at [210, 480] on link "PACER Notices" at bounding box center [187, 487] width 243 height 35
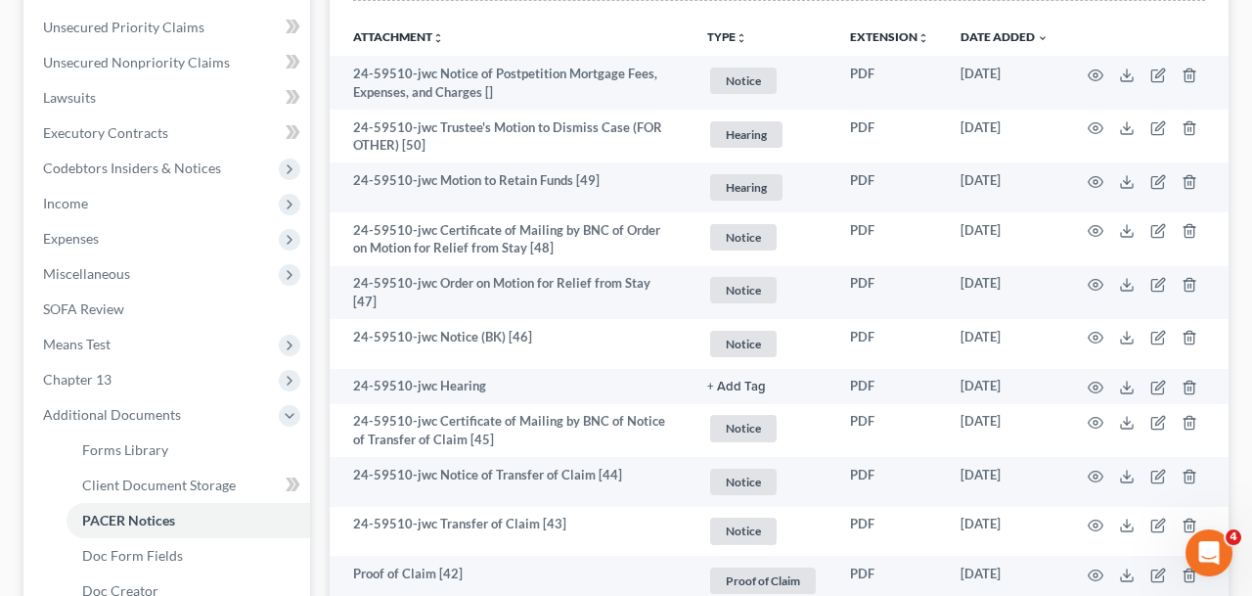
scroll to position [517, 0]
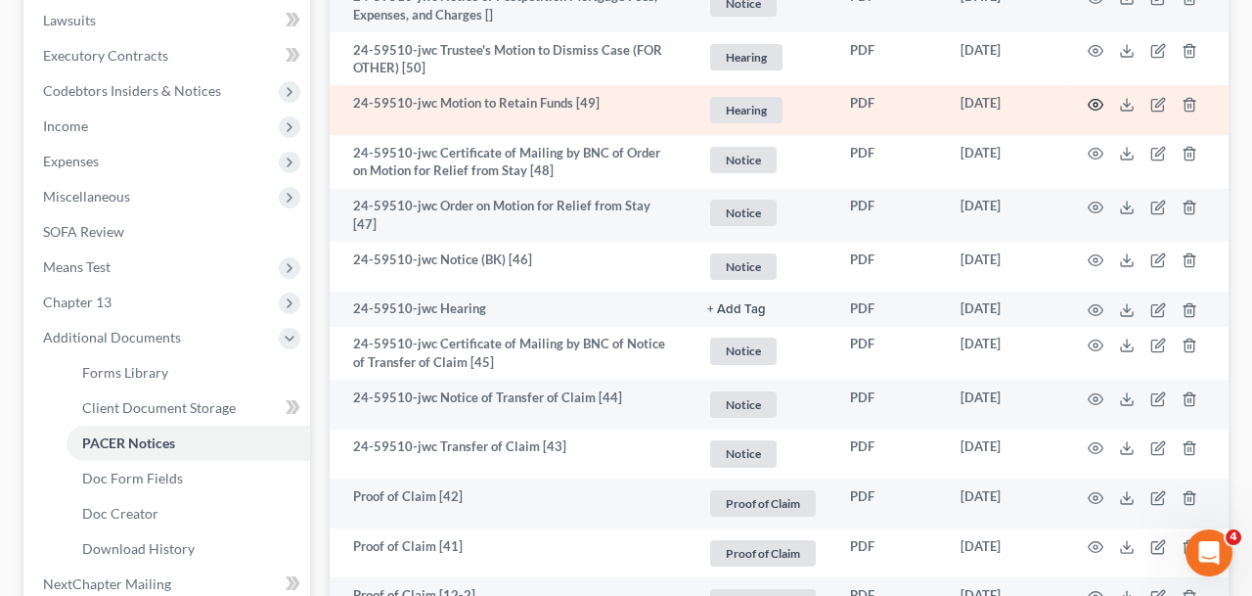
click at [1095, 109] on icon "button" at bounding box center [1095, 104] width 15 height 11
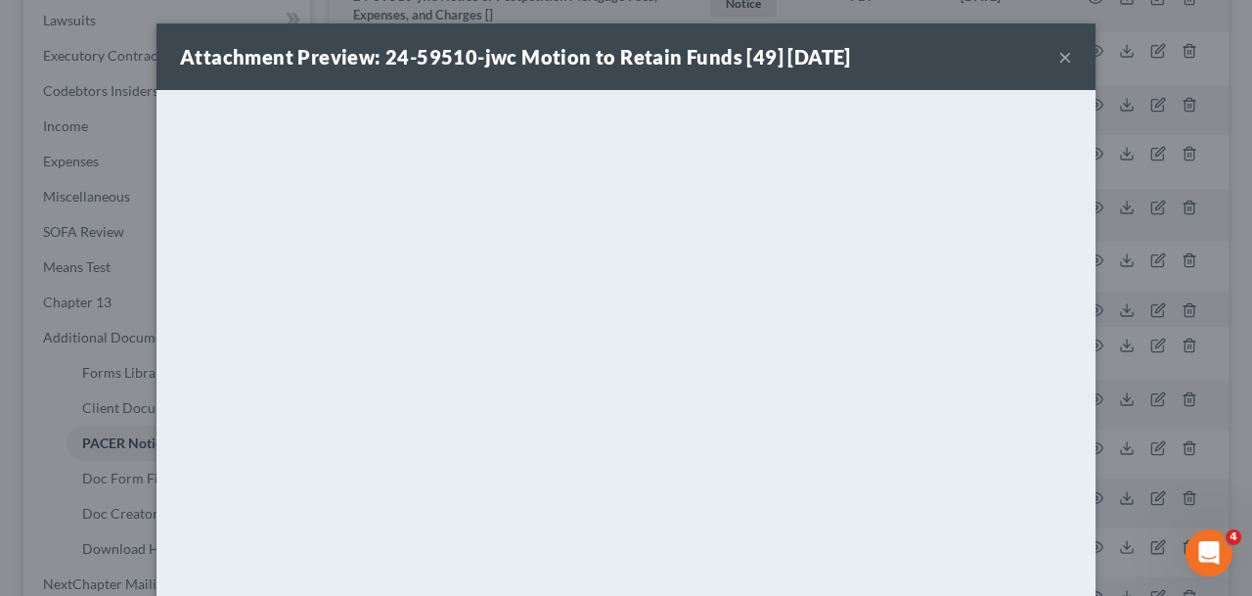
click at [1058, 62] on div "Attachment Preview: 24-59510-jwc Motion to Retain Funds [49] [DATE] ×" at bounding box center [625, 56] width 939 height 66
click at [1067, 56] on button "×" at bounding box center [1065, 56] width 14 height 23
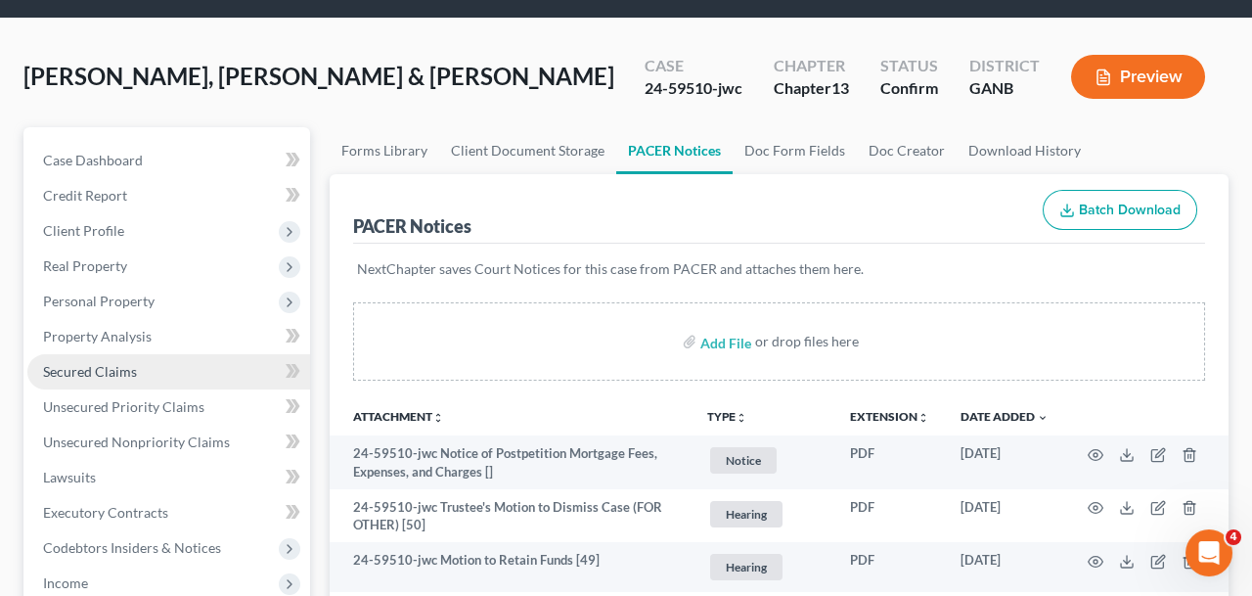
scroll to position [66, 0]
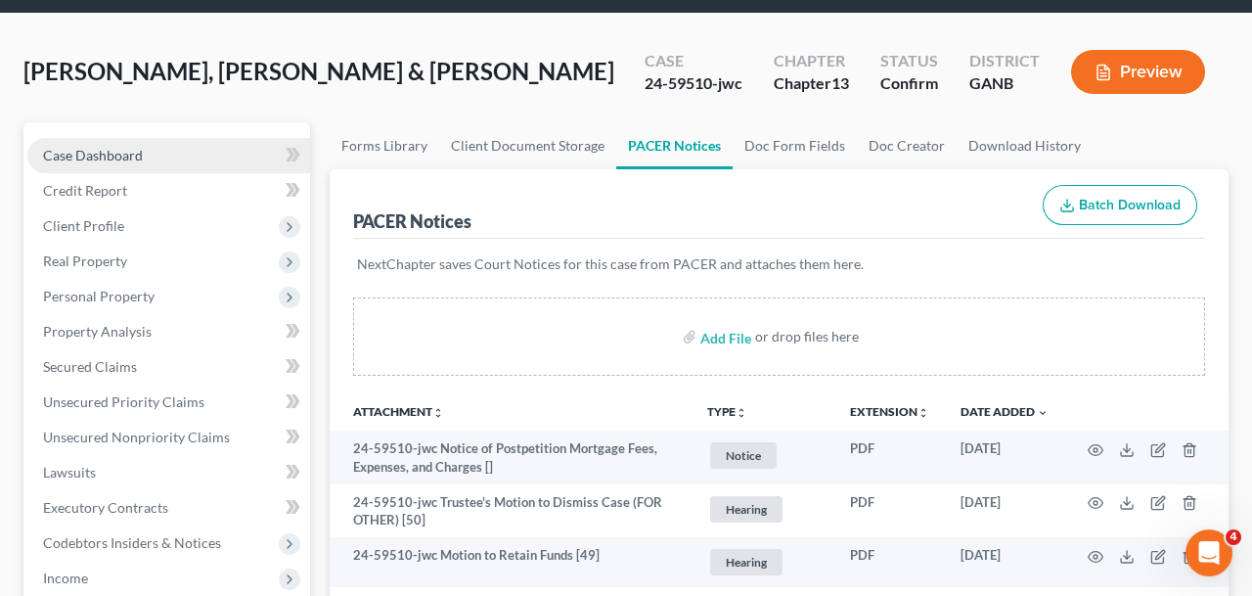
click at [199, 164] on link "Case Dashboard" at bounding box center [168, 155] width 283 height 35
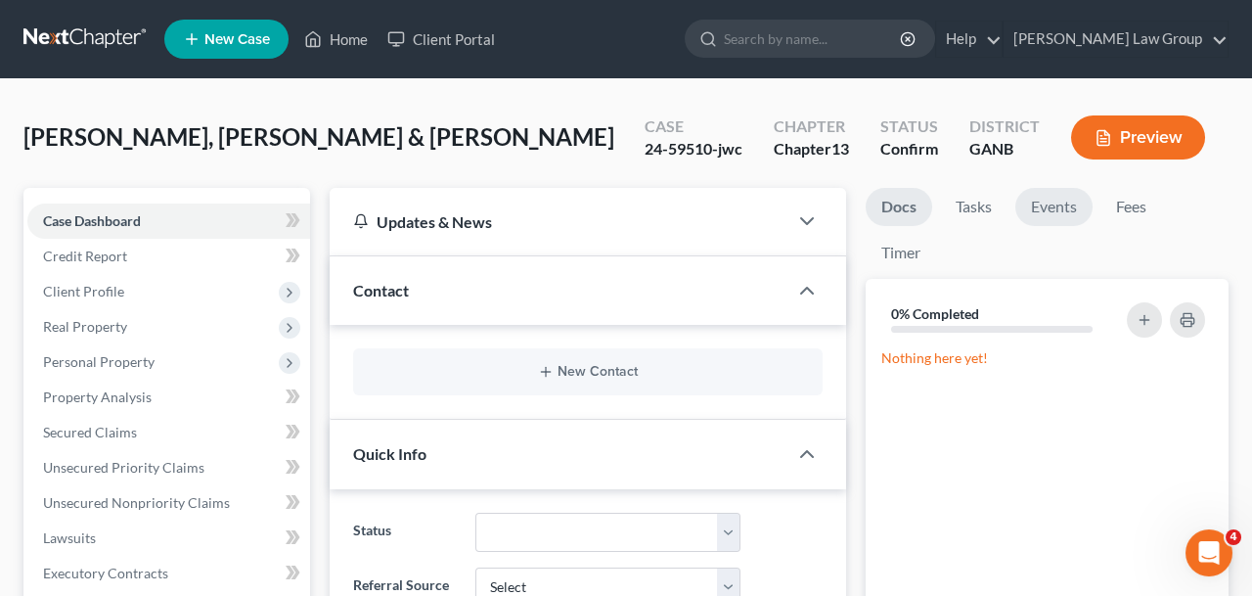
click at [1069, 210] on link "Events" at bounding box center [1053, 207] width 77 height 38
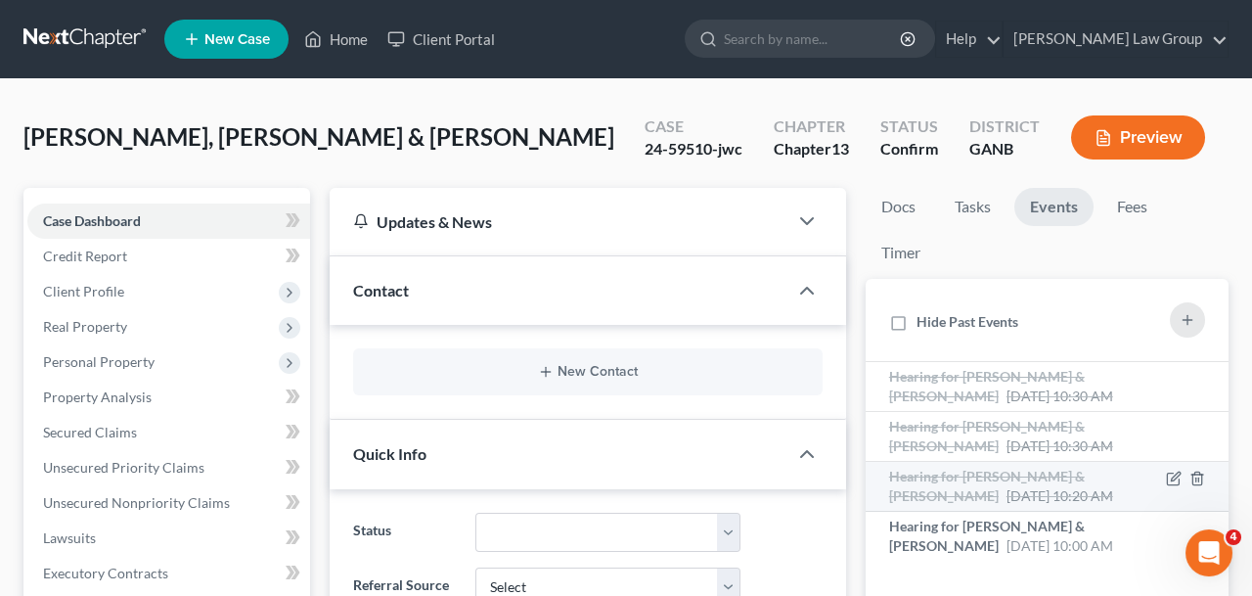
click at [1034, 492] on span "[DATE] 10:20 AM" at bounding box center [1059, 495] width 107 height 17
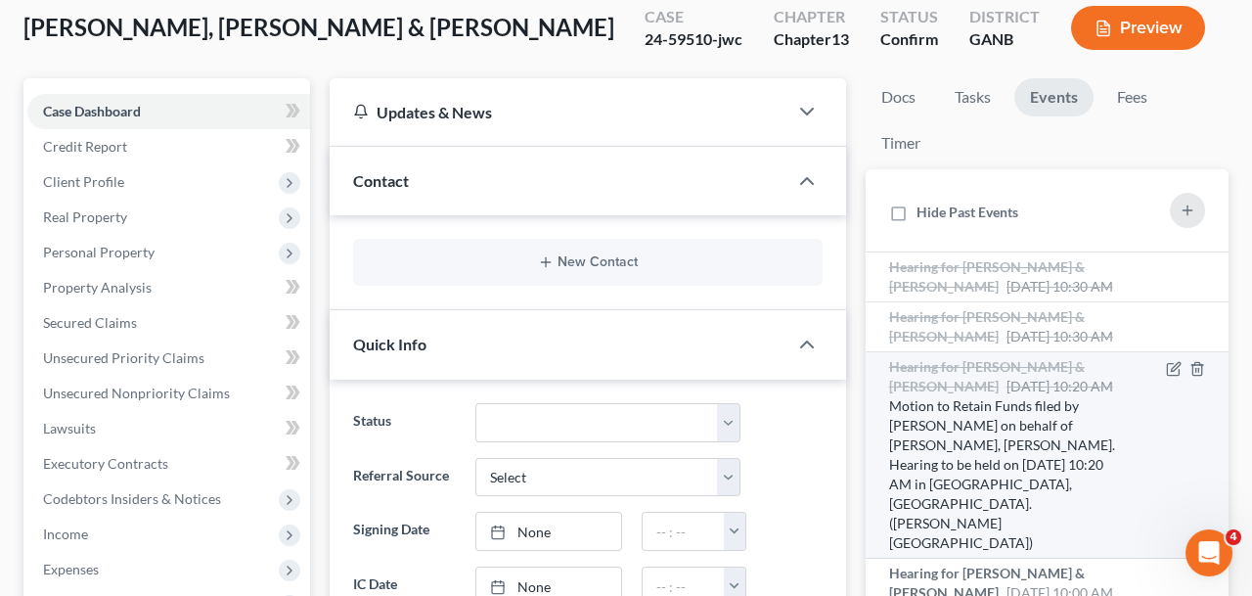
scroll to position [113, 0]
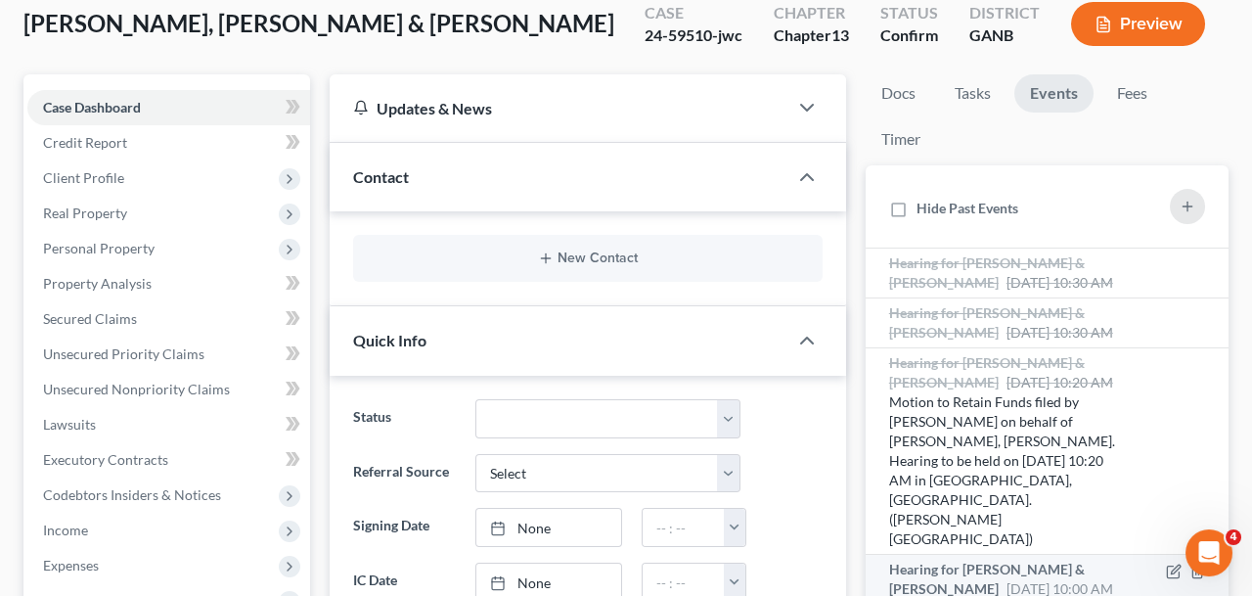
click at [1036, 580] on span "[DATE] 10:00 AM" at bounding box center [1059, 588] width 107 height 17
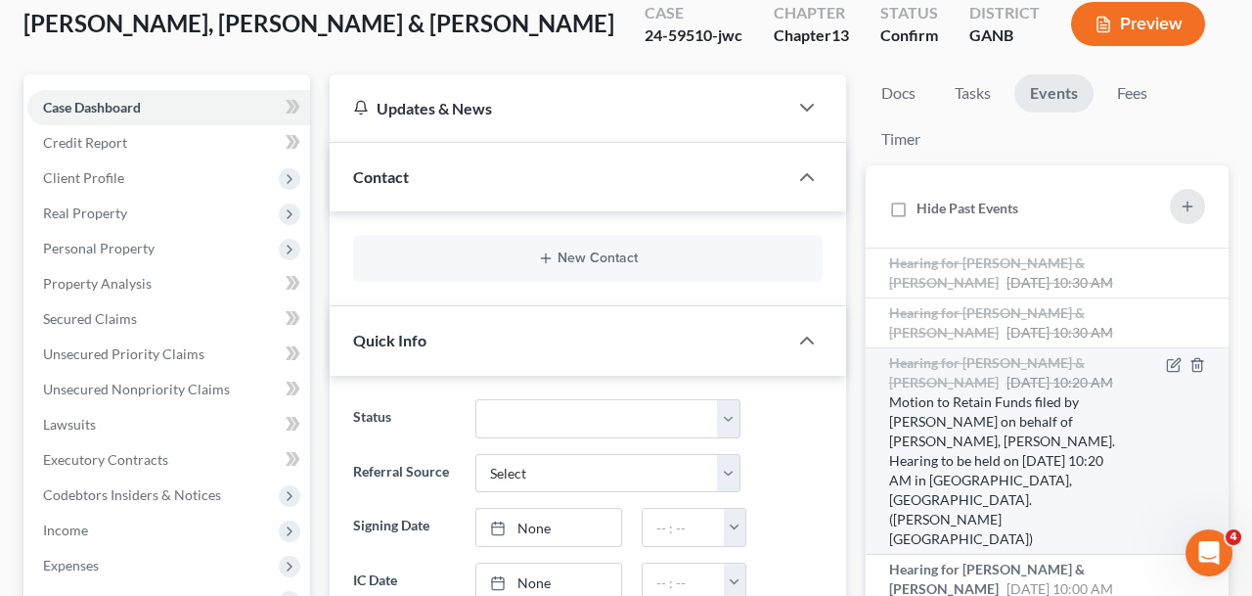
click at [1017, 440] on div "Motion to Retain Funds filed by [PERSON_NAME] on behalf of [PERSON_NAME], [PERS…" at bounding box center [1005, 470] width 232 height 156
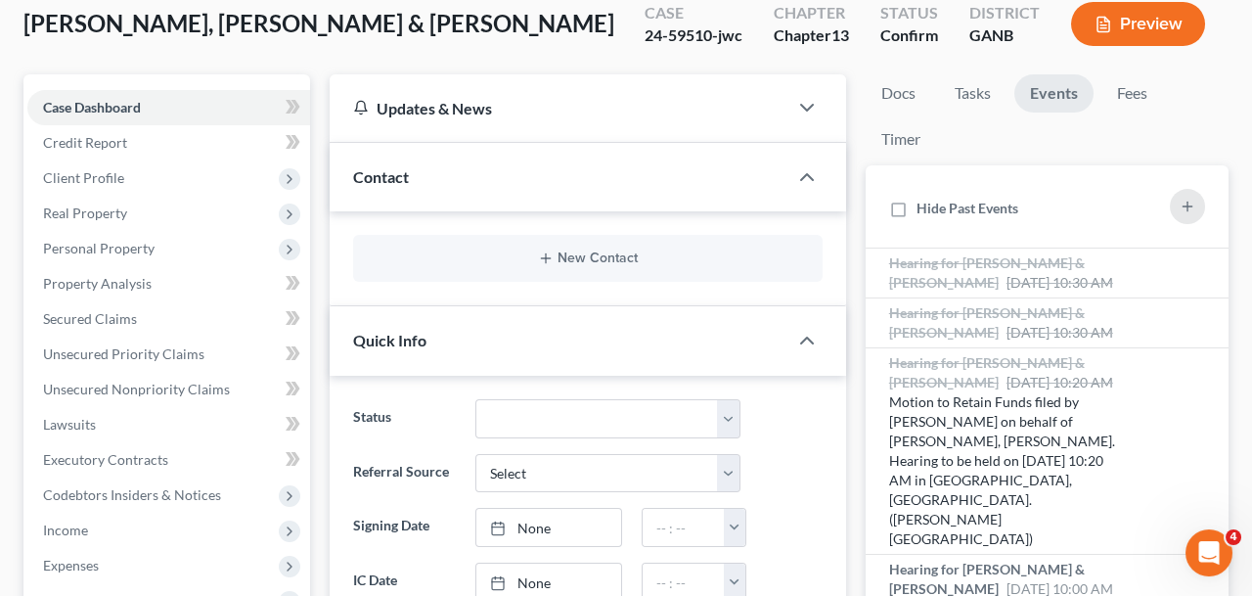
scroll to position [0, 0]
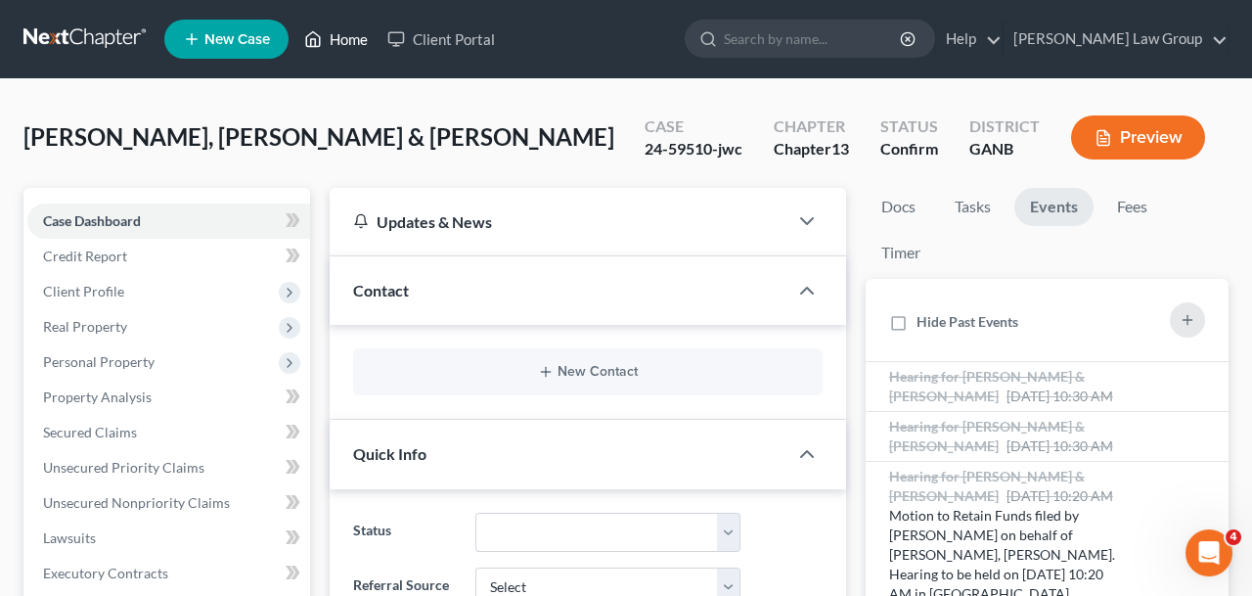
click at [335, 54] on link "Home" at bounding box center [335, 39] width 83 height 35
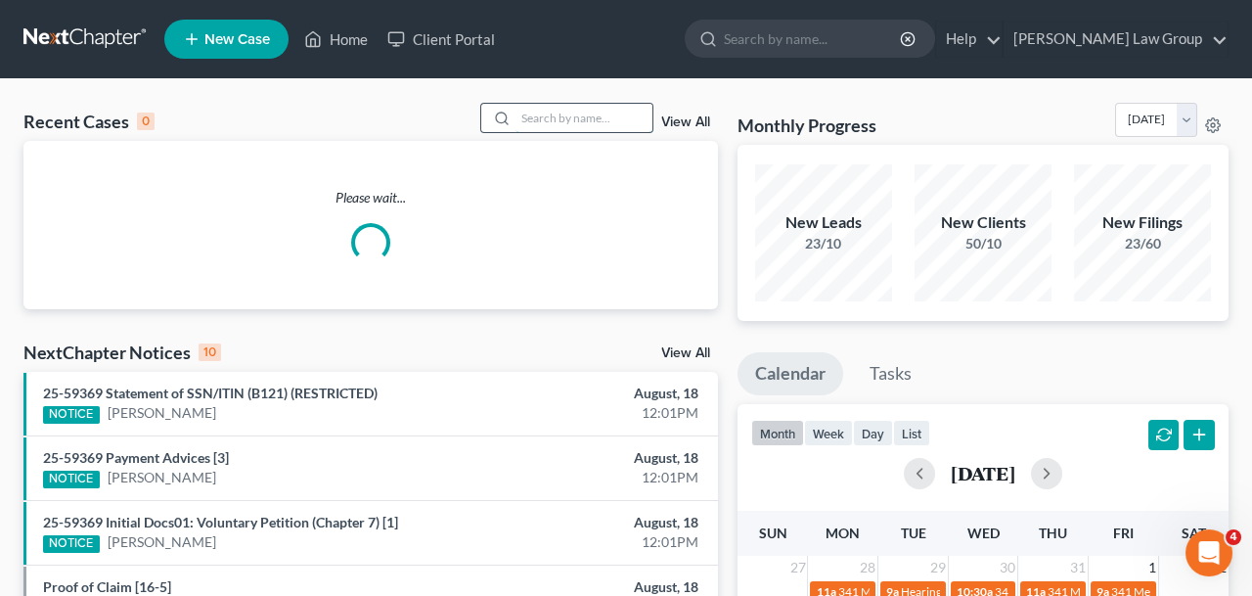
click at [568, 129] on input "search" at bounding box center [583, 118] width 137 height 28
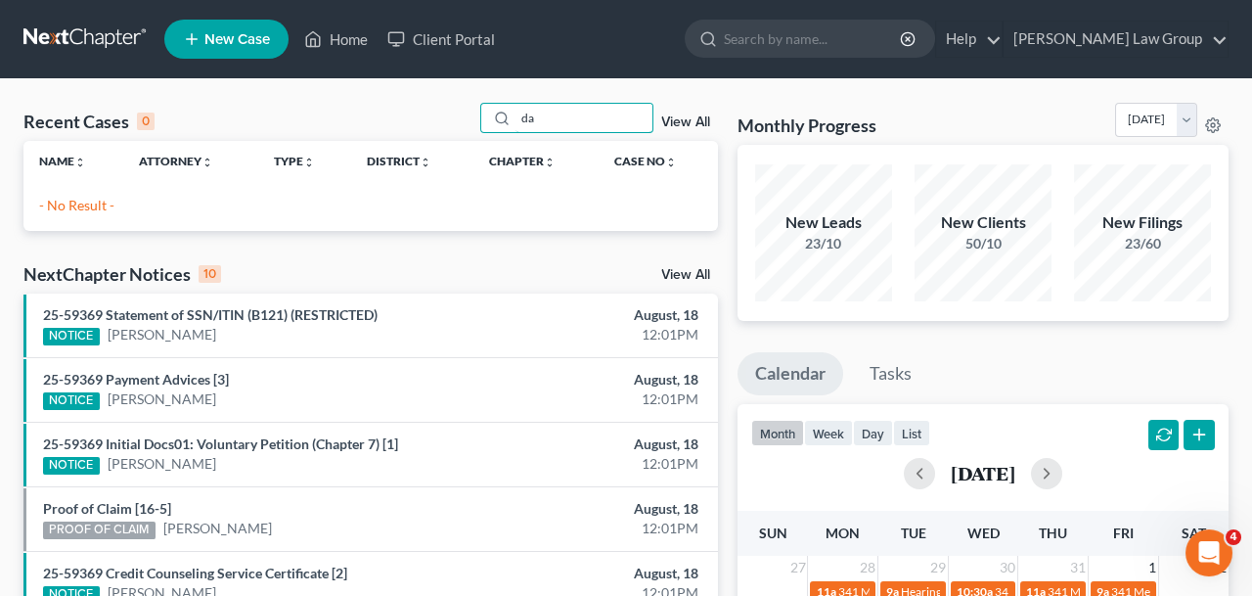
type input "d"
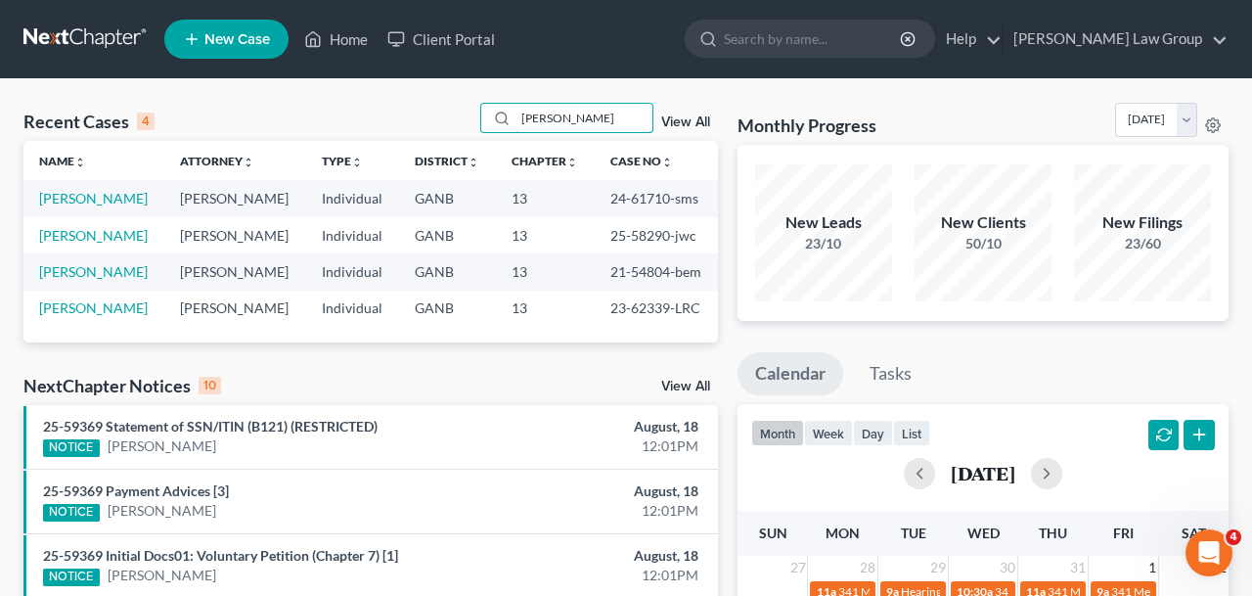
type input "[PERSON_NAME]"
click at [136, 209] on td "[PERSON_NAME]" at bounding box center [93, 198] width 141 height 36
click at [134, 199] on link "[PERSON_NAME]" at bounding box center [93, 198] width 109 height 17
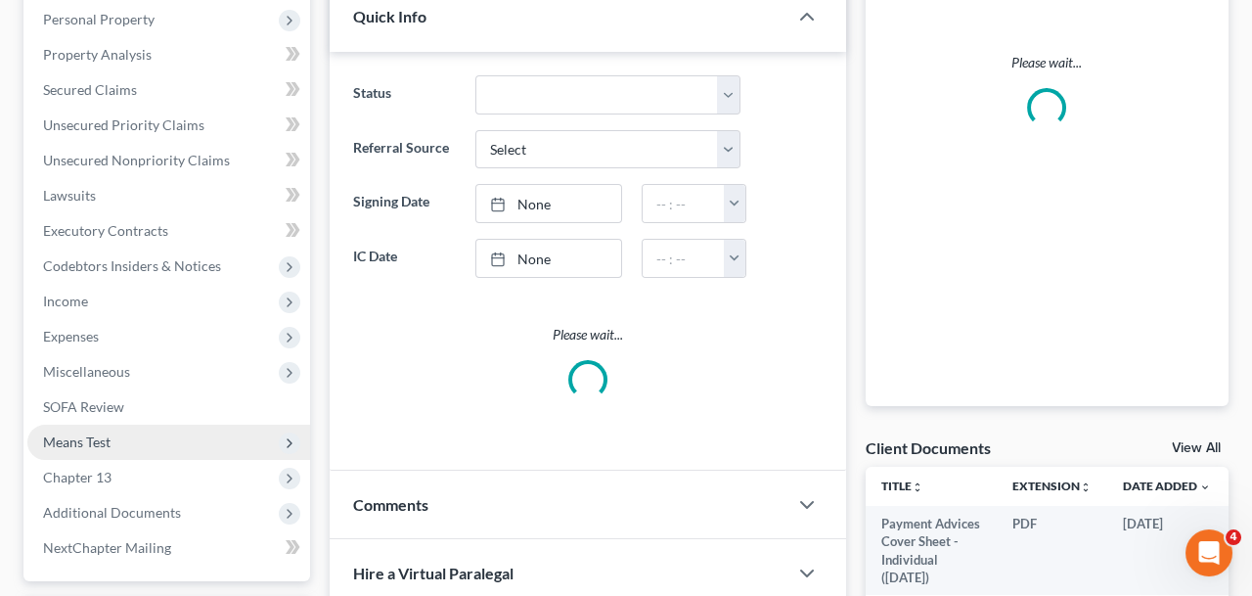
scroll to position [593, 0]
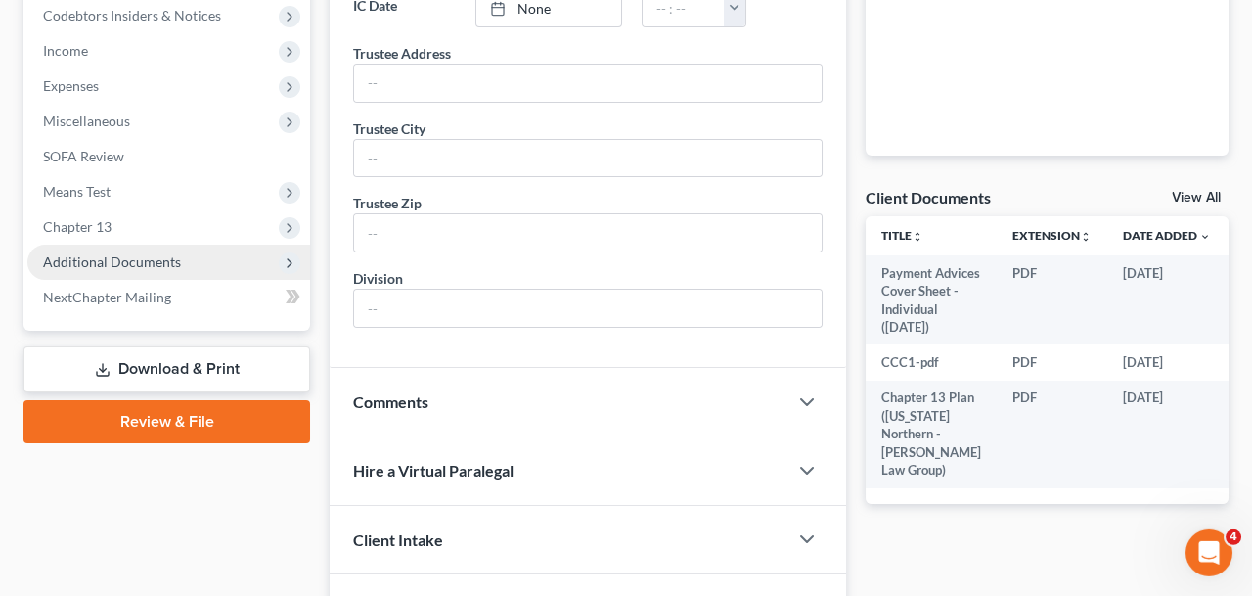
click at [134, 257] on span "Additional Documents" at bounding box center [112, 261] width 138 height 17
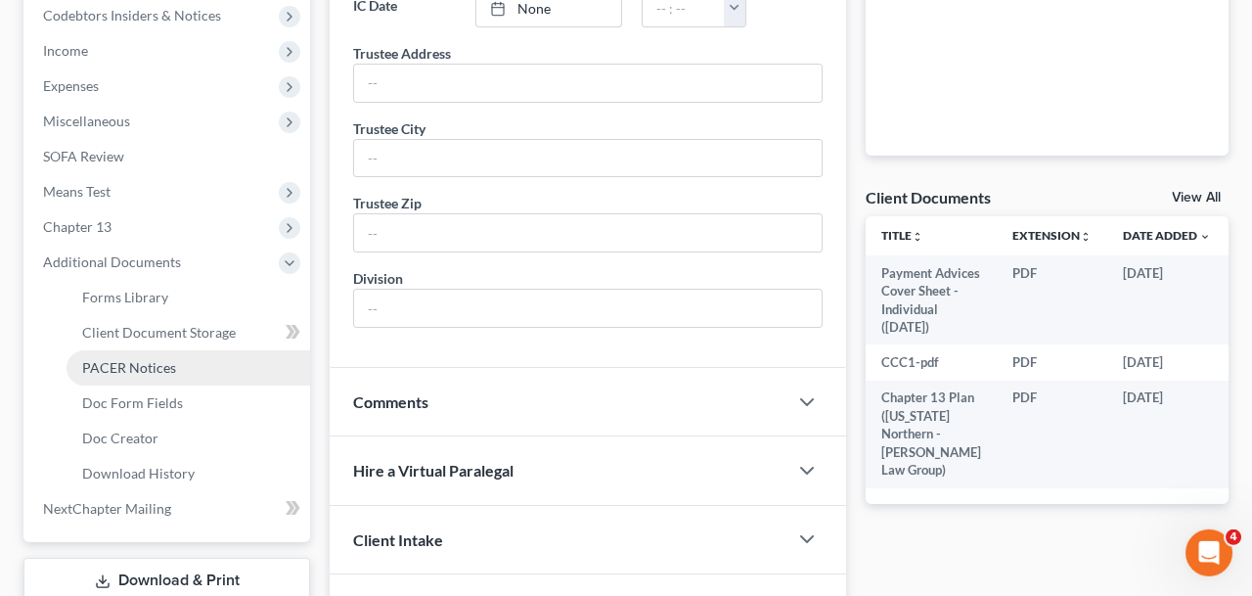
click at [107, 373] on span "PACER Notices" at bounding box center [129, 367] width 94 height 17
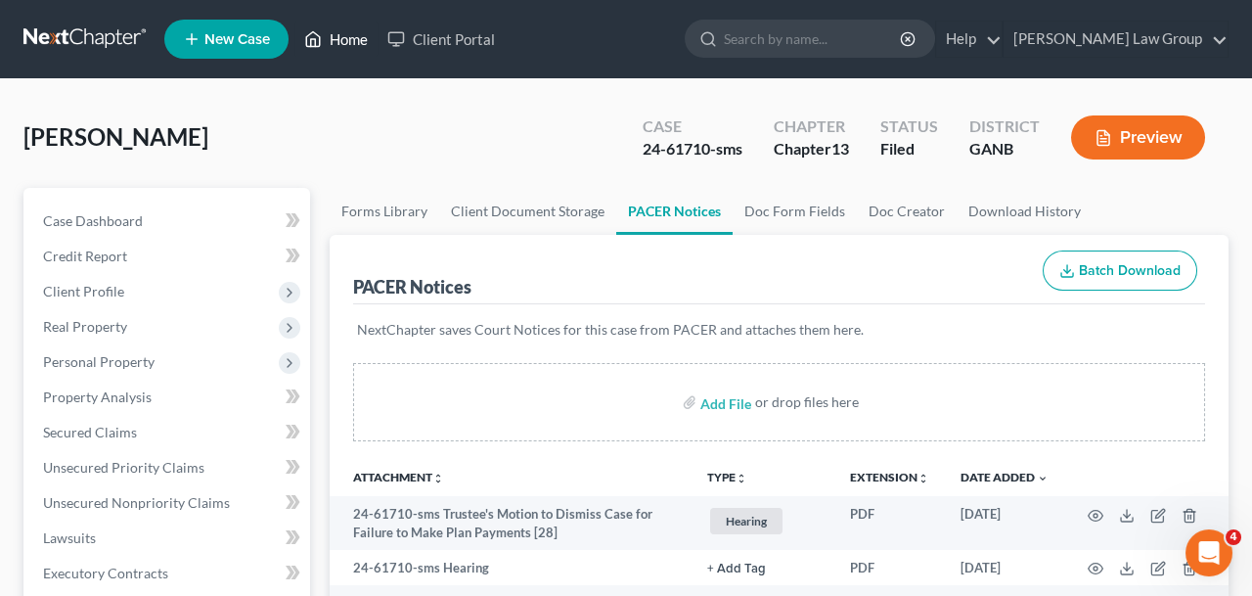
click at [344, 54] on link "Home" at bounding box center [335, 39] width 83 height 35
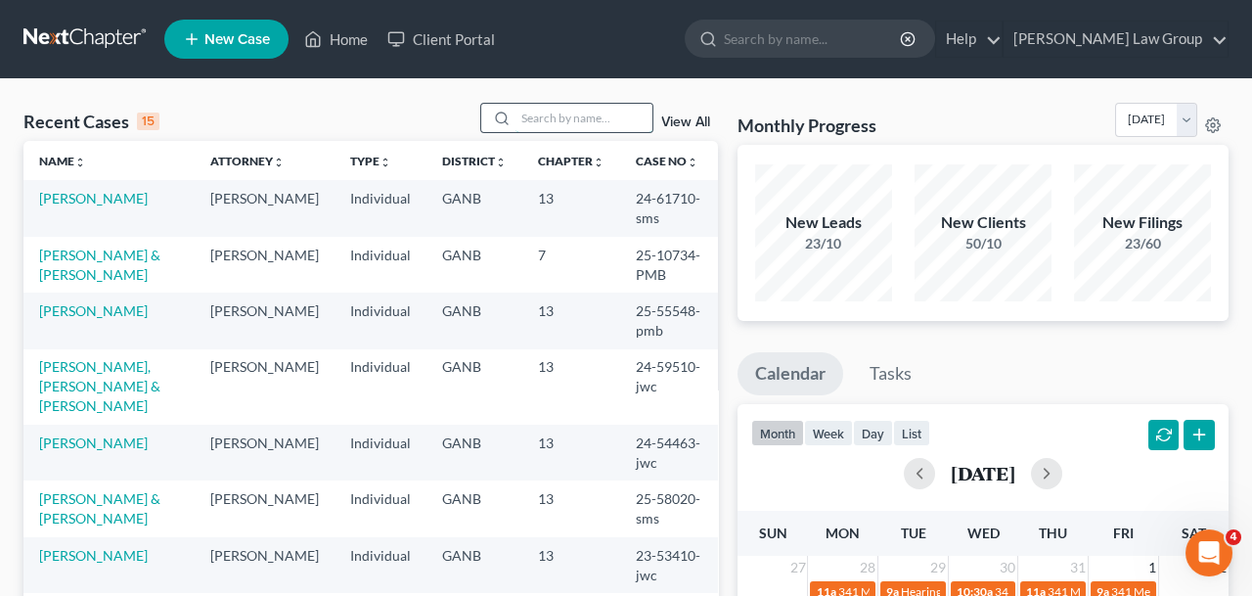
click at [580, 127] on input "search" at bounding box center [583, 118] width 137 height 28
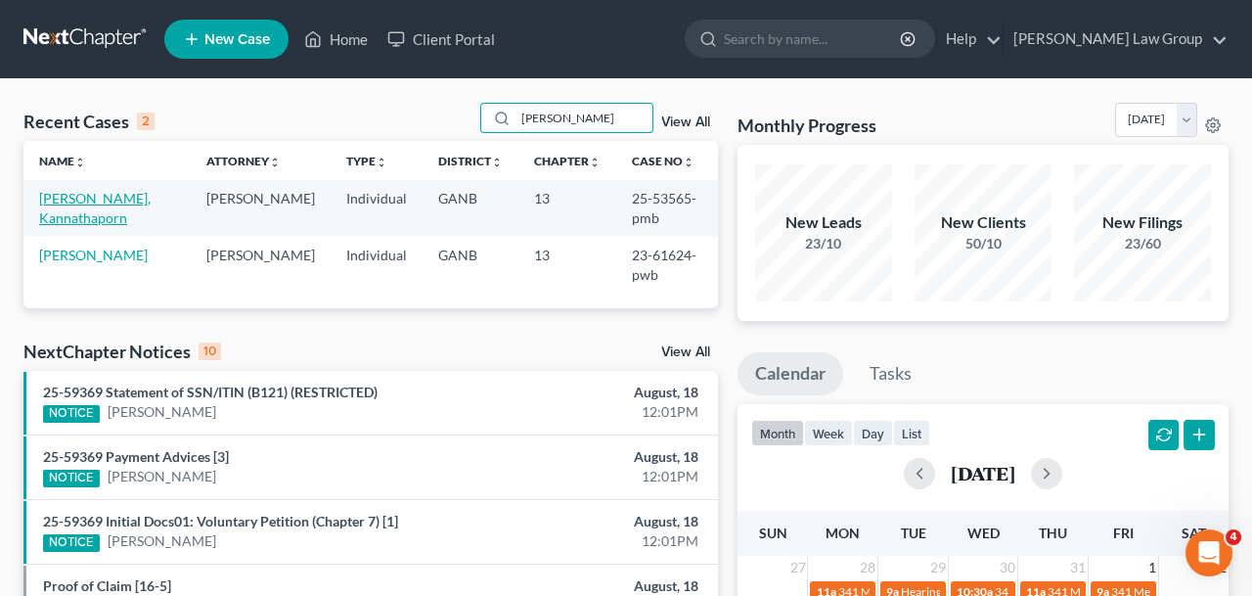
type input "[PERSON_NAME]"
click at [151, 198] on link "[PERSON_NAME], Kannathaporn" at bounding box center [94, 208] width 111 height 36
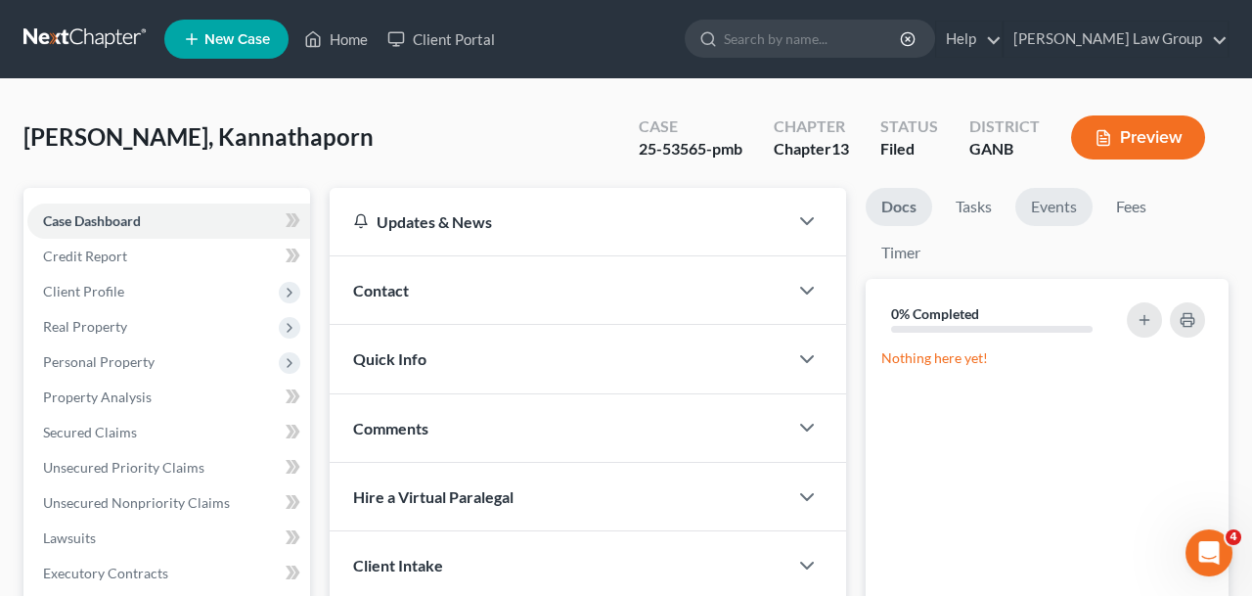
click at [1074, 211] on link "Events" at bounding box center [1053, 207] width 77 height 38
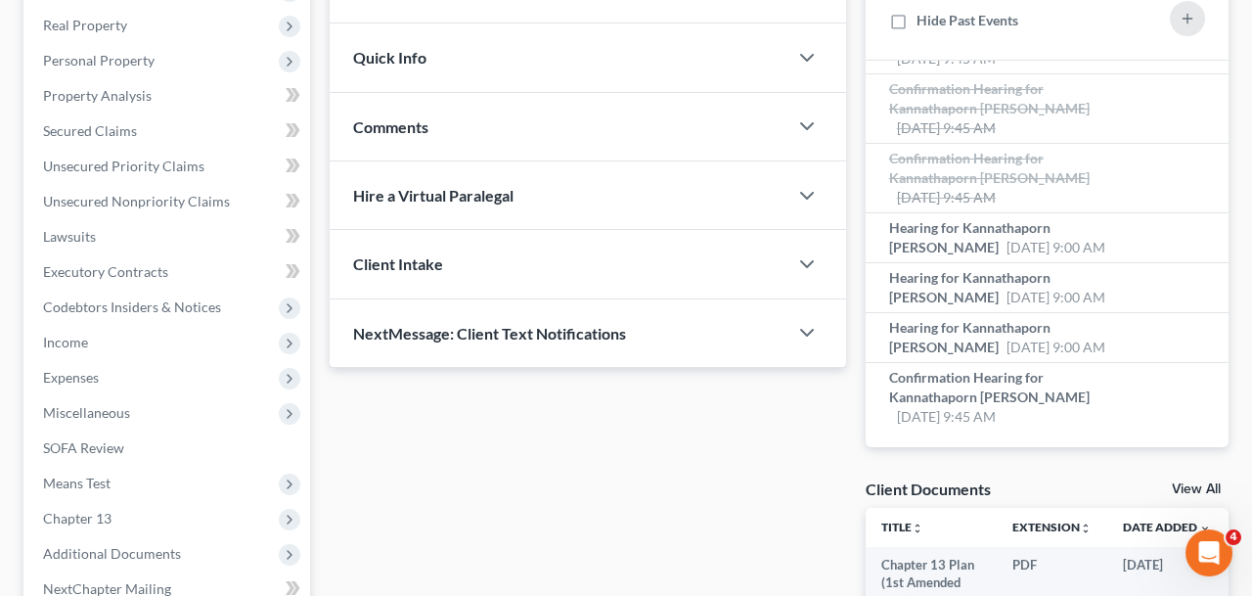
scroll to position [266, 0]
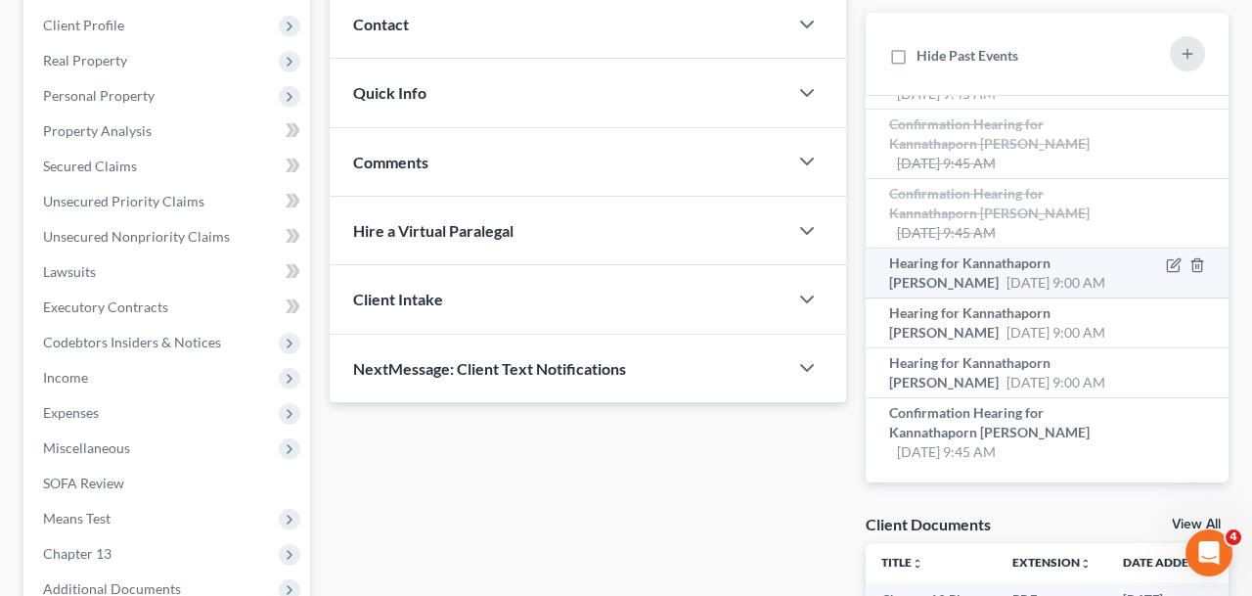
click at [999, 275] on div "Hearing for Kannathaporn [PERSON_NAME] [DATE] 9:00 AM" at bounding box center [1005, 272] width 232 height 39
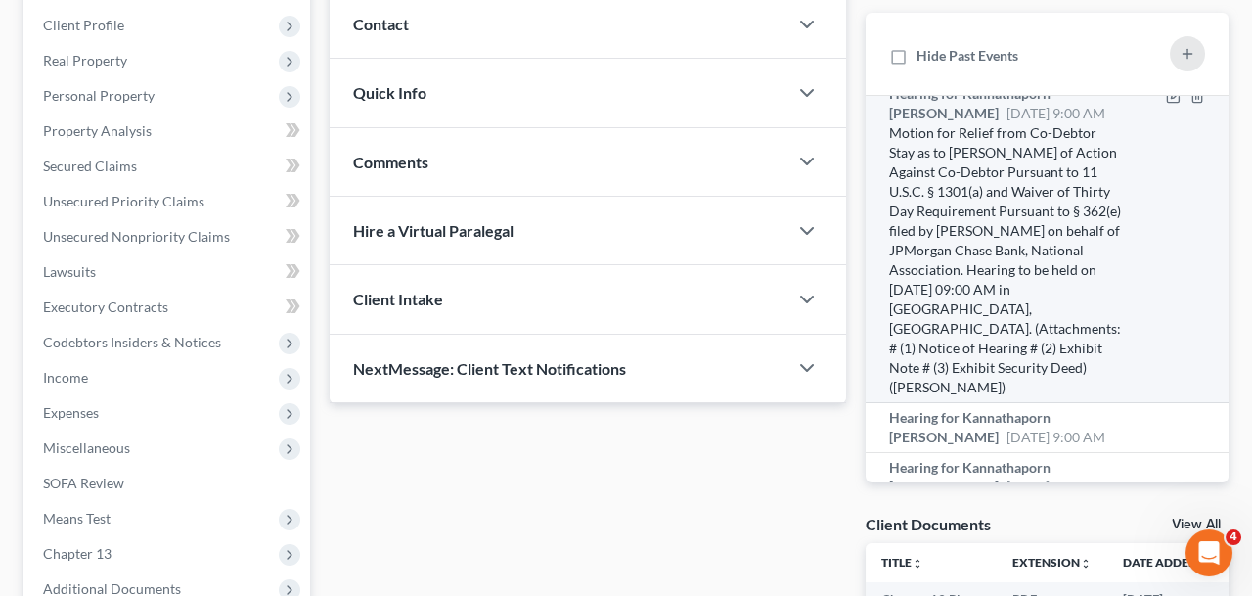
scroll to position [382, 0]
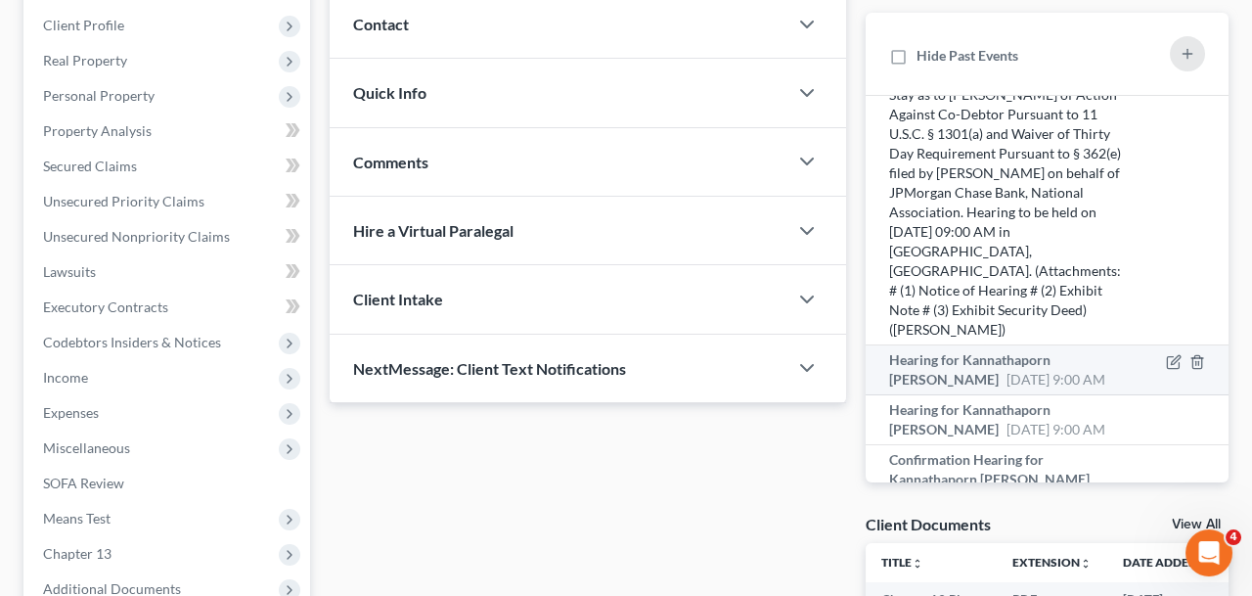
click at [1002, 351] on span "Hearing for Kannathaporn [PERSON_NAME]" at bounding box center [969, 369] width 161 height 36
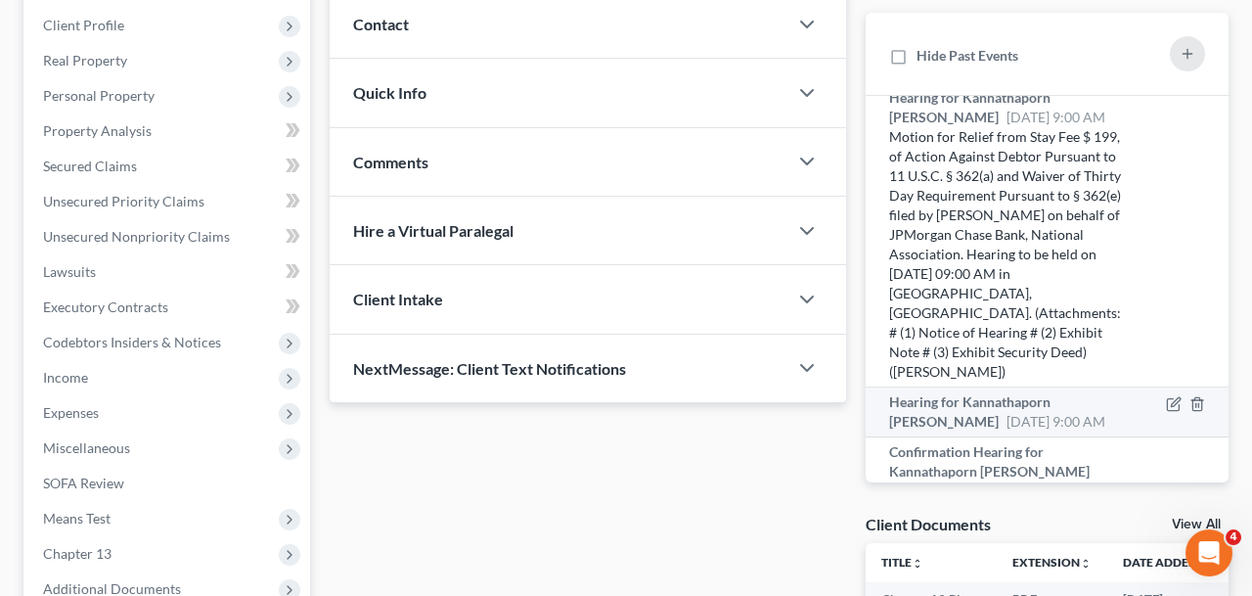
scroll to position [627, 0]
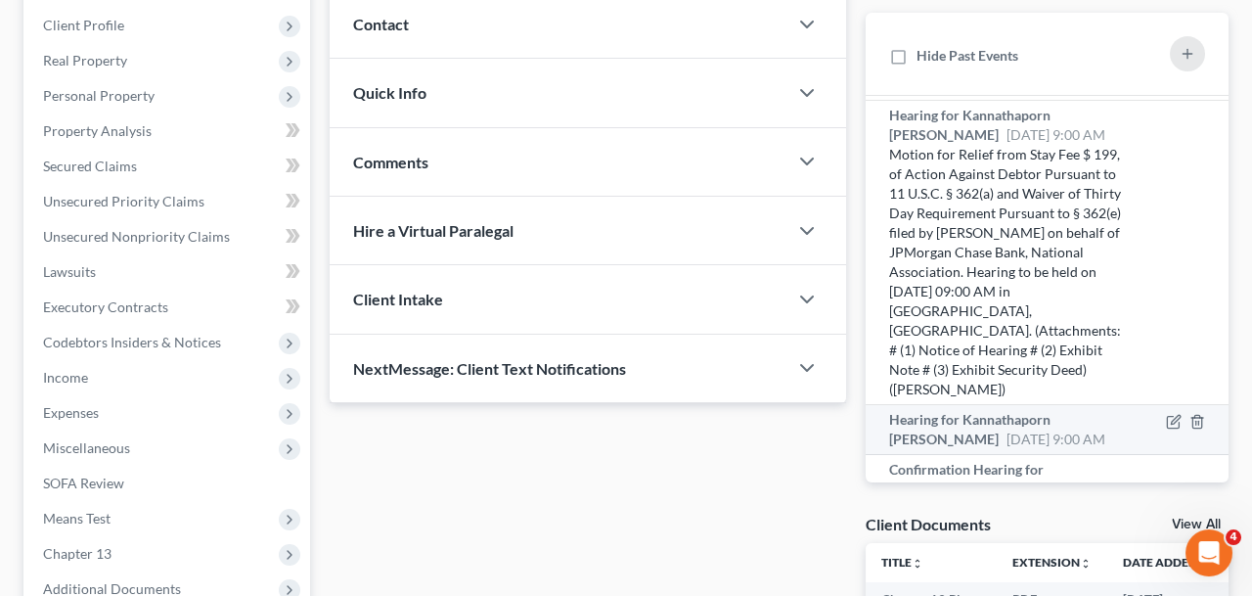
click at [1010, 410] on div "Hearing for Kannathaporn [PERSON_NAME] [DATE] 9:00 AM" at bounding box center [1005, 429] width 232 height 39
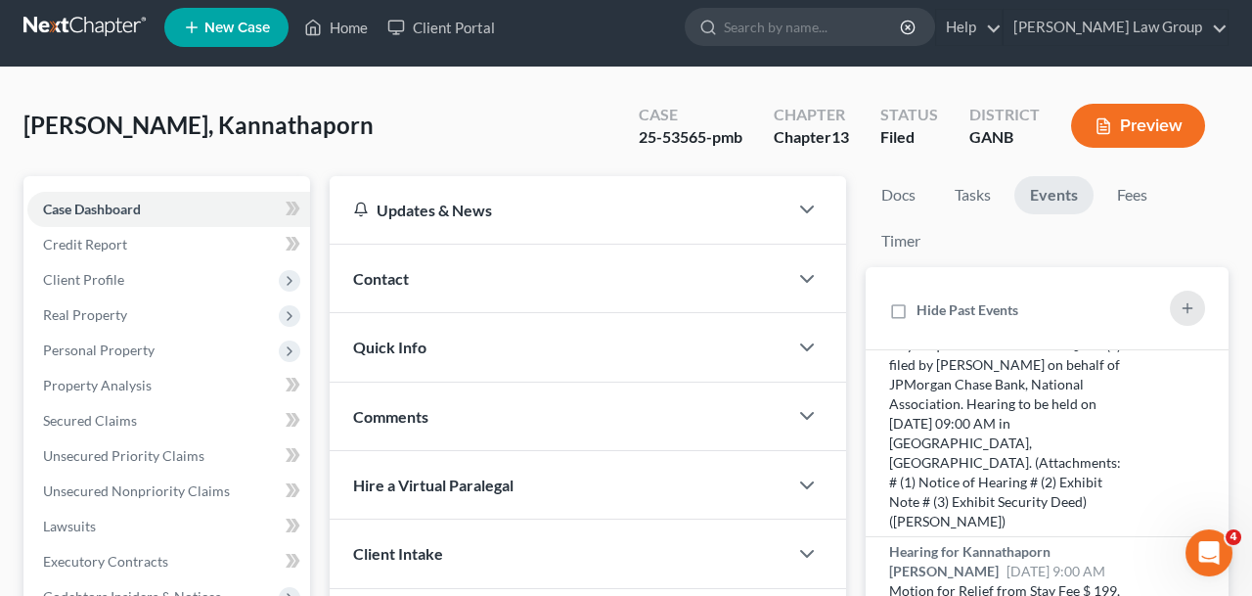
scroll to position [0, 0]
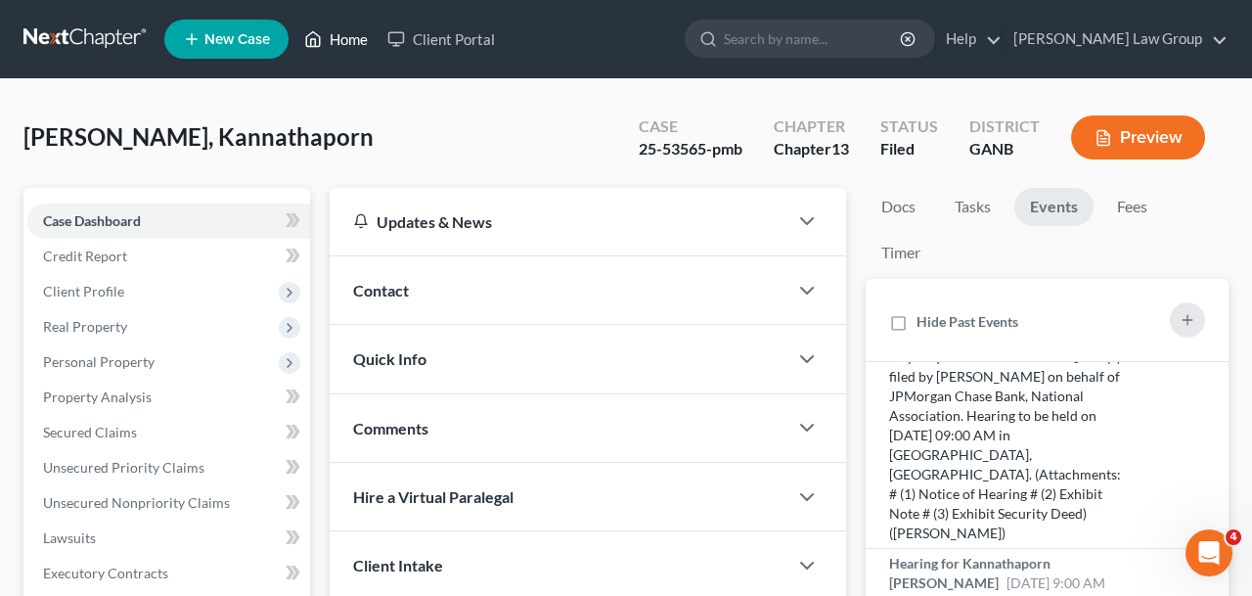
click at [335, 33] on link "Home" at bounding box center [335, 39] width 83 height 35
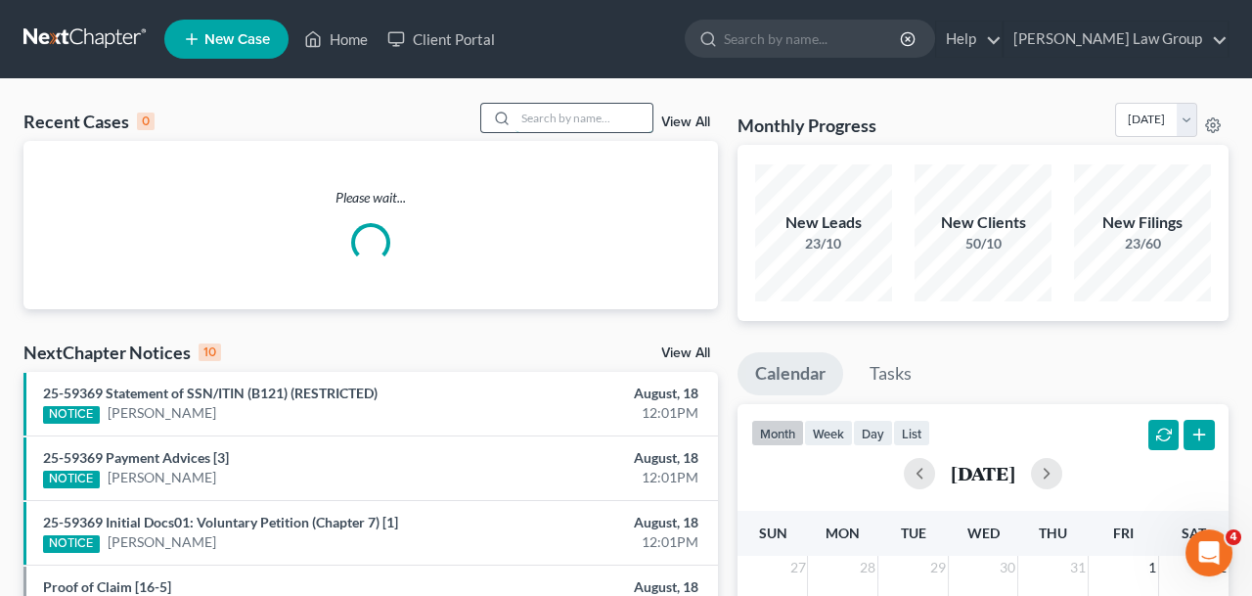
click at [561, 115] on input "search" at bounding box center [583, 118] width 137 height 28
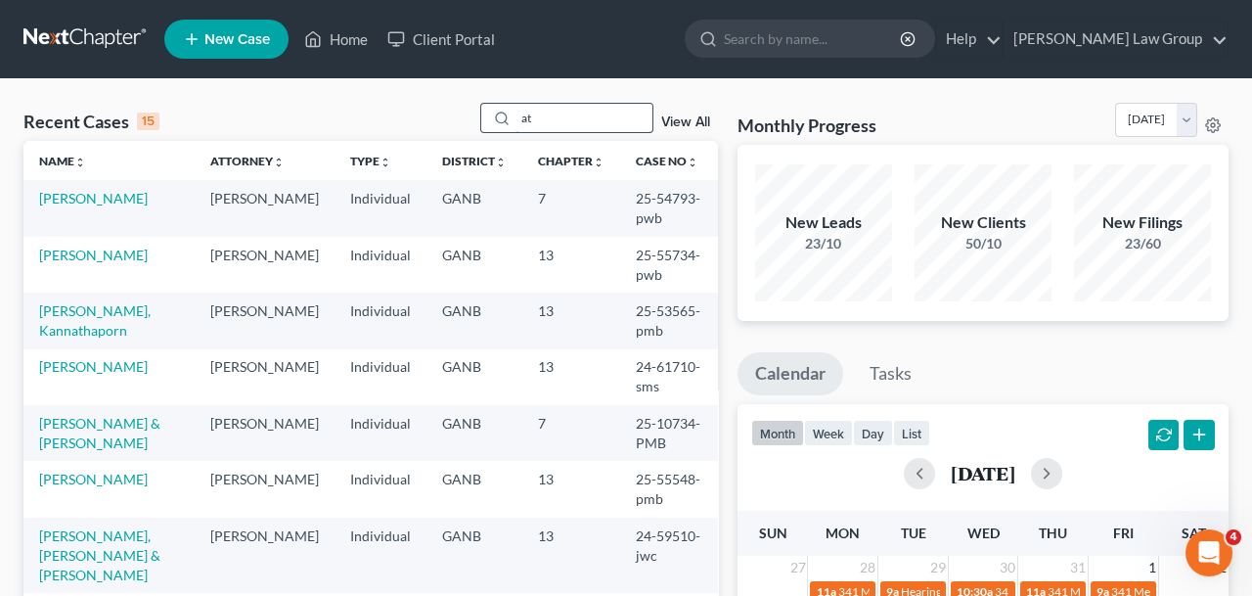
type input "a"
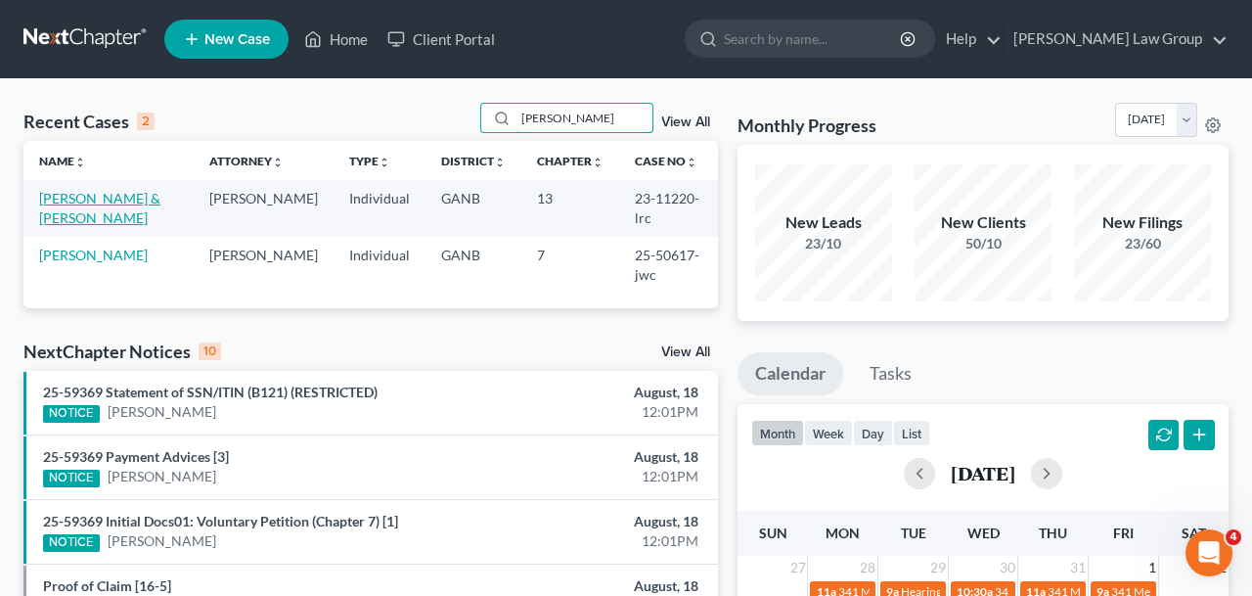
type input "[PERSON_NAME]"
click at [128, 200] on link "[PERSON_NAME] & [PERSON_NAME]" at bounding box center [99, 208] width 121 height 36
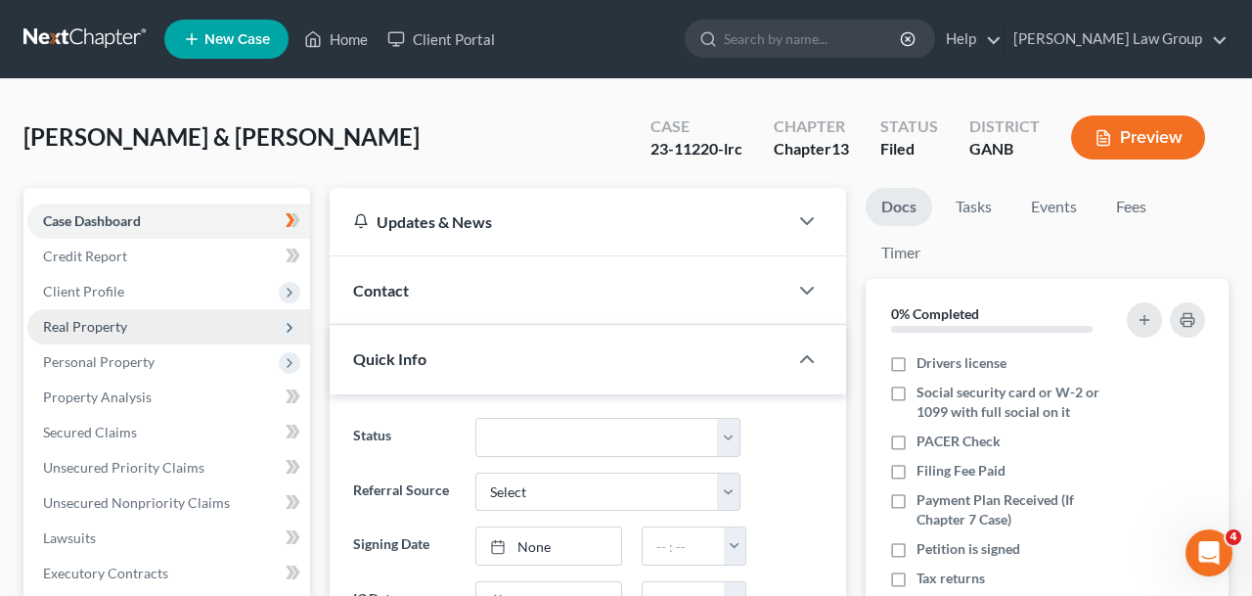
scroll to position [11, 0]
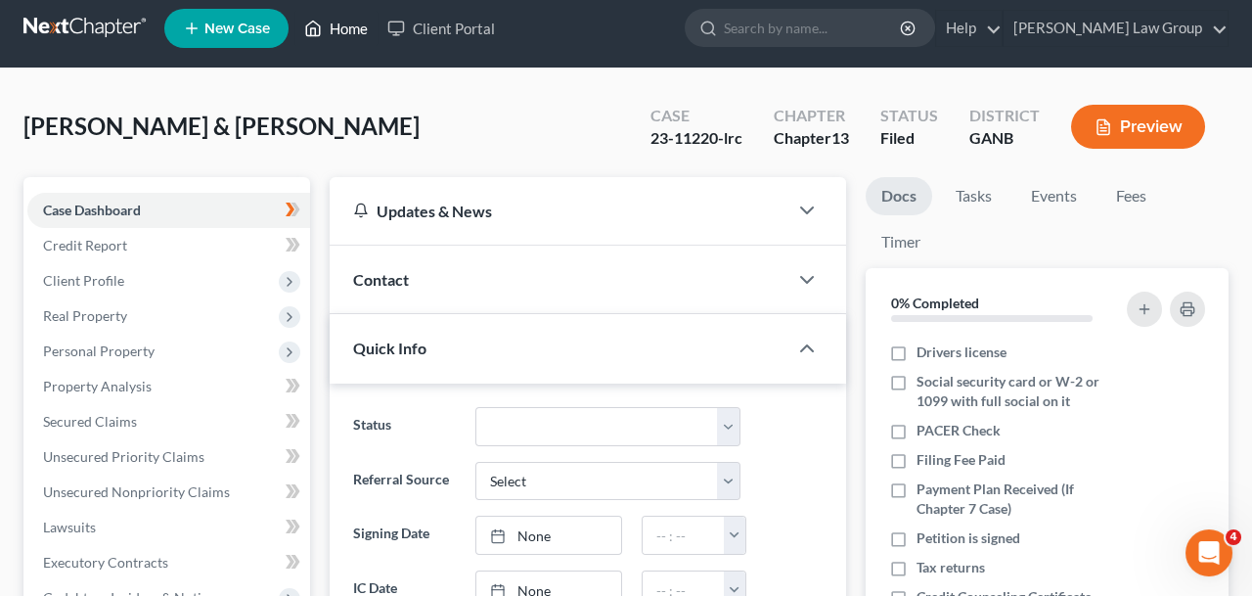
click at [351, 26] on link "Home" at bounding box center [335, 28] width 83 height 35
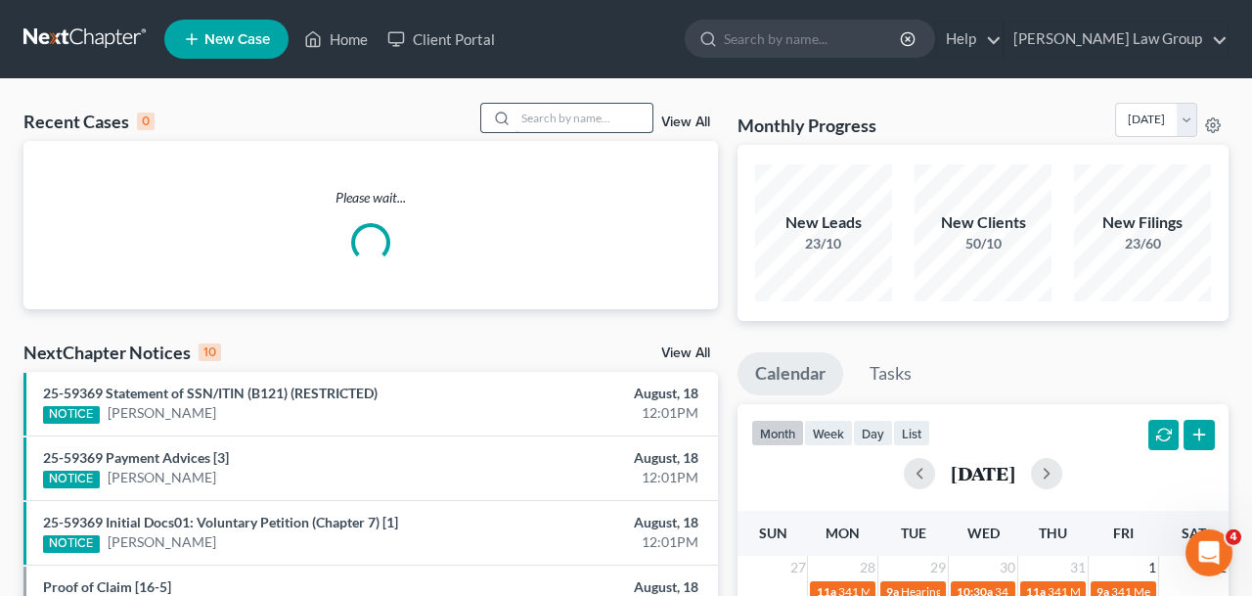
click at [515, 123] on input "search" at bounding box center [583, 118] width 137 height 28
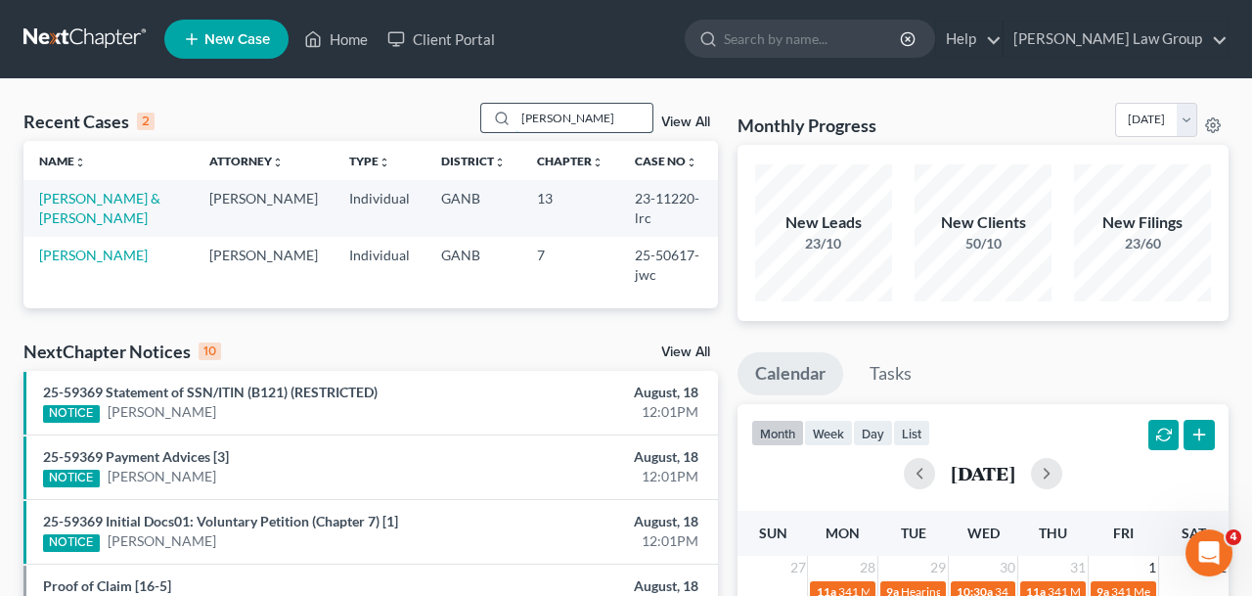
drag, startPoint x: 555, startPoint y: 110, endPoint x: 409, endPoint y: 110, distance: 146.7
click at [515, 110] on input "[PERSON_NAME]" at bounding box center [583, 118] width 137 height 28
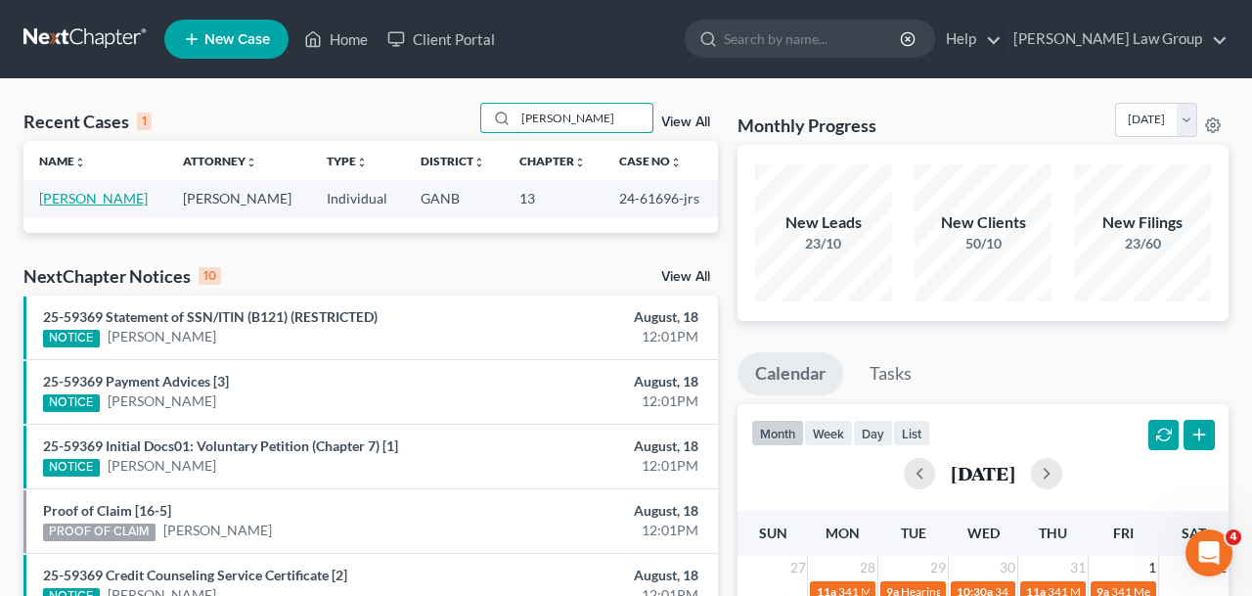
type input "[PERSON_NAME]"
click at [91, 201] on link "[PERSON_NAME]" at bounding box center [93, 198] width 109 height 17
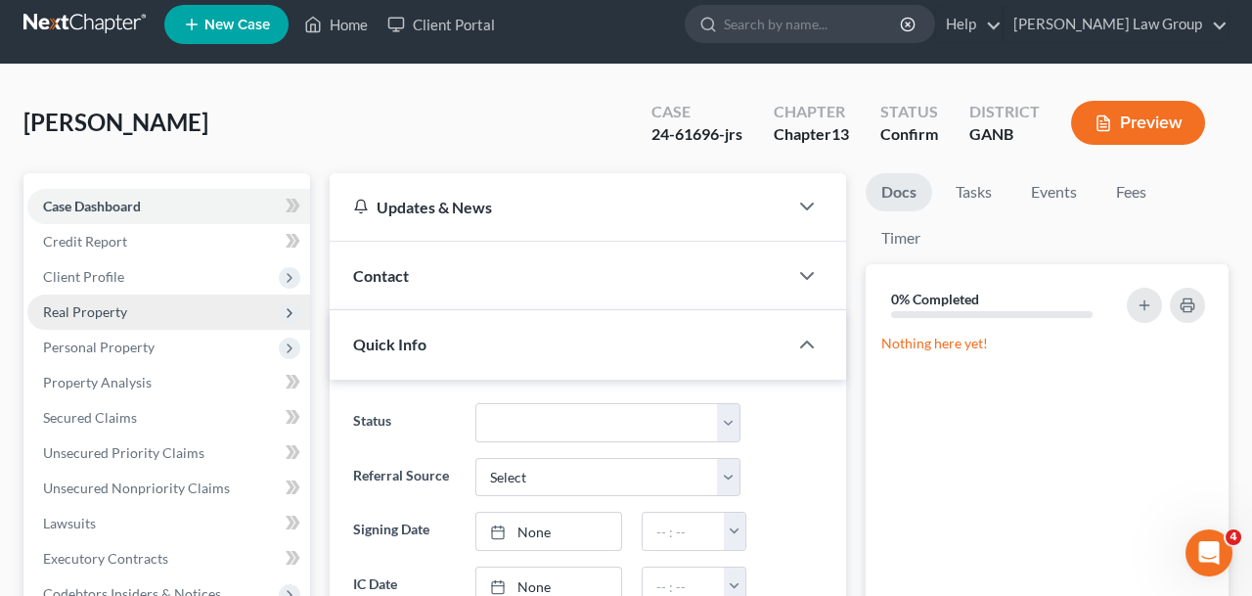
scroll to position [5, 0]
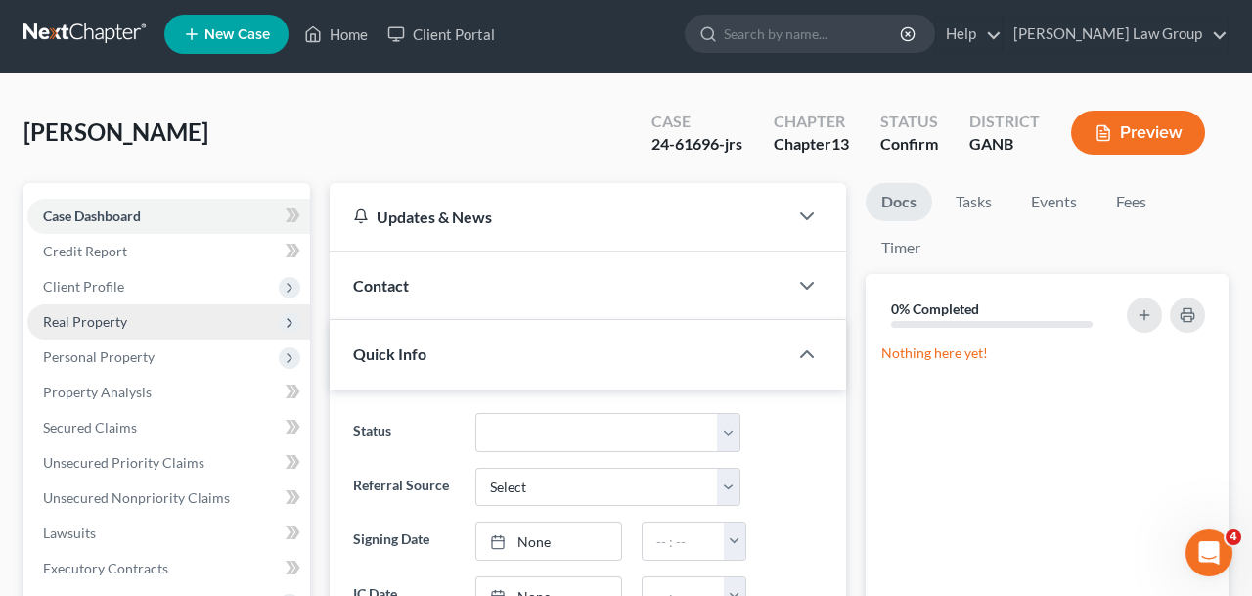
click at [164, 310] on span "Real Property" at bounding box center [168, 321] width 283 height 35
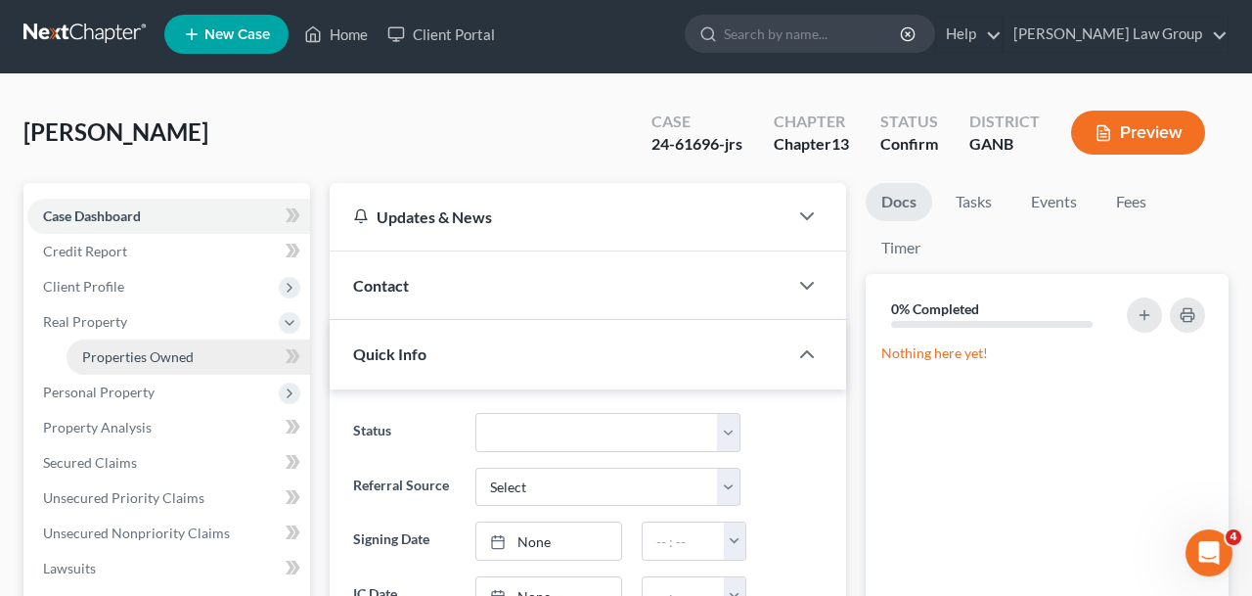
click at [179, 355] on span "Properties Owned" at bounding box center [137, 356] width 111 height 17
